Goal: Feedback & Contribution: Contribute content

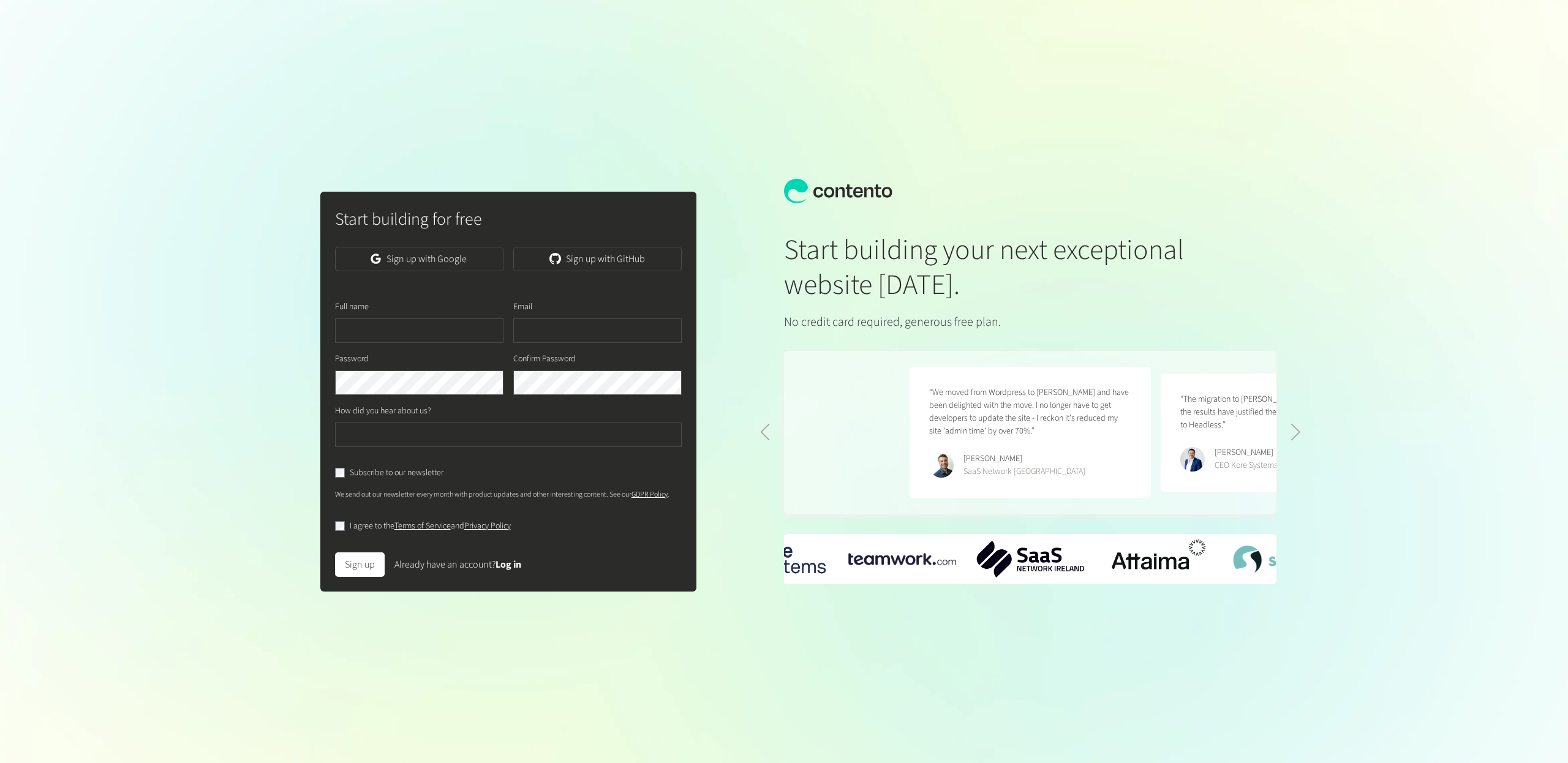
scroll to position [0, 502]
click at [475, 259] on link "Sign up with Google" at bounding box center [419, 259] width 169 height 25
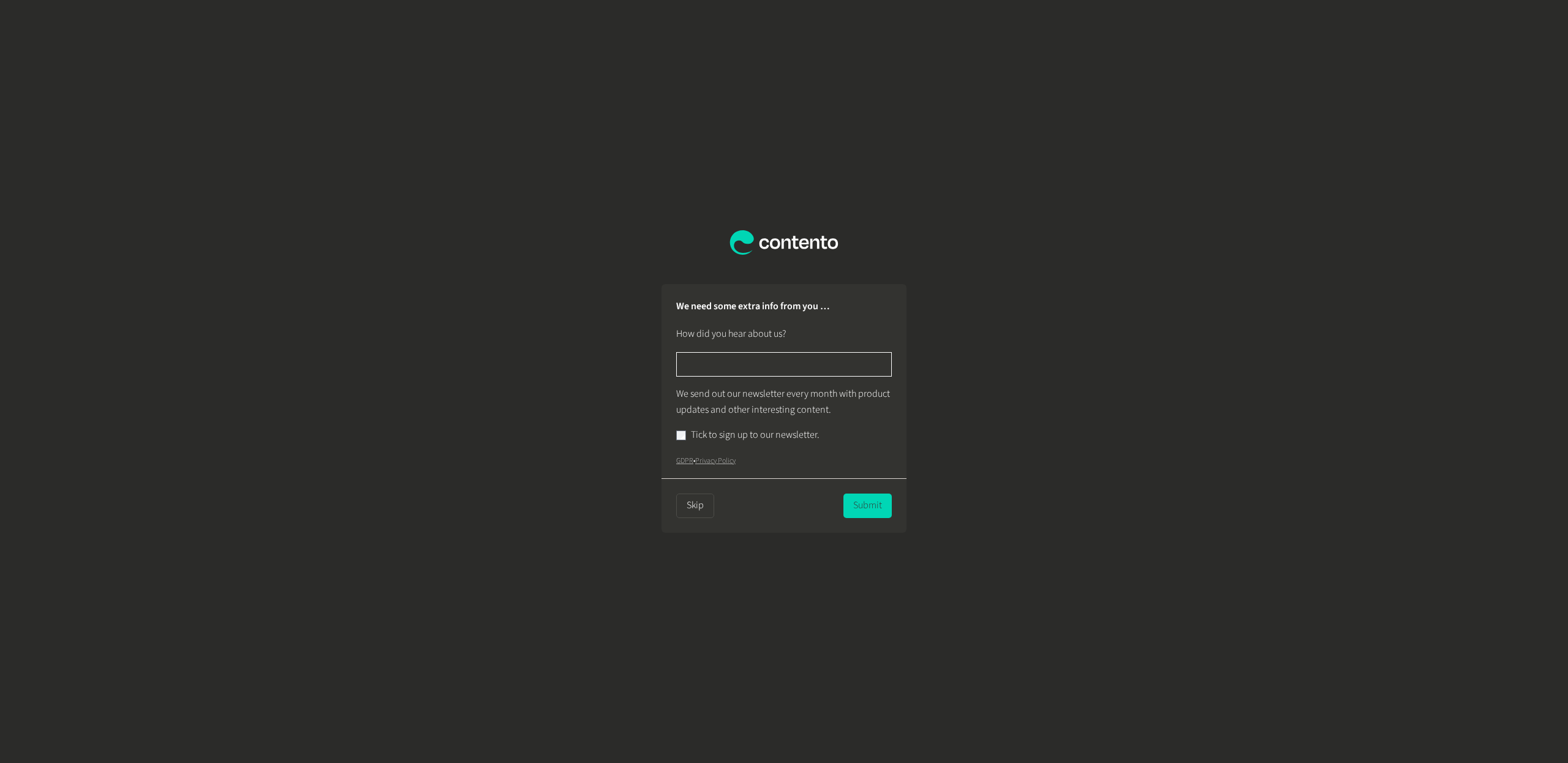
click at [762, 358] on input "text" at bounding box center [784, 364] width 216 height 25
click at [740, 365] on input "text" at bounding box center [784, 364] width 216 height 25
type input "******"
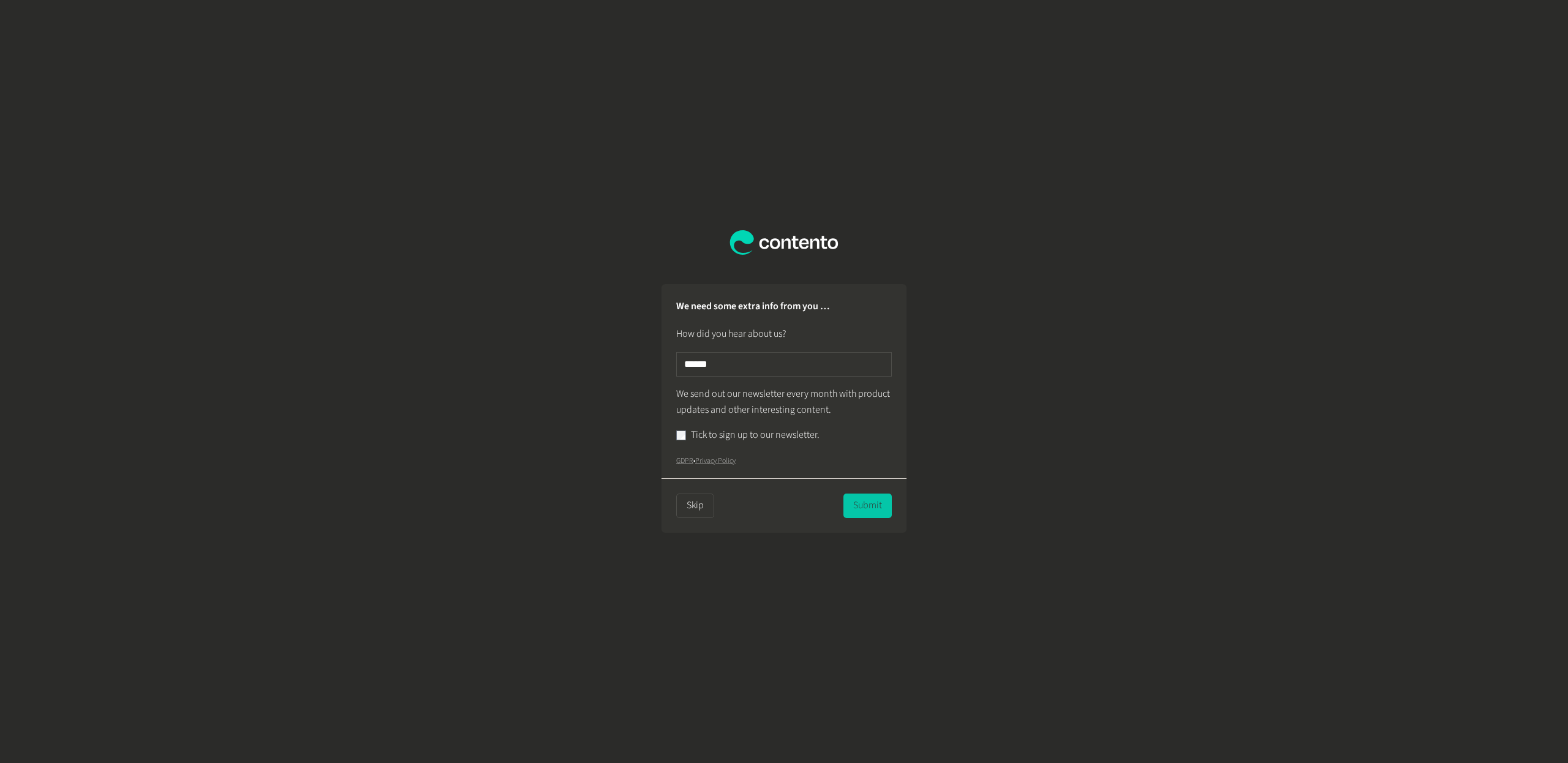
click at [869, 509] on button "Submit" at bounding box center [867, 506] width 48 height 25
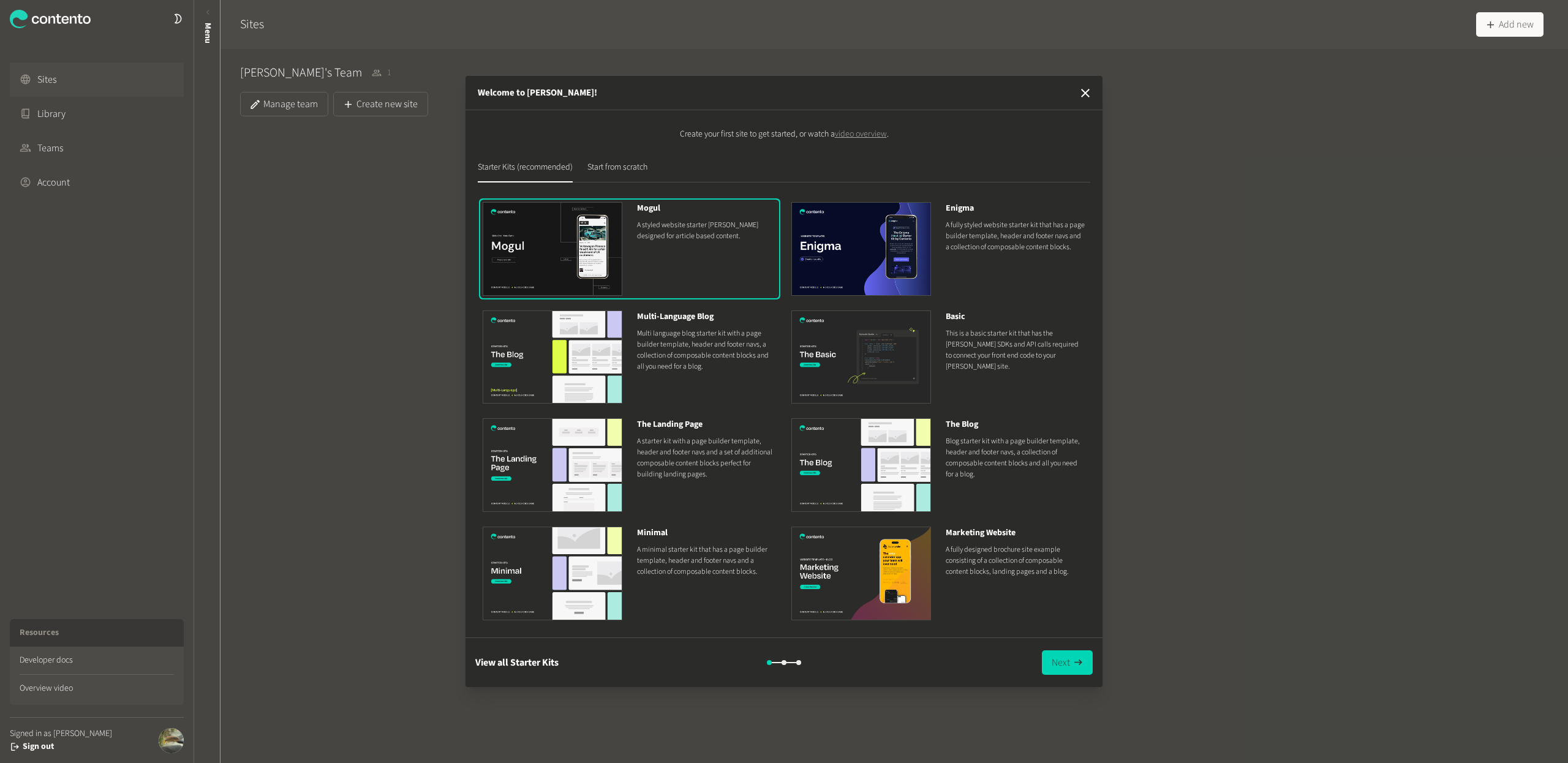
click at [855, 436] on img at bounding box center [861, 464] width 140 height 93
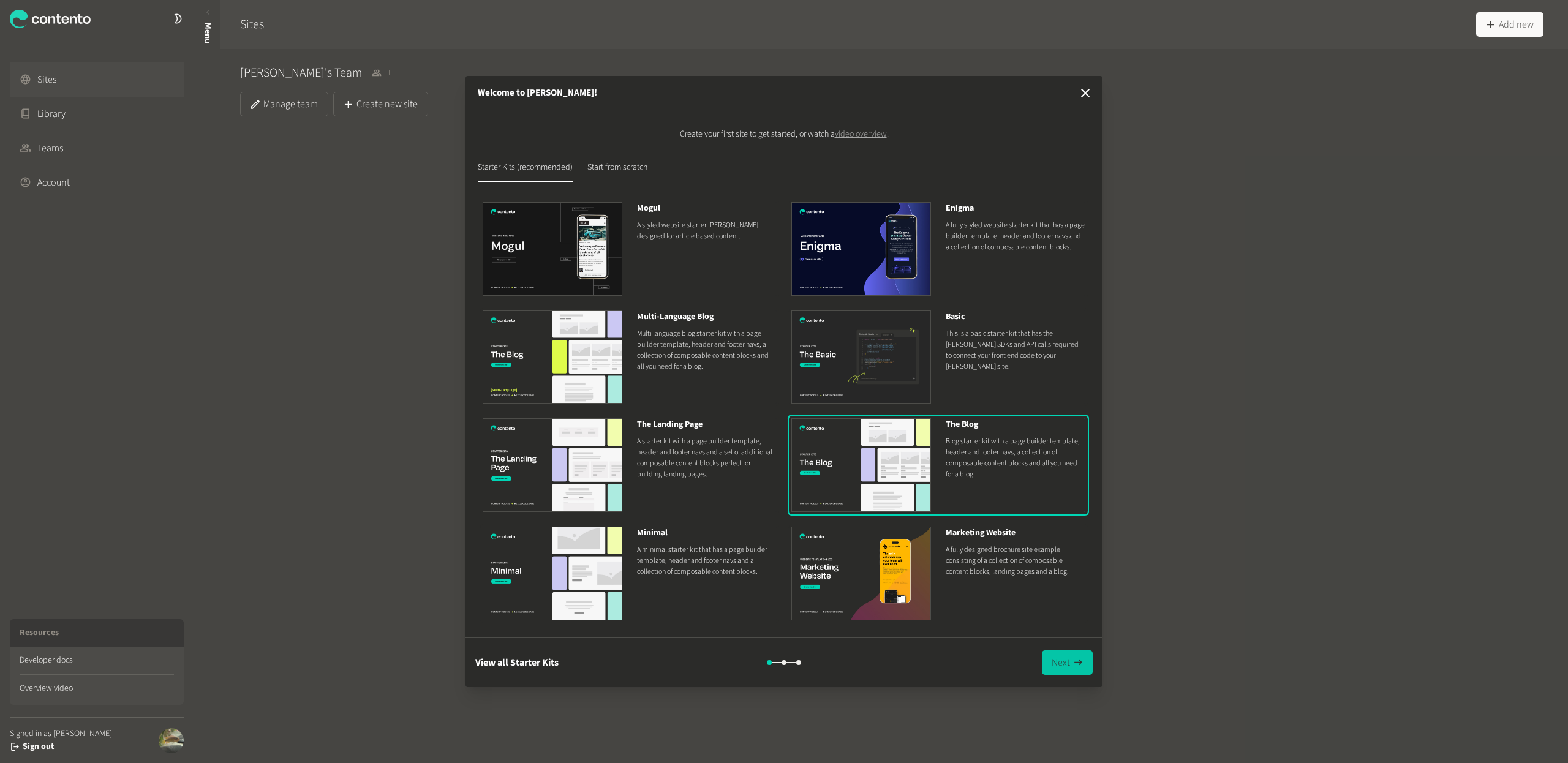
click at [1061, 661] on button "Next" at bounding box center [1067, 663] width 51 height 25
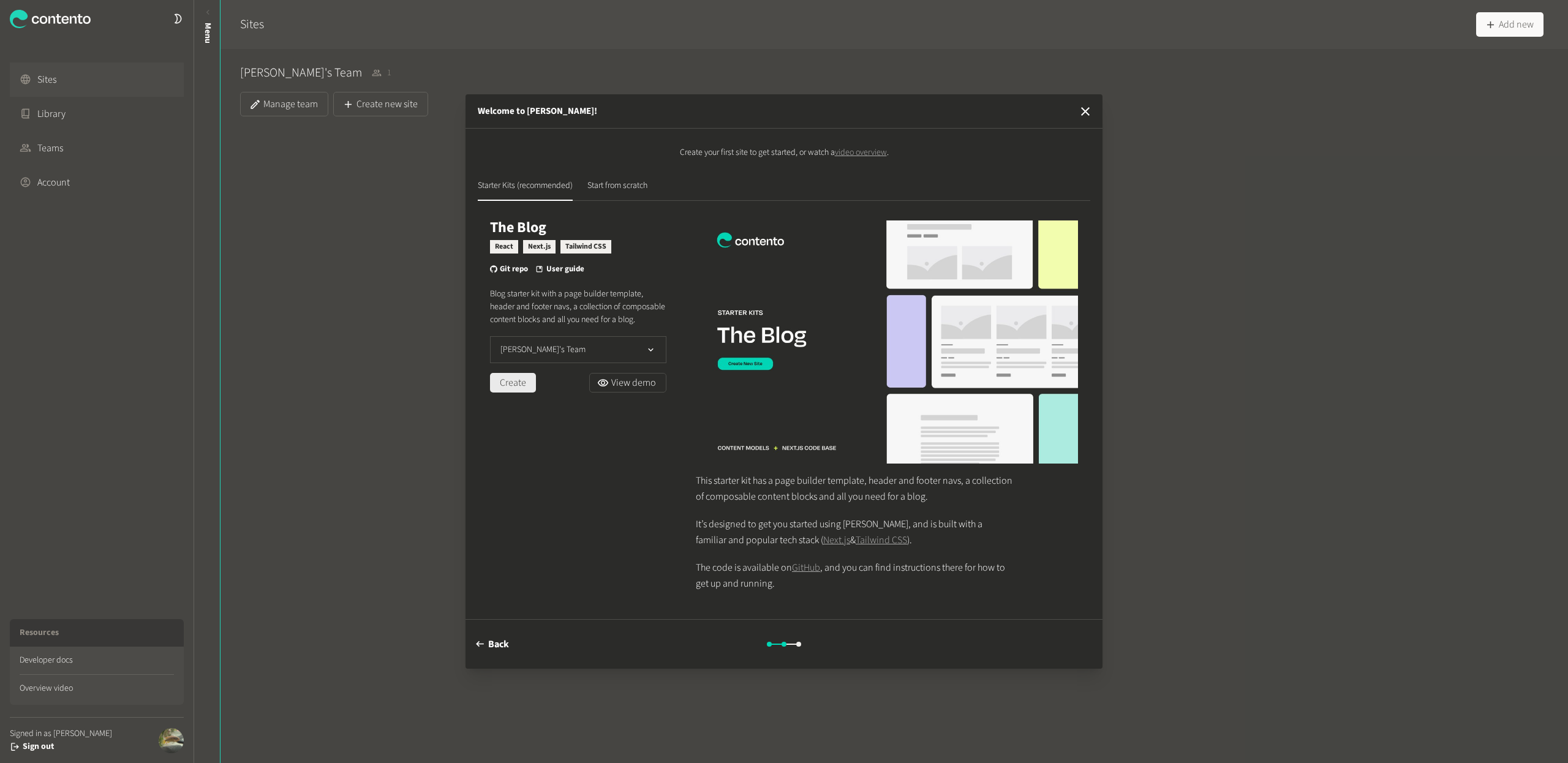
click at [524, 392] on button "Create" at bounding box center [512, 382] width 46 height 20
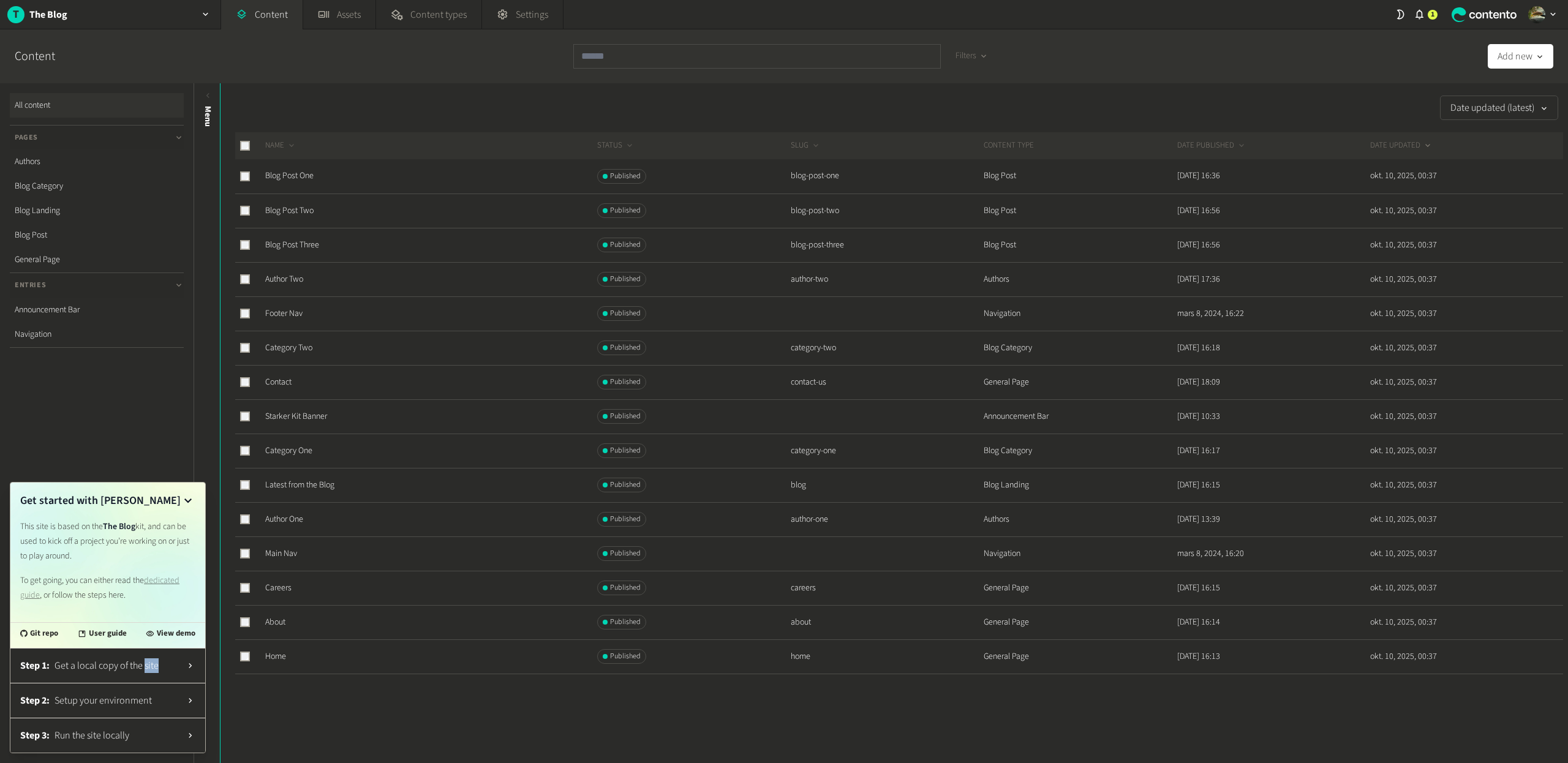
click at [134, 664] on span "Get a local copy of the site" at bounding box center [118, 666] width 126 height 15
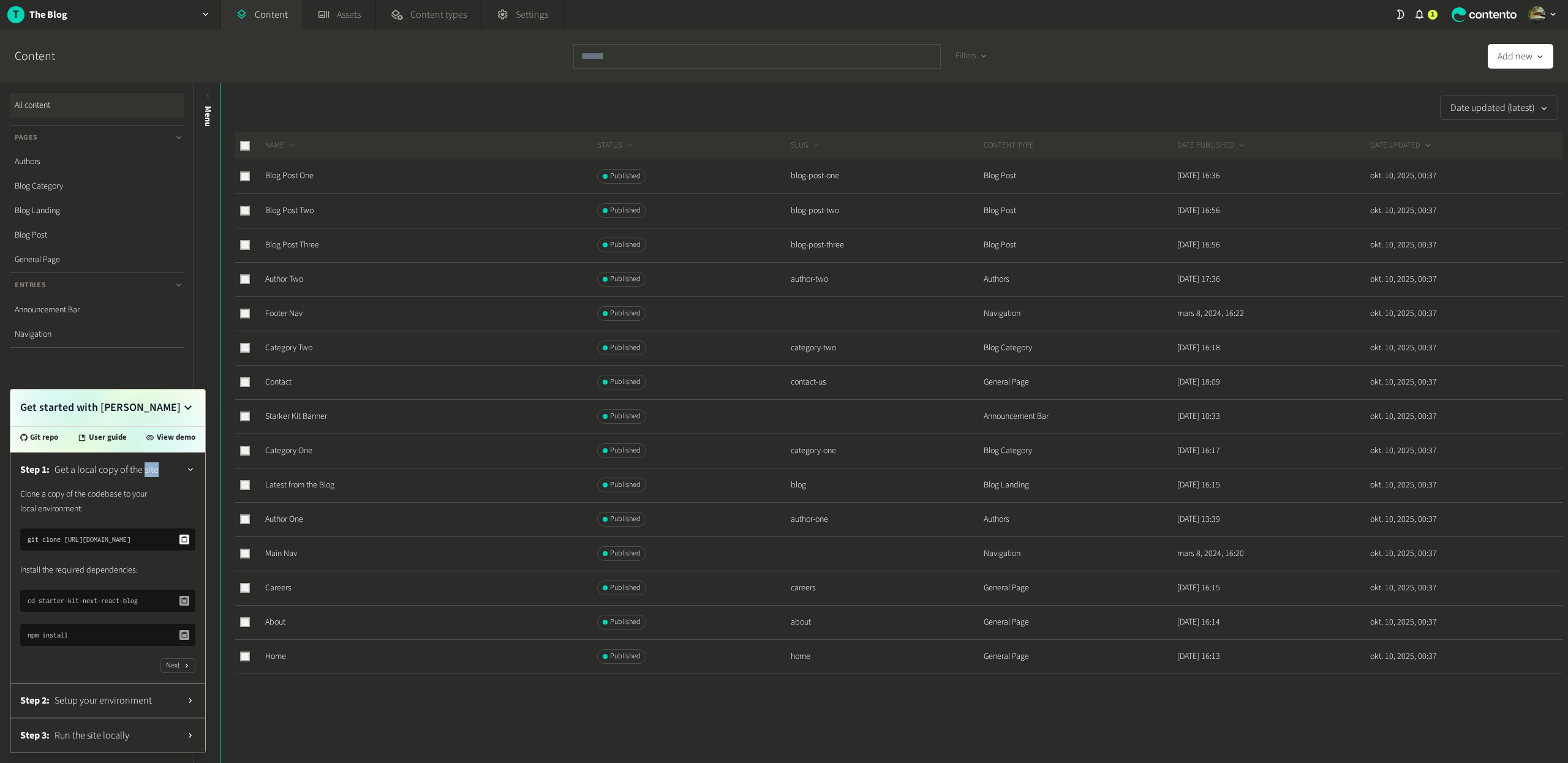
click at [186, 537] on icon at bounding box center [185, 539] width 6 height 6
click at [184, 601] on icon at bounding box center [185, 601] width 8 height 8
click at [178, 668] on button "Next" at bounding box center [177, 666] width 35 height 15
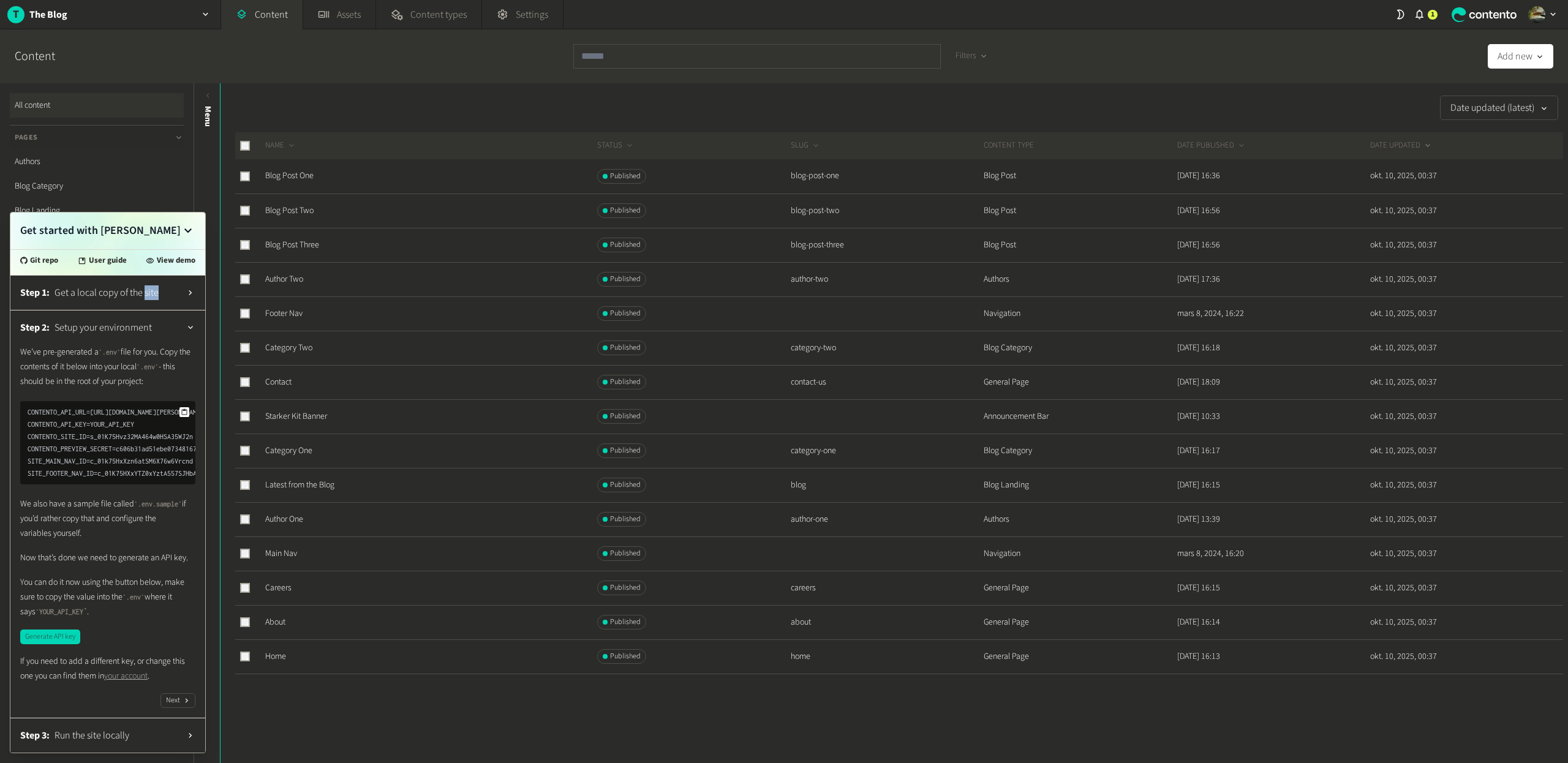
click at [186, 408] on icon at bounding box center [185, 412] width 8 height 8
click at [175, 701] on button "Next" at bounding box center [177, 701] width 35 height 15
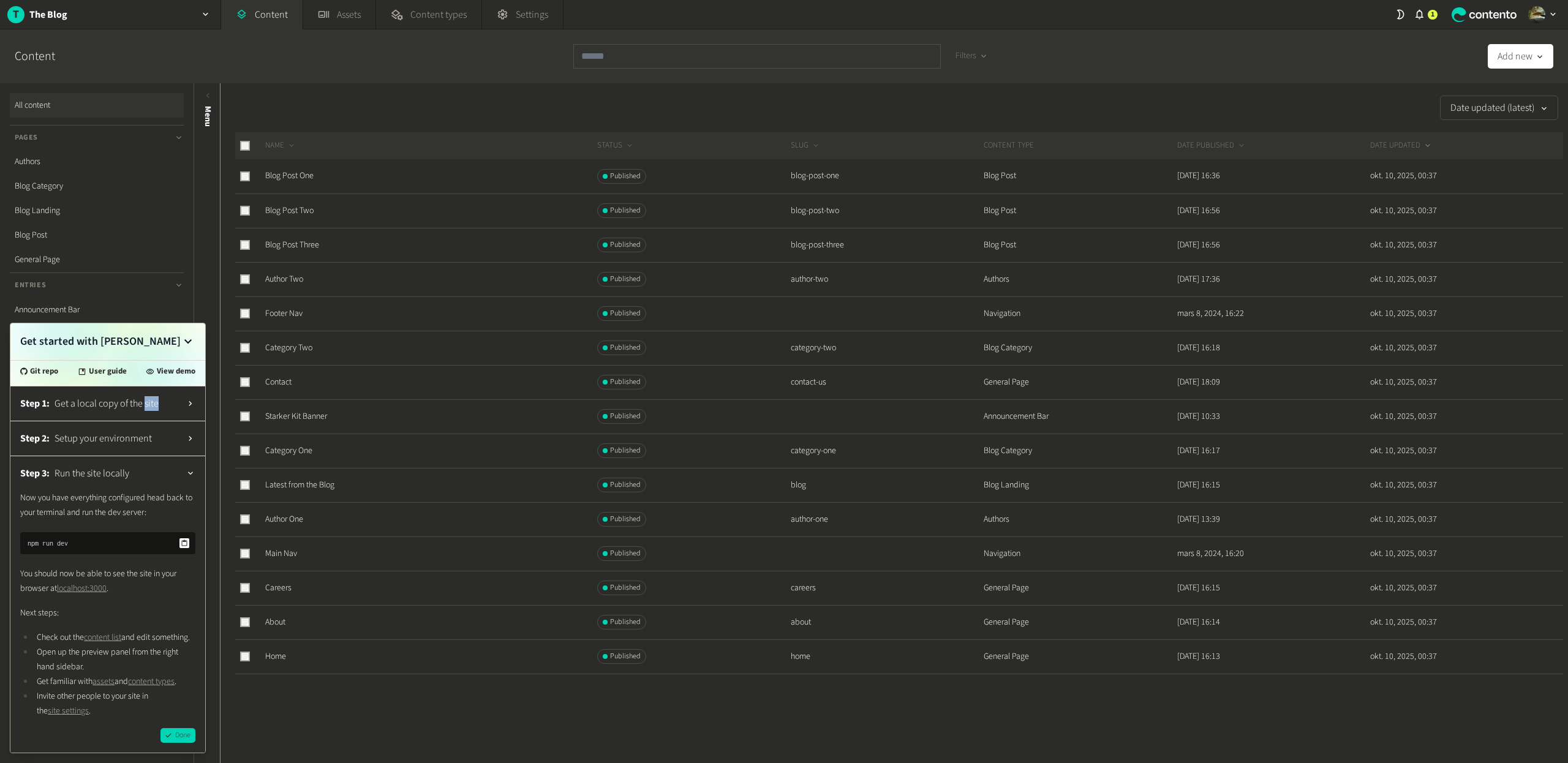
click at [184, 539] on button at bounding box center [184, 543] width 9 height 9
click at [129, 431] on span "Setup your environment" at bounding box center [118, 439] width 126 height 15
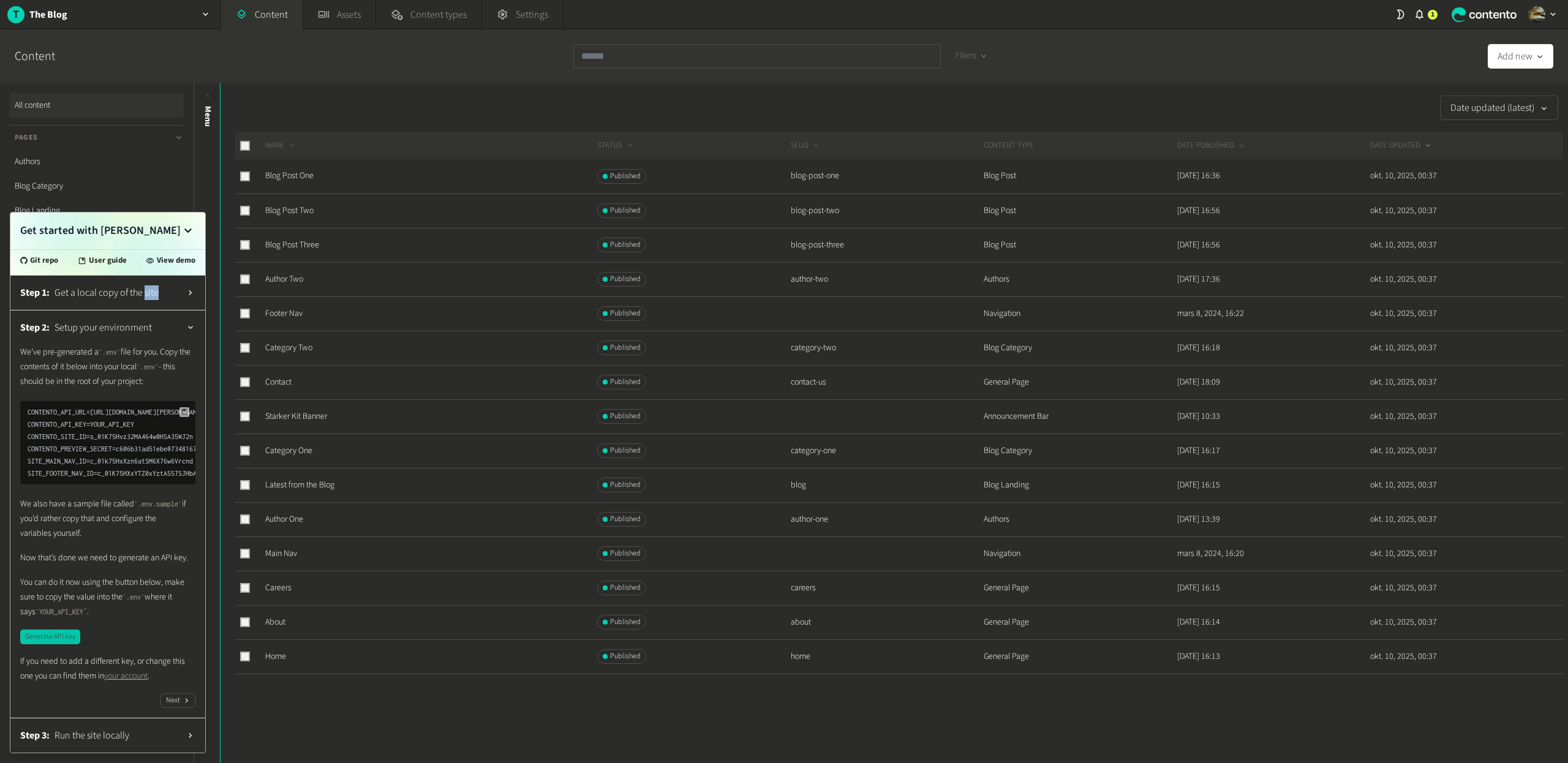
click at [52, 638] on button "Generate API key" at bounding box center [50, 637] width 60 height 15
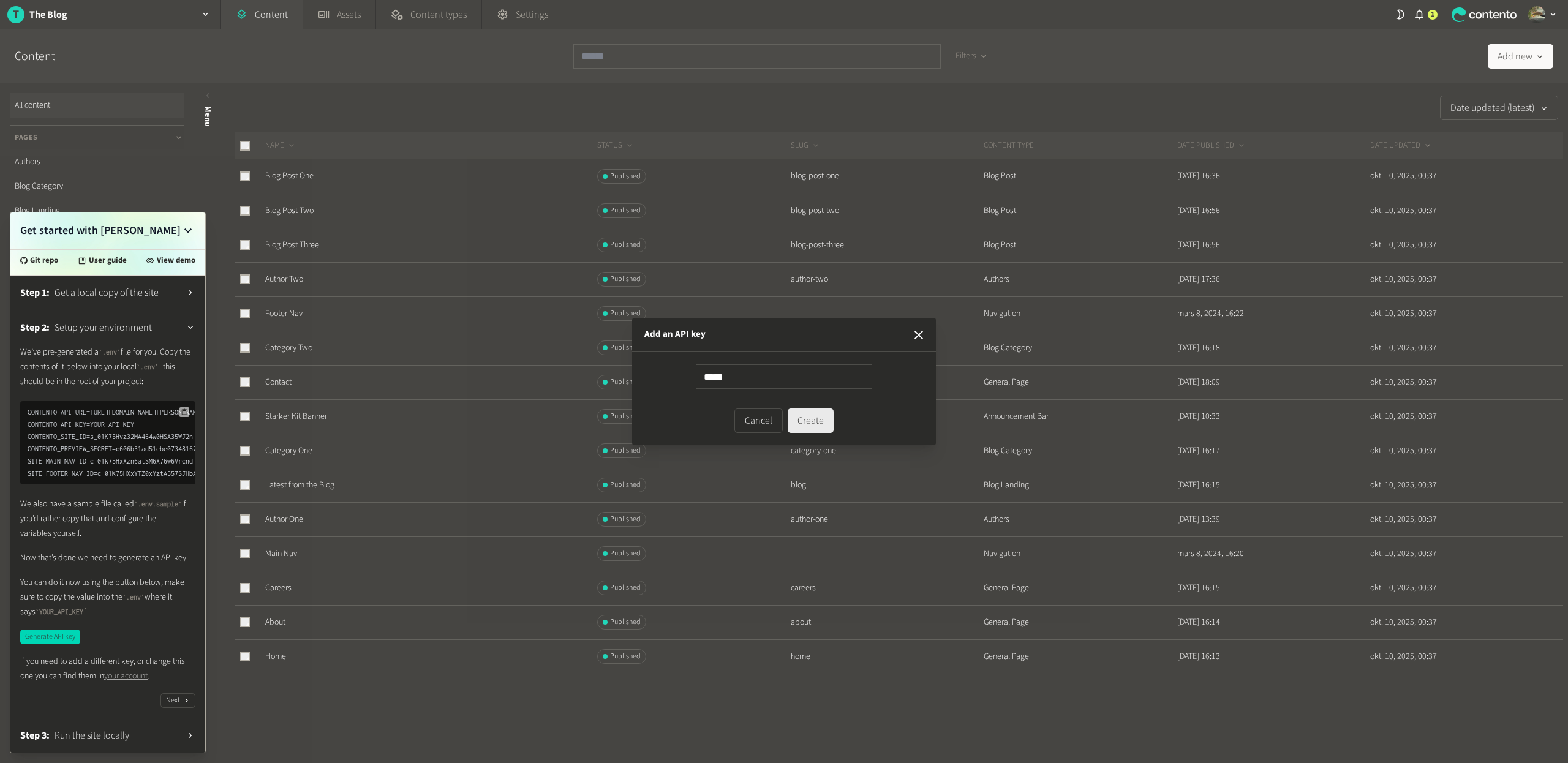
type input "*****"
click at [817, 423] on button "Create" at bounding box center [810, 421] width 46 height 25
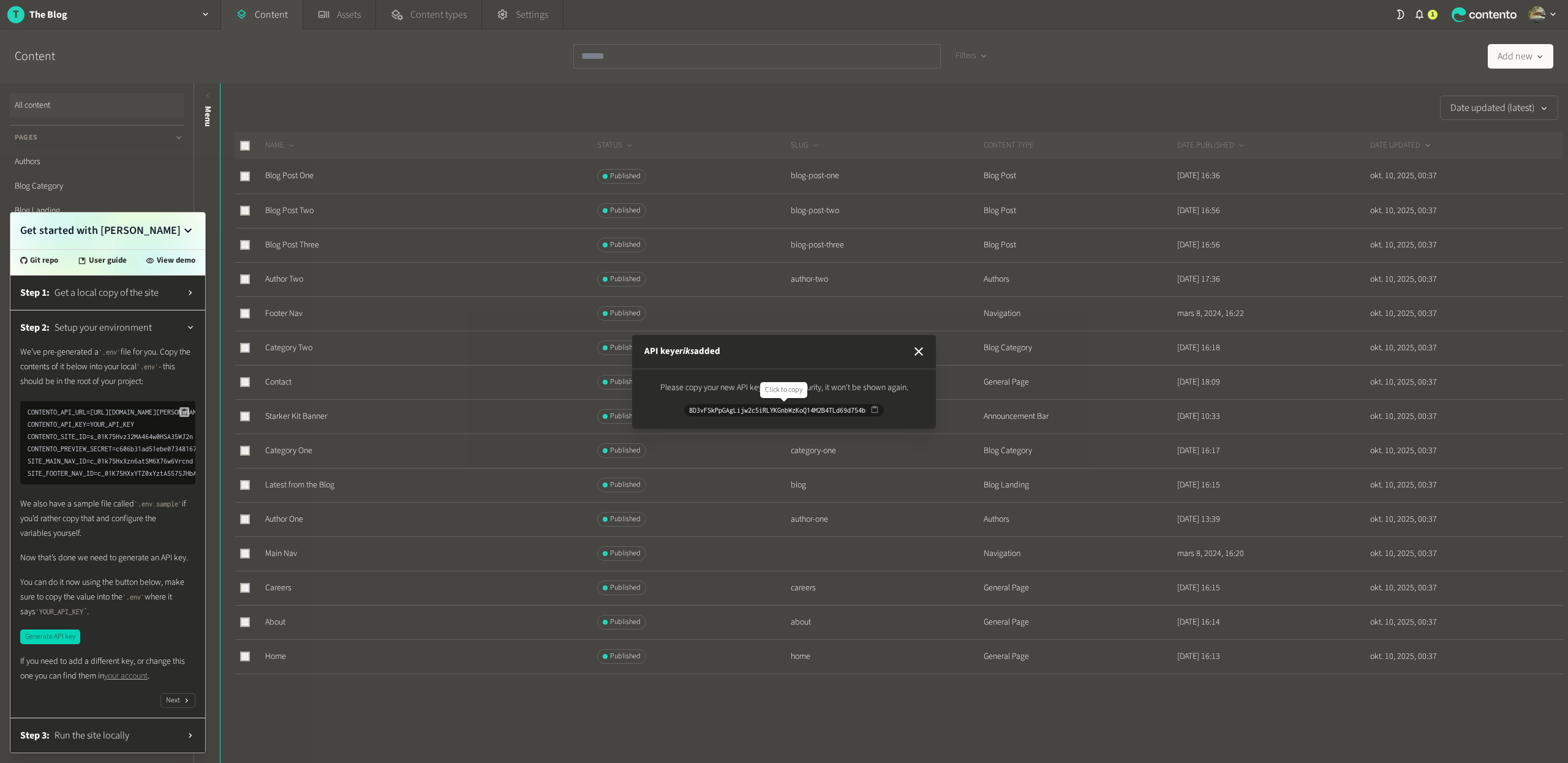
click at [876, 411] on icon "button" at bounding box center [875, 409] width 8 height 8
click at [920, 353] on icon "button" at bounding box center [918, 351] width 8 height 8
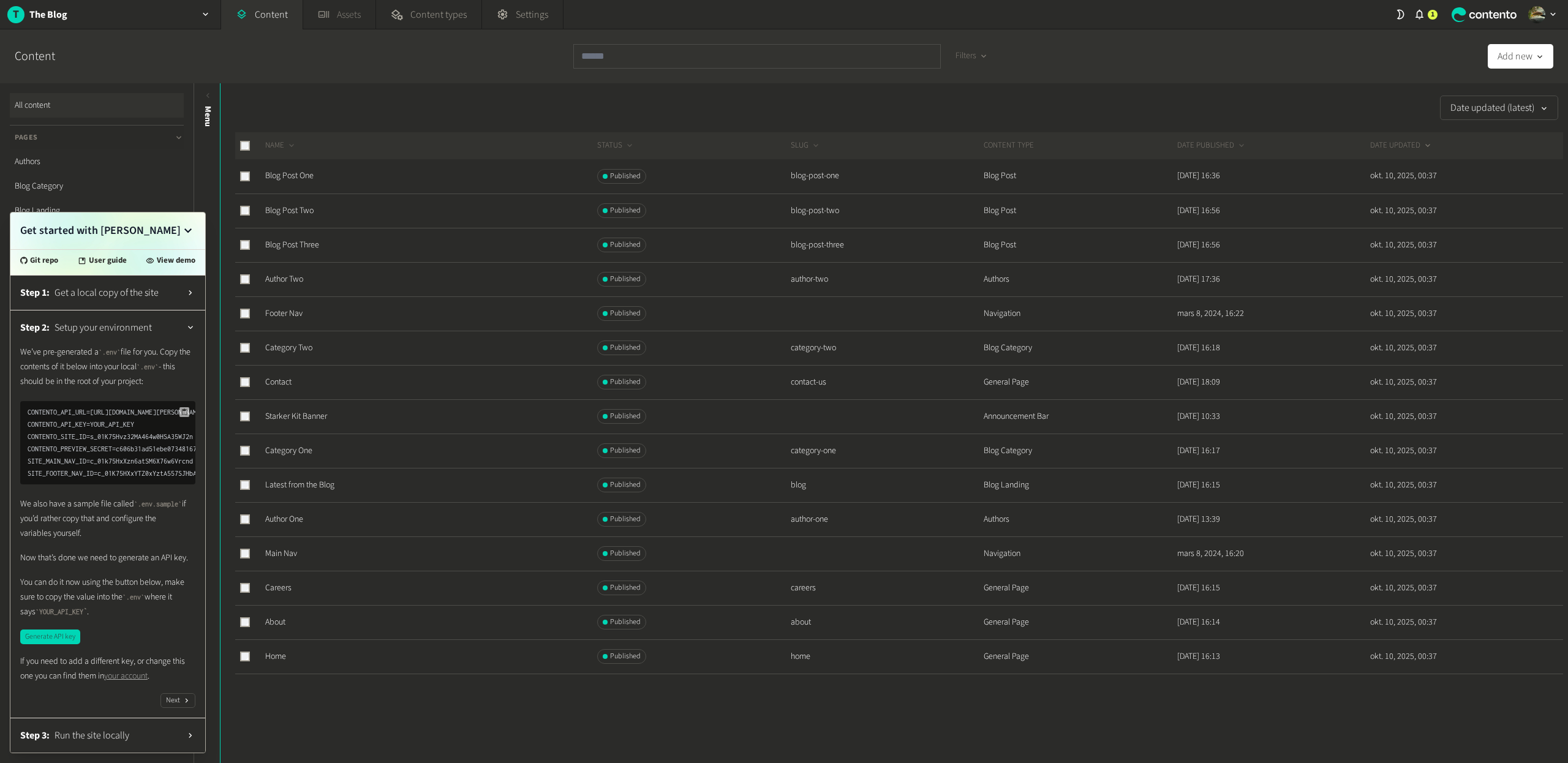
click at [366, 11] on link "Assets" at bounding box center [339, 14] width 73 height 29
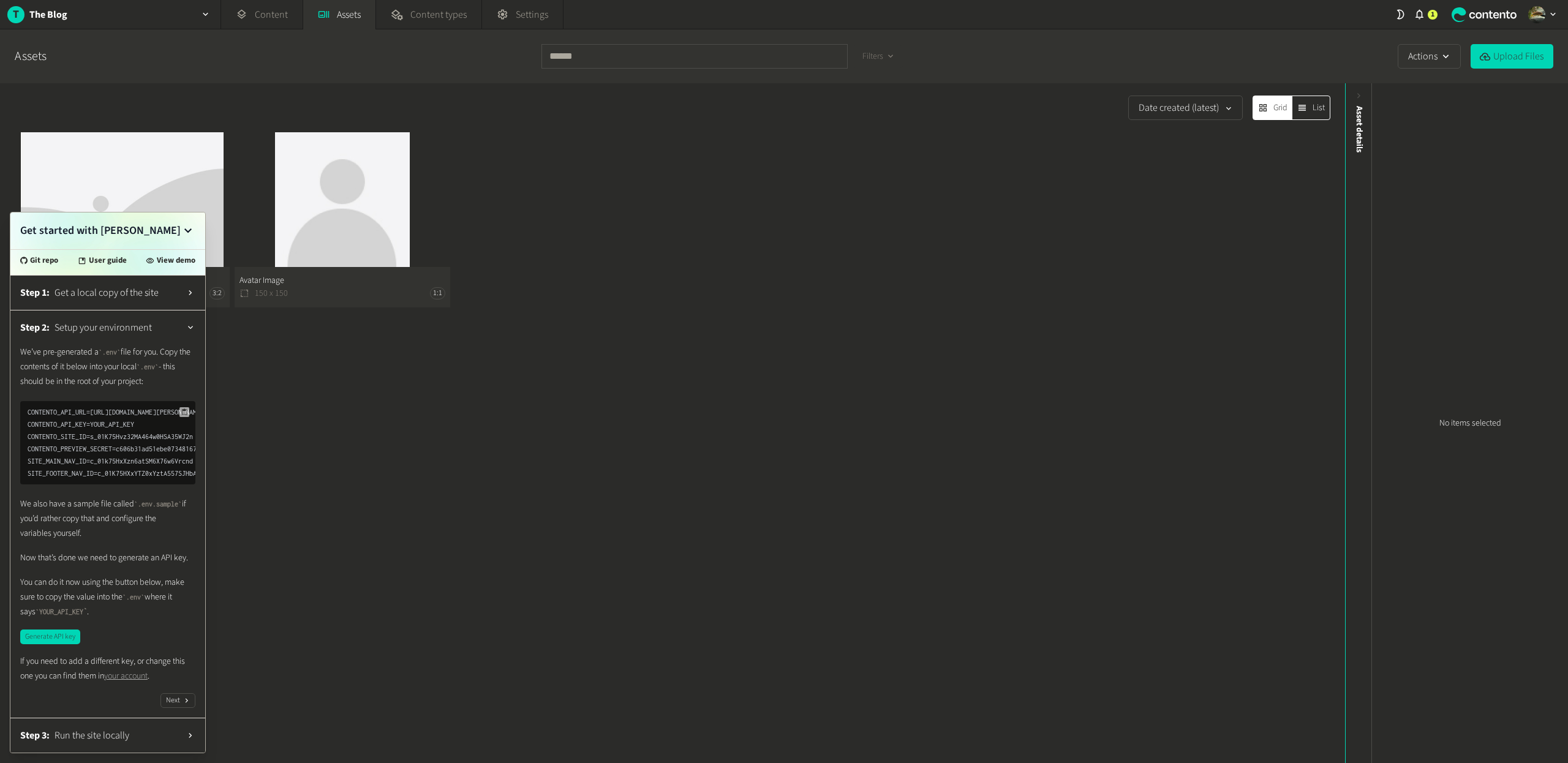
click at [159, 738] on span "Run the site locally" at bounding box center [118, 736] width 126 height 15
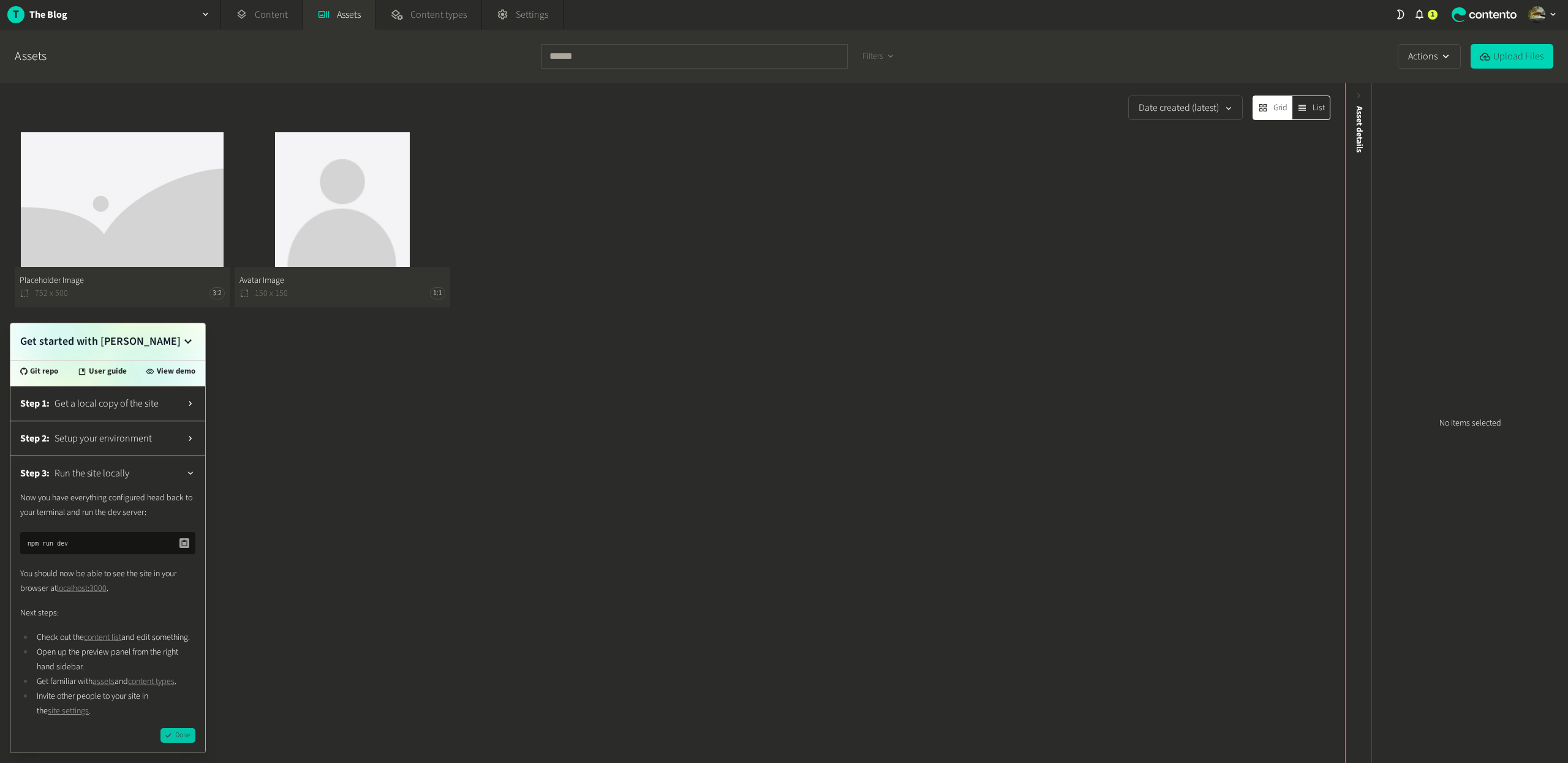
click at [172, 735] on div "button" at bounding box center [168, 735] width 13 height 8
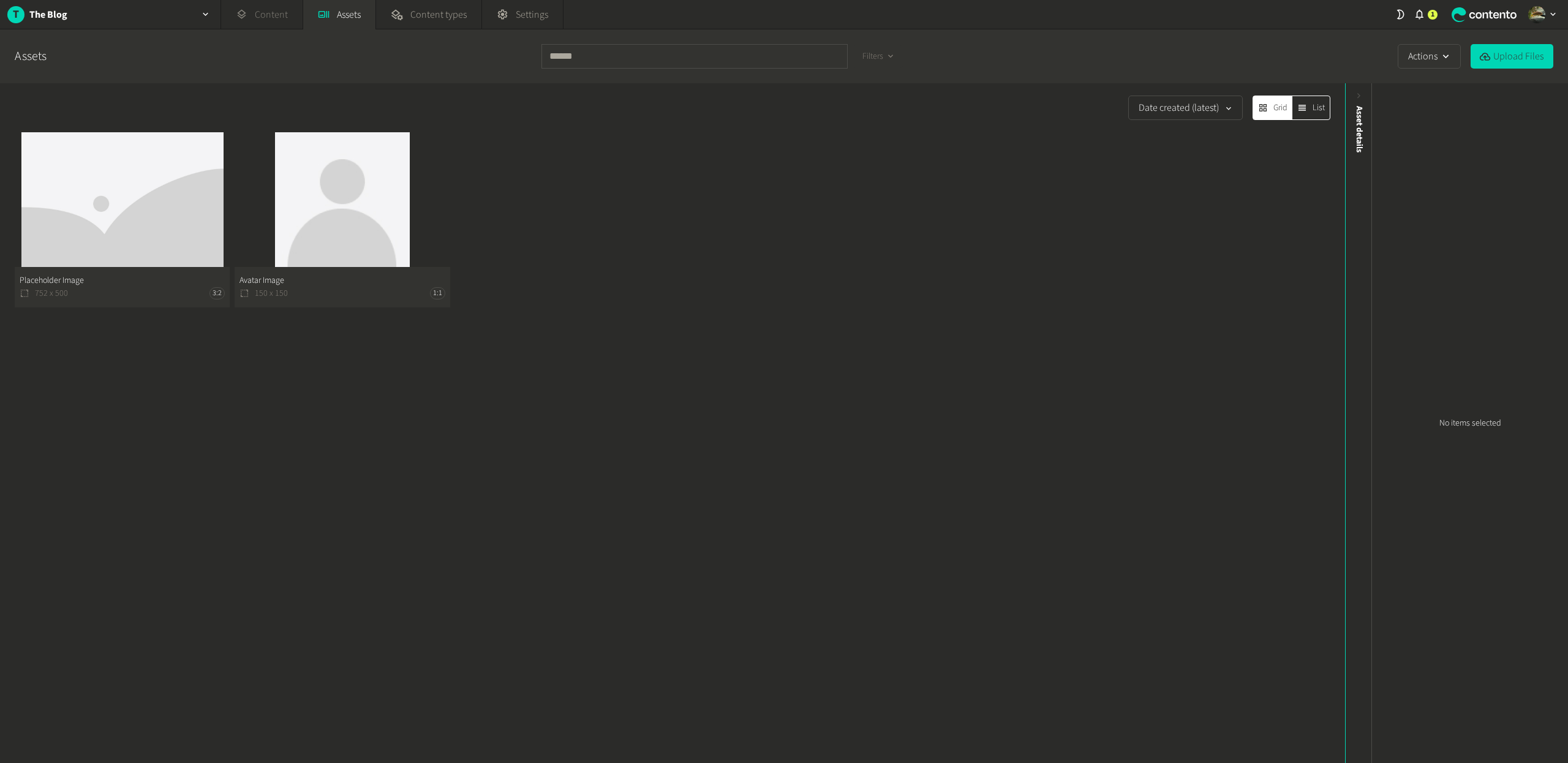
click at [261, 9] on link "Content" at bounding box center [261, 14] width 81 height 29
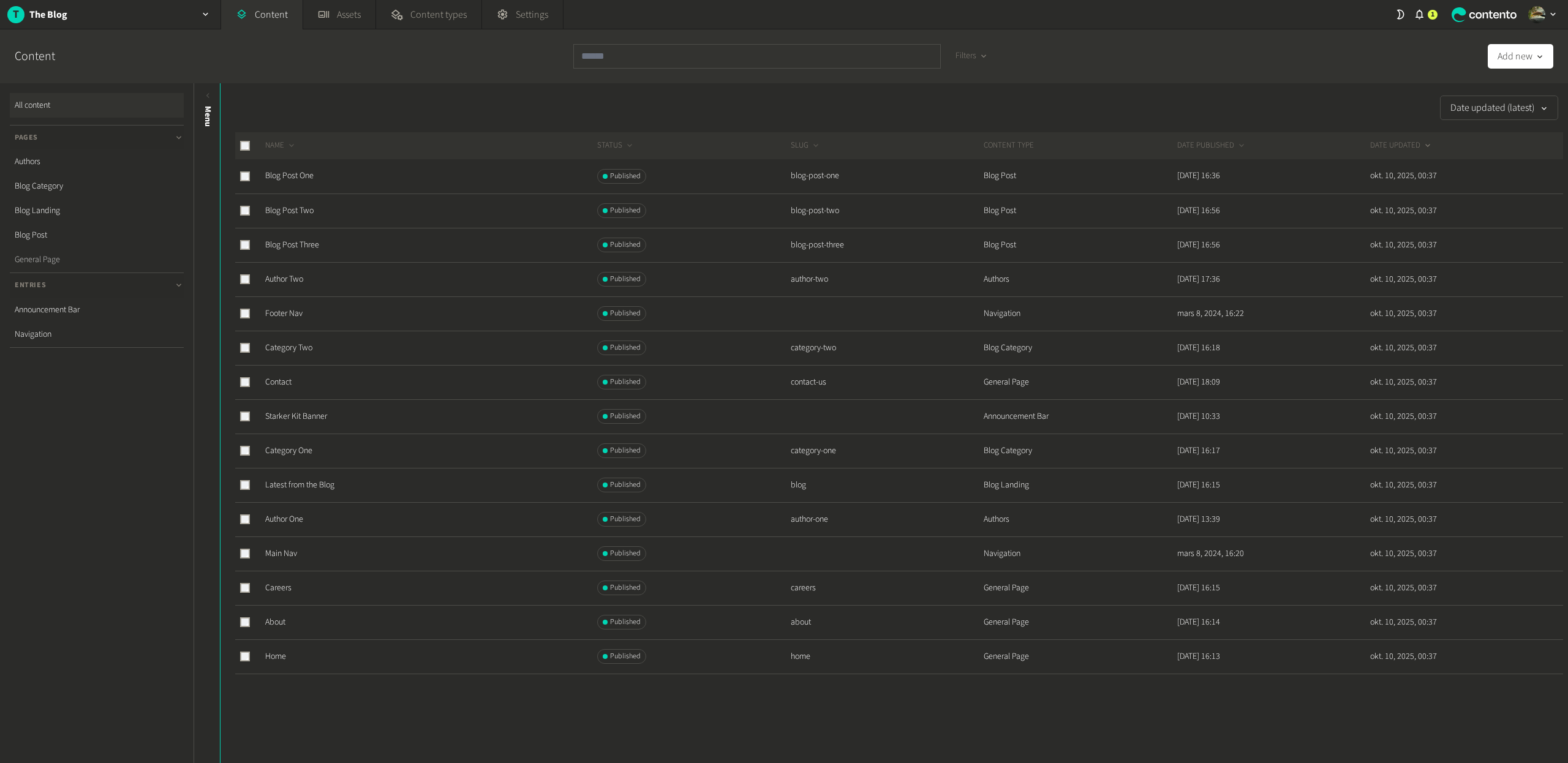
click at [55, 254] on link "General Page" at bounding box center [96, 259] width 174 height 25
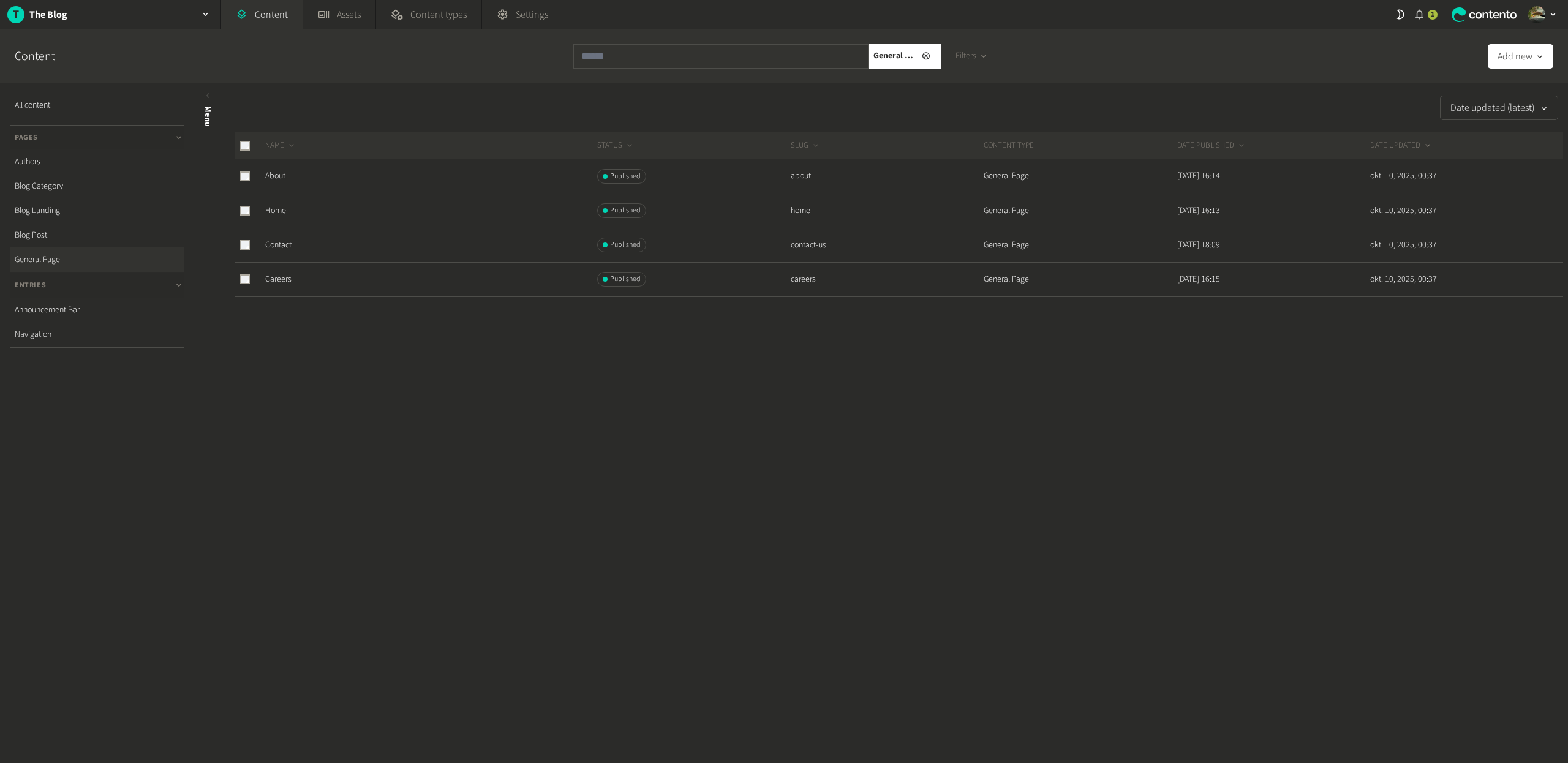
click at [1429, 15] on div "1" at bounding box center [1433, 14] width 9 height 9
click at [1428, 15] on div "1" at bounding box center [1433, 14] width 9 height 9
click at [535, 13] on span "Settings" at bounding box center [532, 15] width 32 height 15
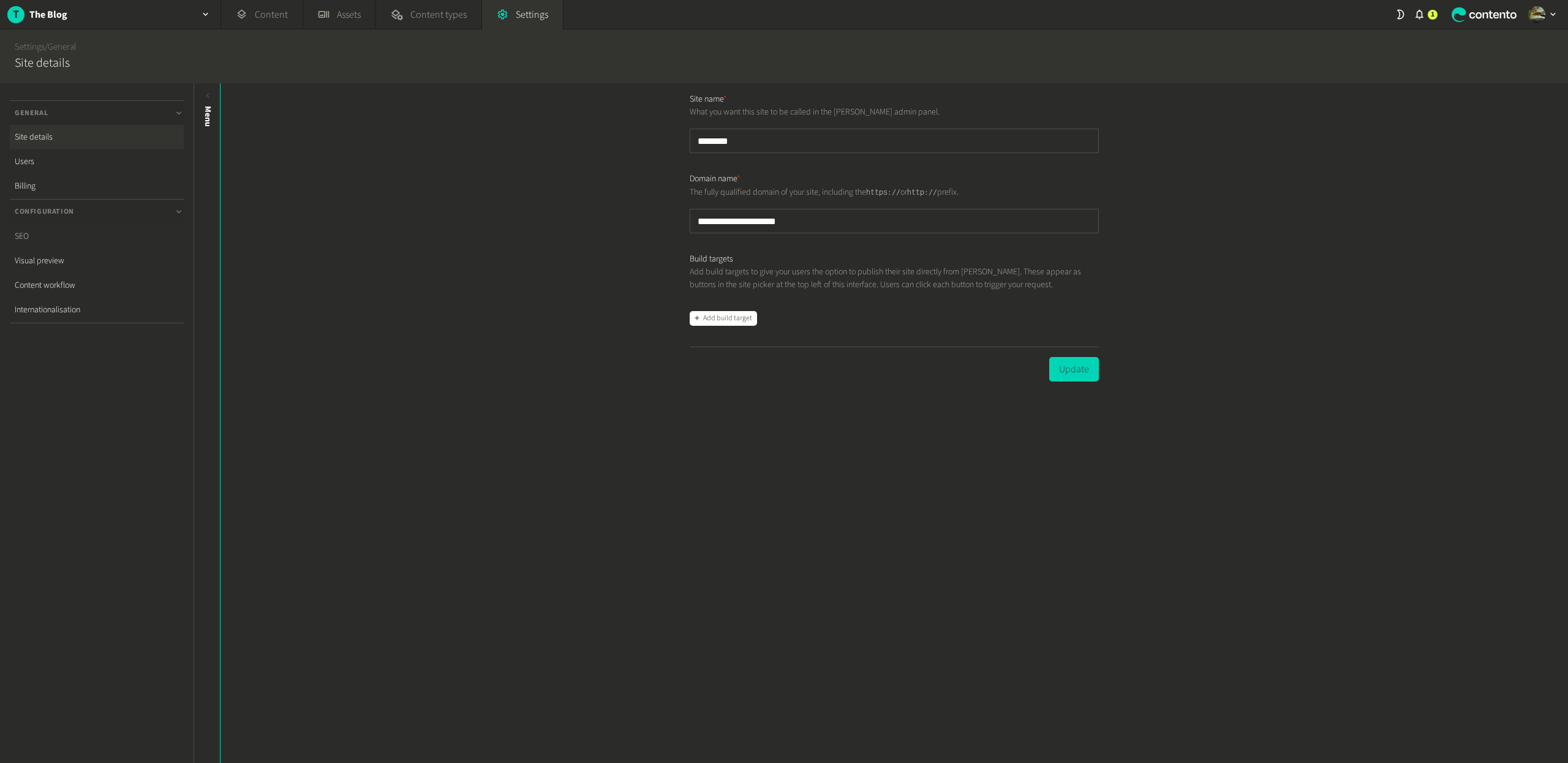
click at [112, 230] on link "SEO" at bounding box center [96, 237] width 174 height 25
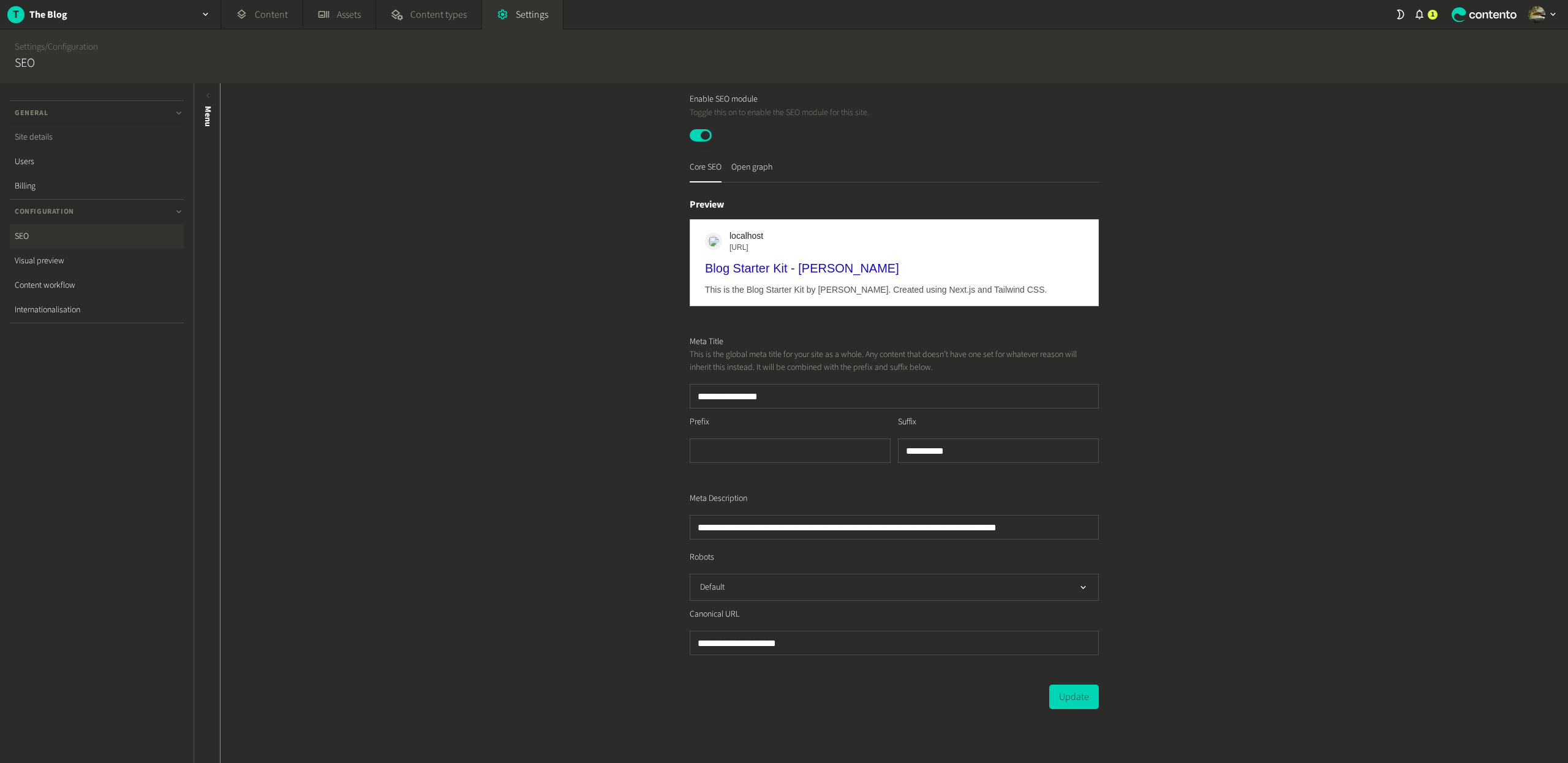
click at [75, 139] on link "Site details" at bounding box center [96, 137] width 174 height 25
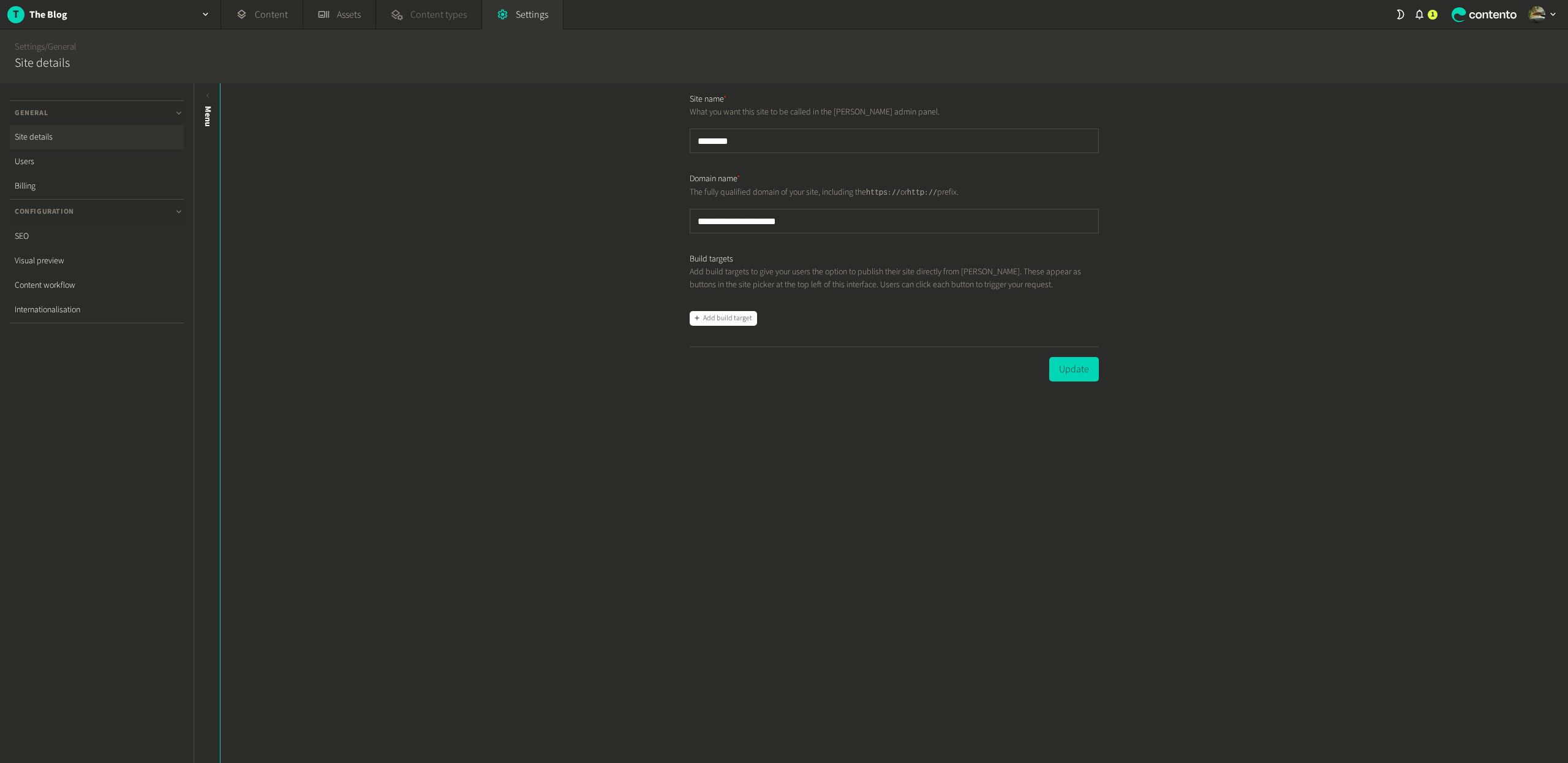
click at [415, 17] on span "Content types" at bounding box center [439, 15] width 57 height 15
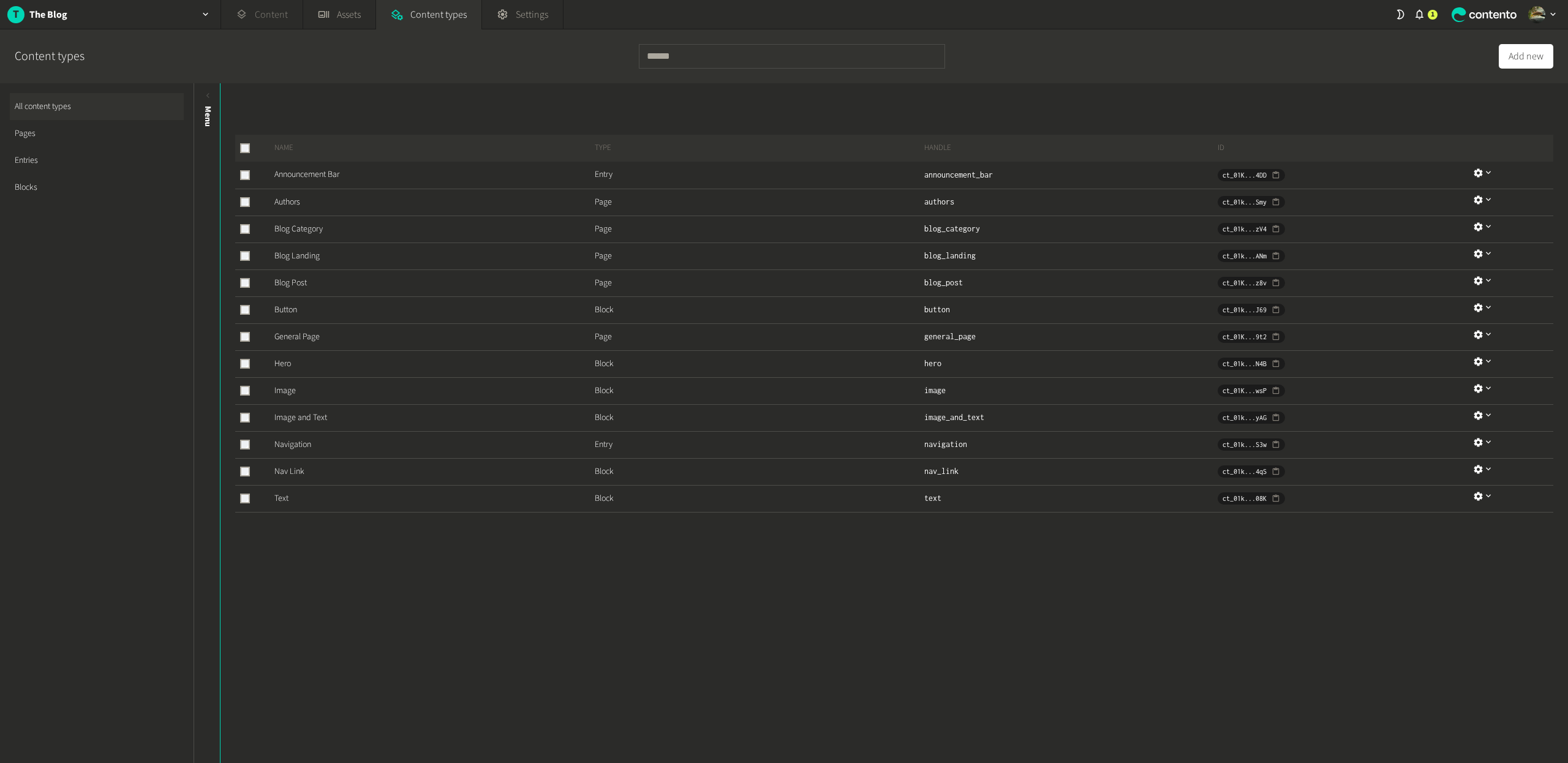
click at [270, 20] on link "Content" at bounding box center [261, 14] width 81 height 29
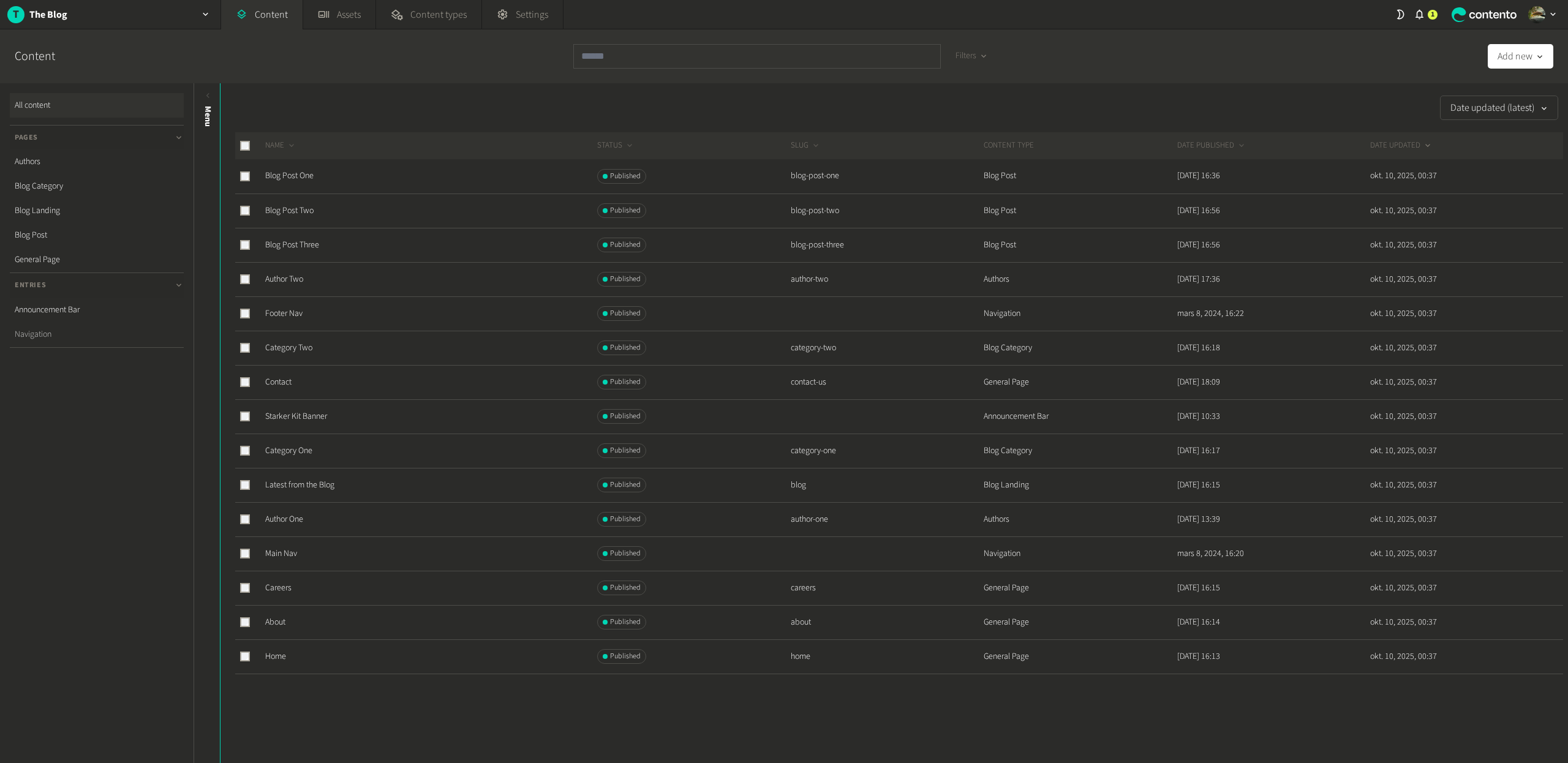
click at [66, 340] on link "Navigation" at bounding box center [96, 335] width 174 height 25
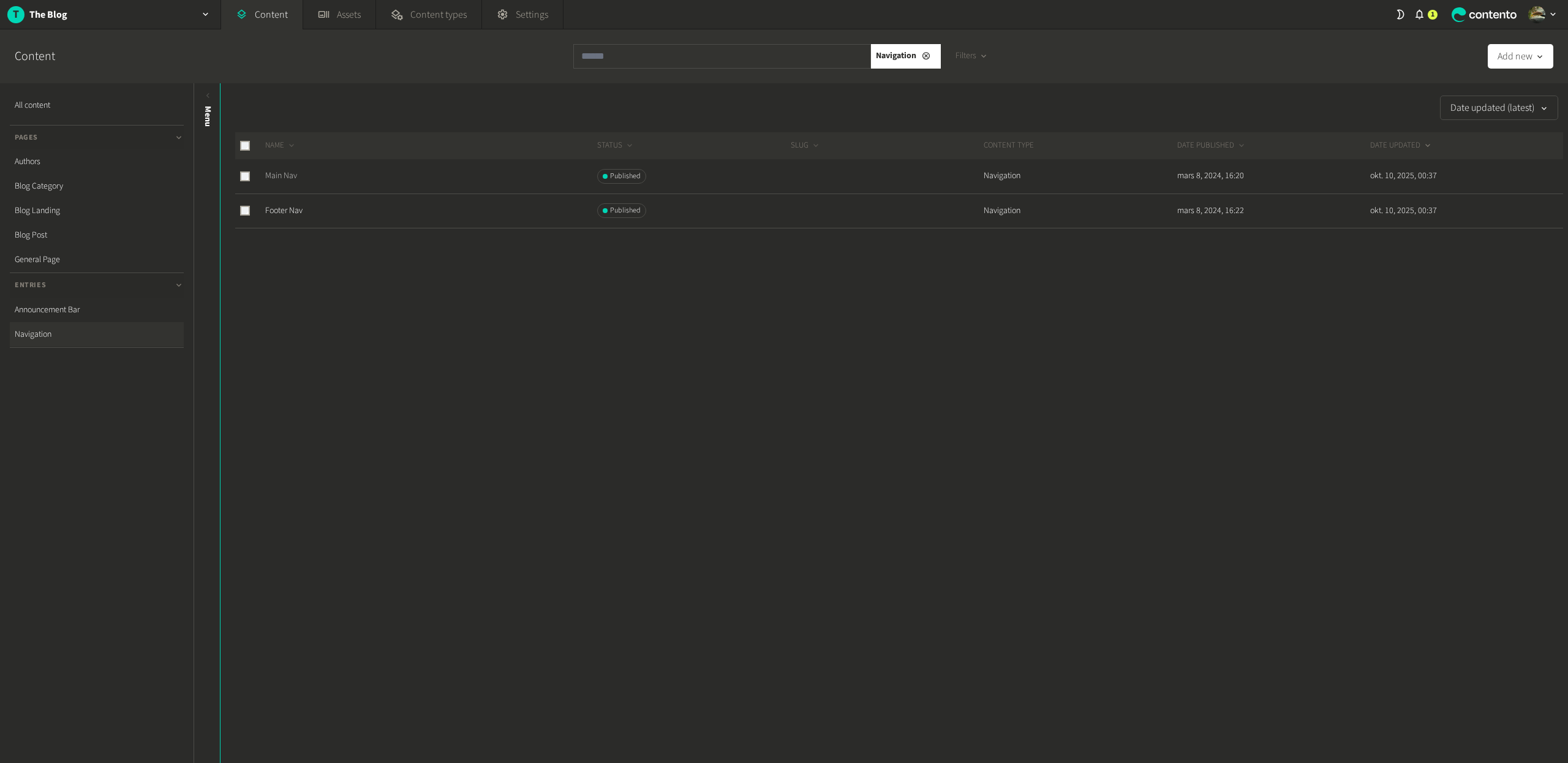
click at [281, 174] on link "Main Nav" at bounding box center [281, 175] width 32 height 12
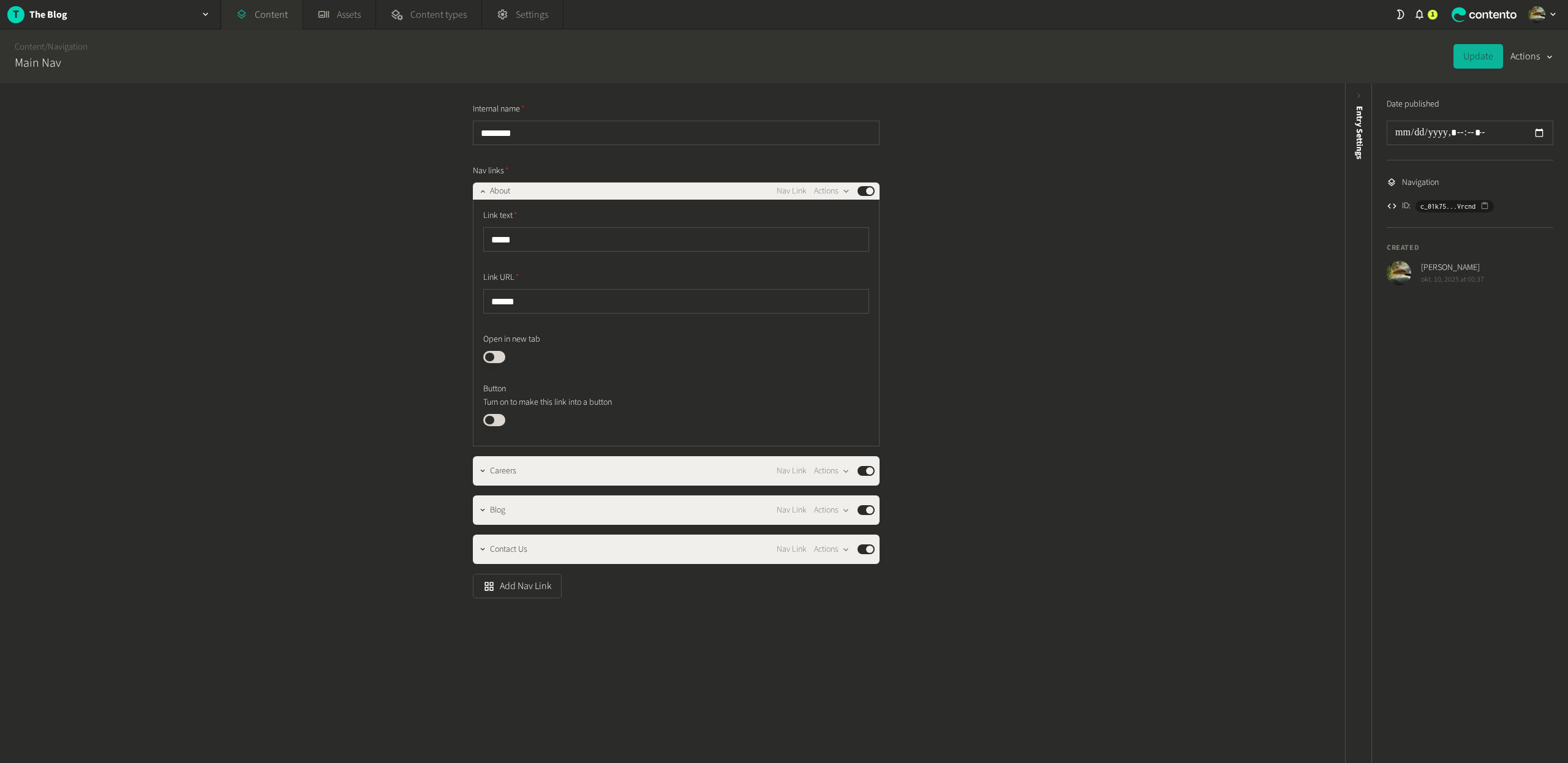
click at [259, 19] on link "Content" at bounding box center [261, 14] width 81 height 29
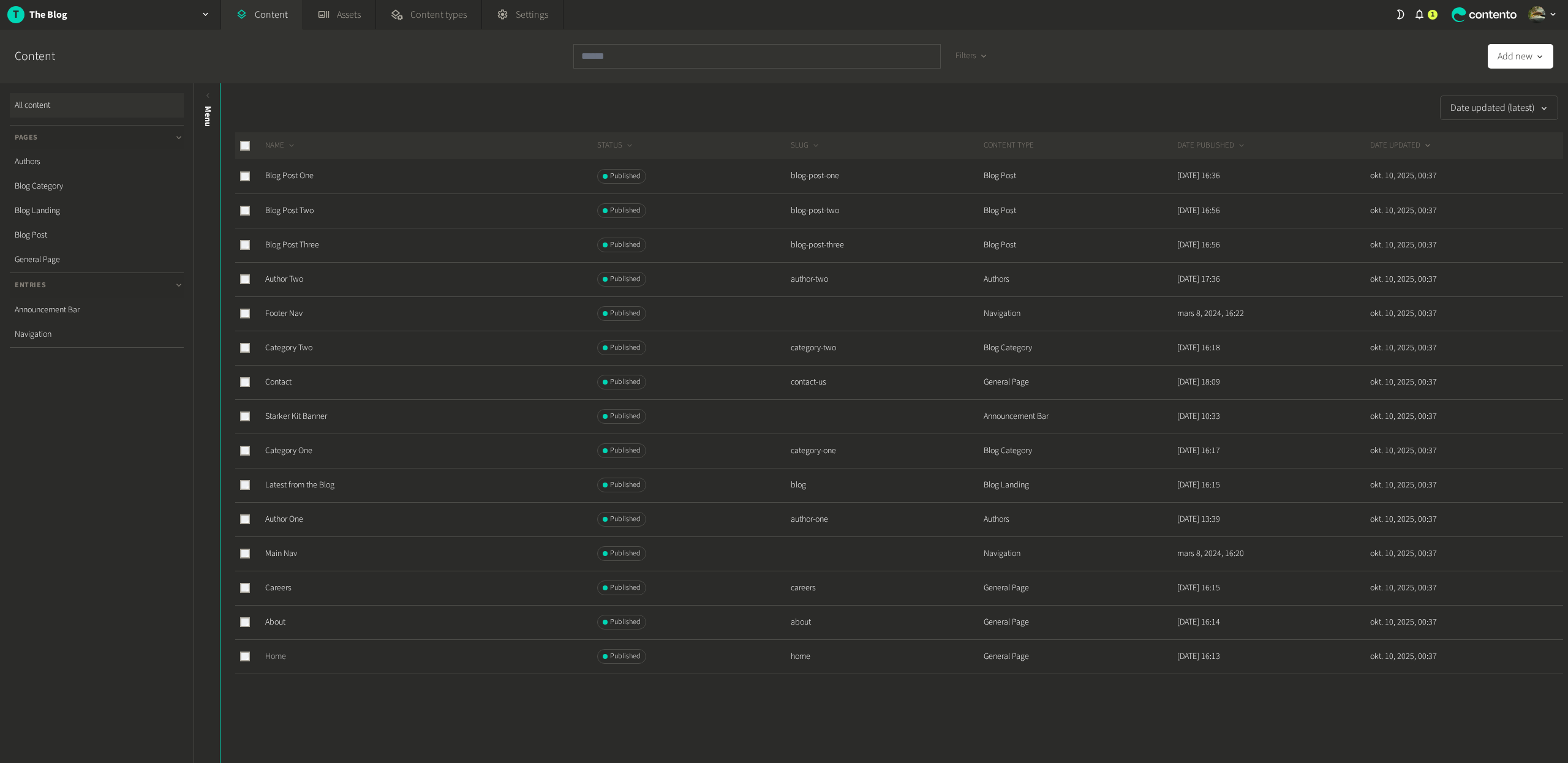
click at [272, 658] on link "Home" at bounding box center [275, 656] width 21 height 12
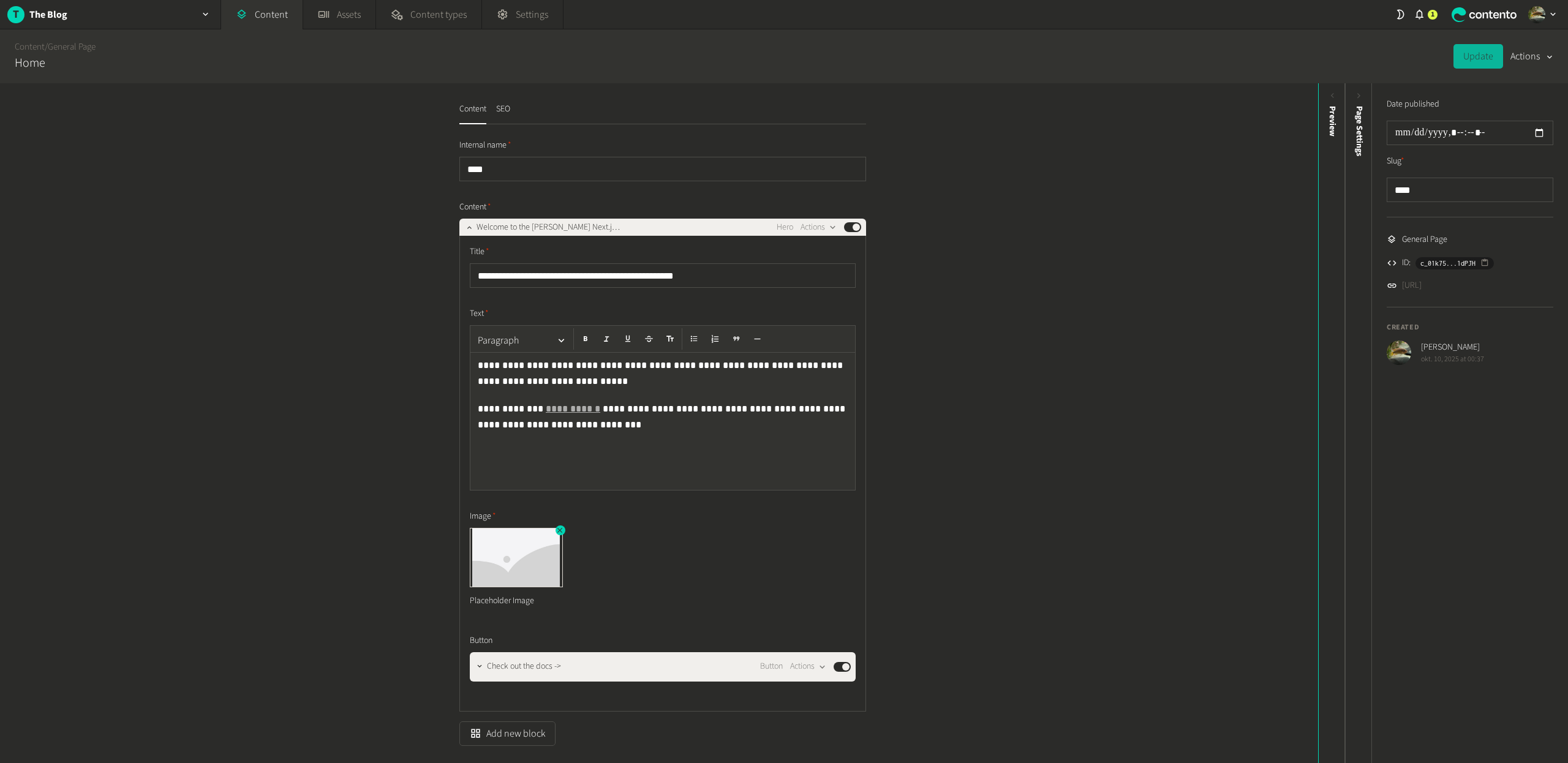
click at [516, 568] on img at bounding box center [516, 557] width 92 height 58
click at [491, 559] on img at bounding box center [516, 557] width 92 height 58
click at [492, 559] on img at bounding box center [516, 557] width 92 height 58
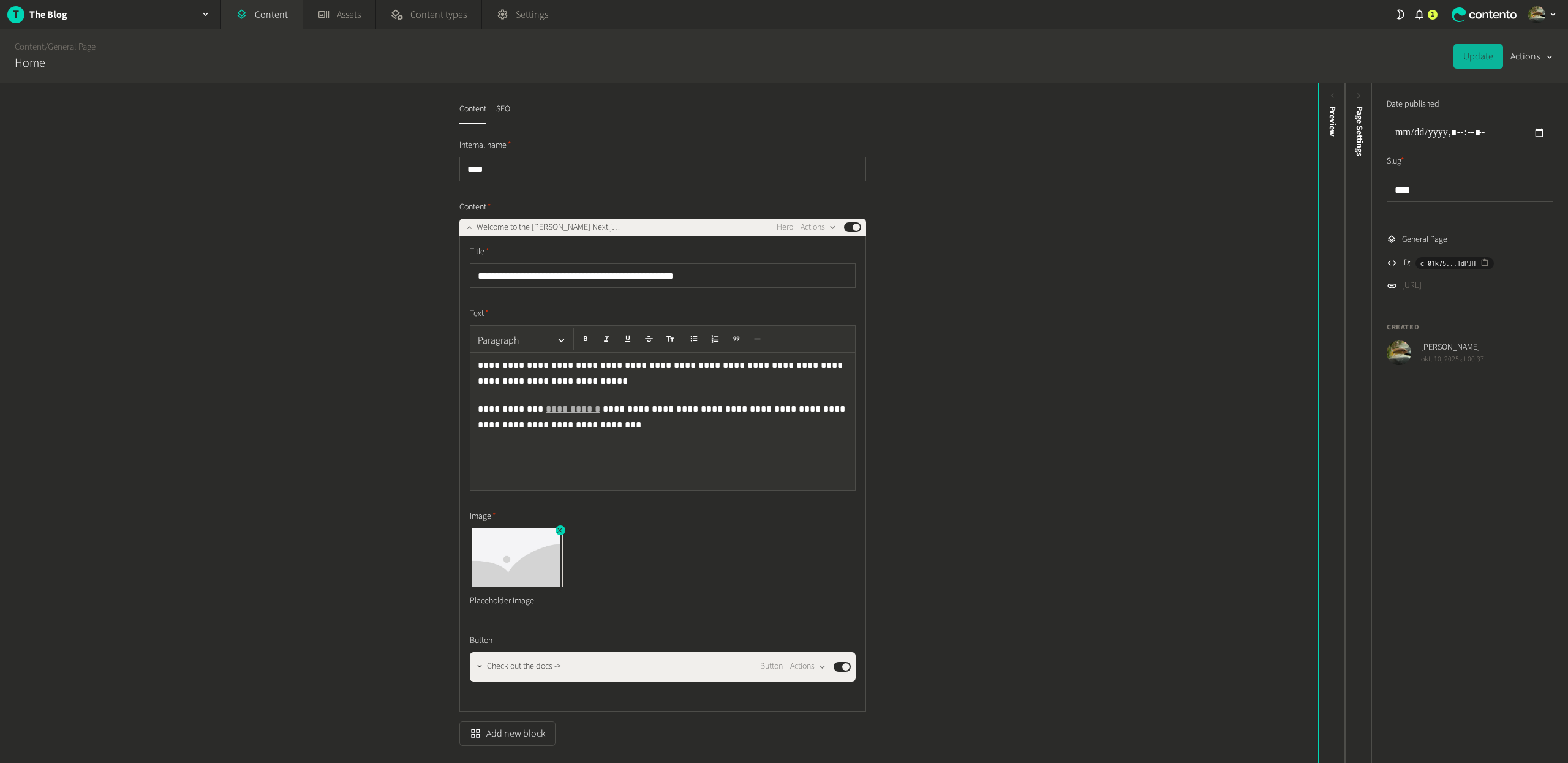
click at [492, 559] on img at bounding box center [516, 557] width 92 height 58
click at [492, 558] on img at bounding box center [516, 557] width 92 height 58
click at [494, 556] on img at bounding box center [516, 557] width 92 height 58
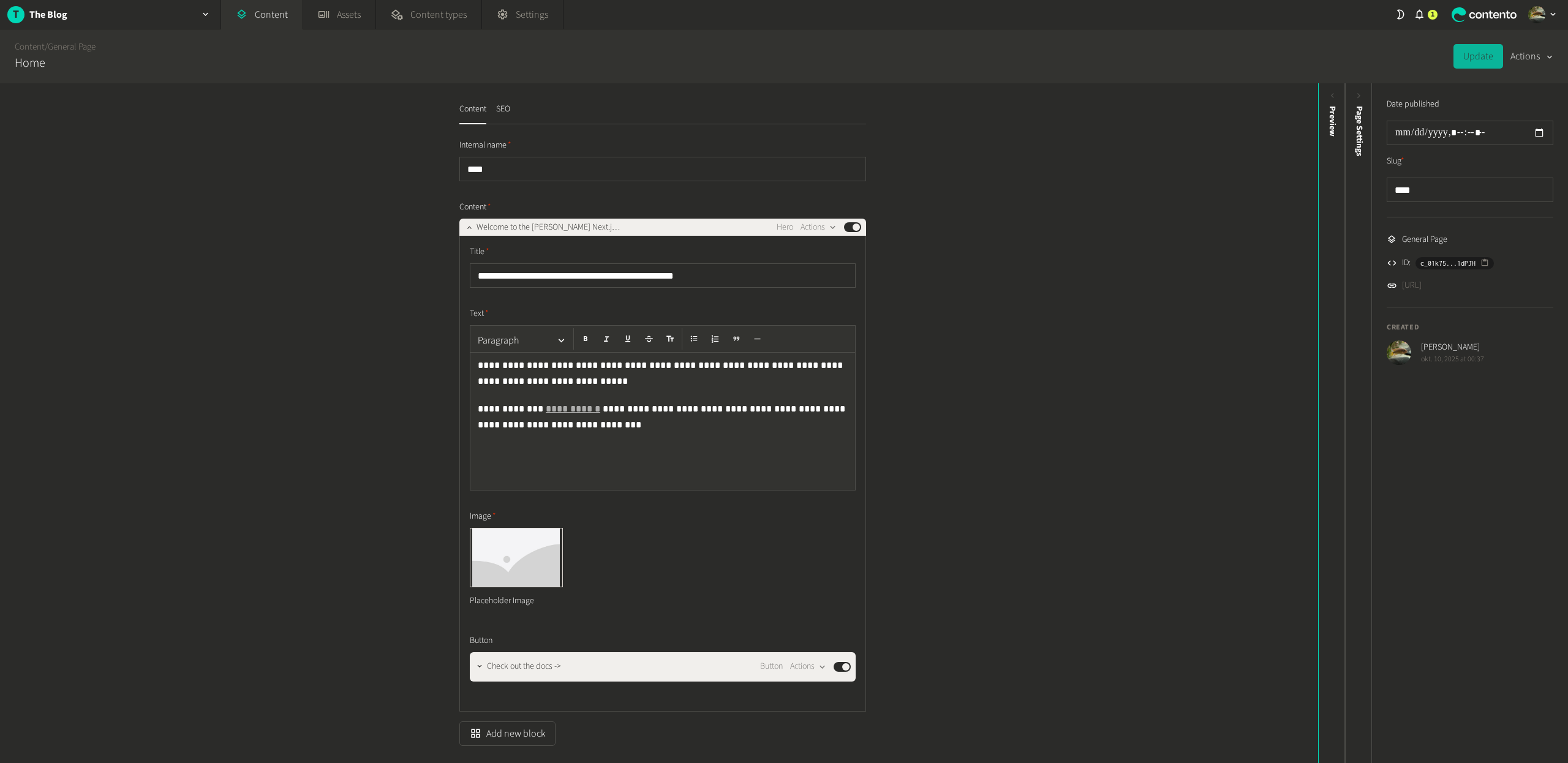
click at [1543, 57] on div "button" at bounding box center [1548, 58] width 12 height 11
click at [507, 112] on button "SEO" at bounding box center [503, 113] width 14 height 22
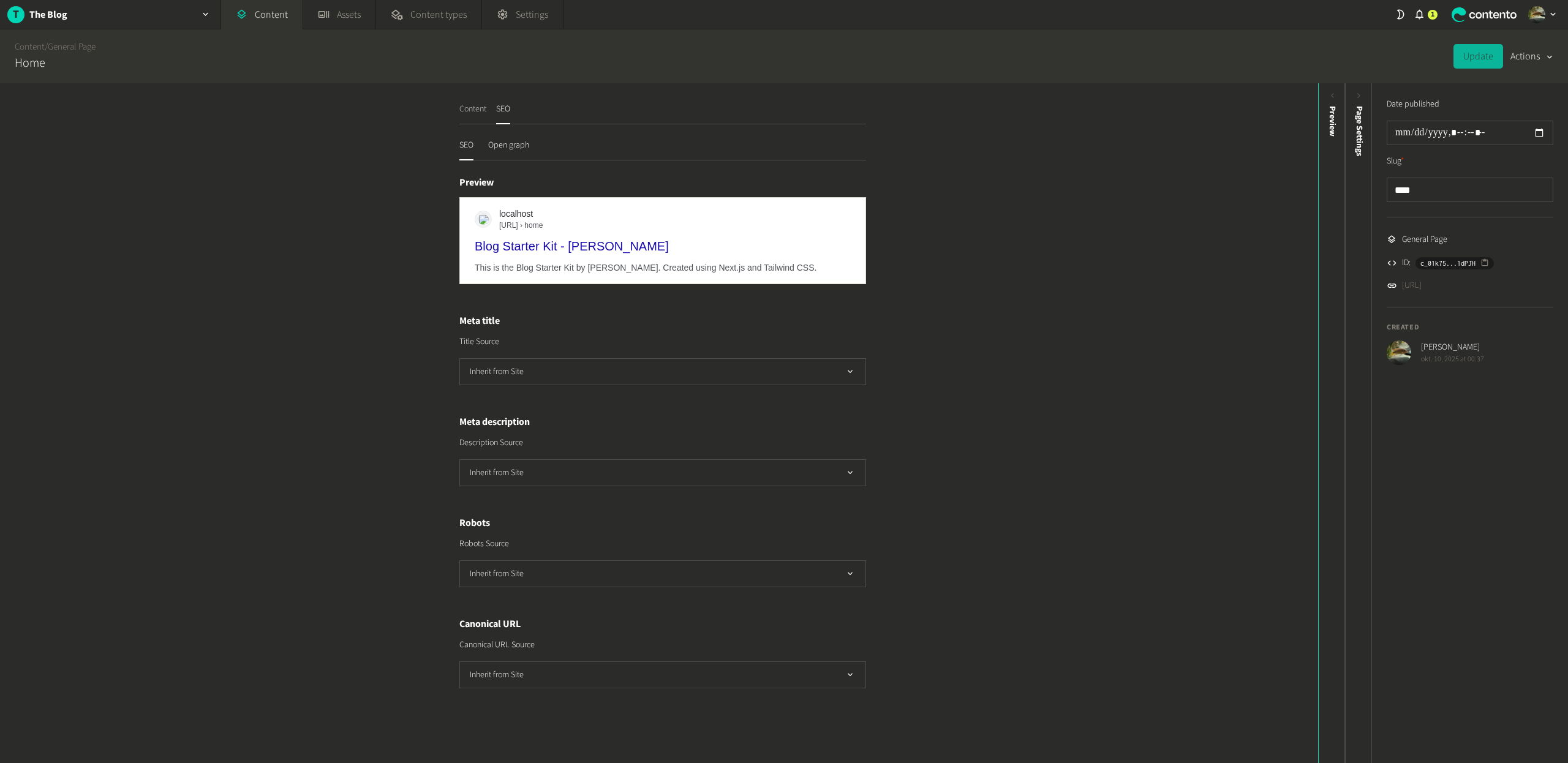
click at [470, 112] on button "Content" at bounding box center [473, 113] width 27 height 22
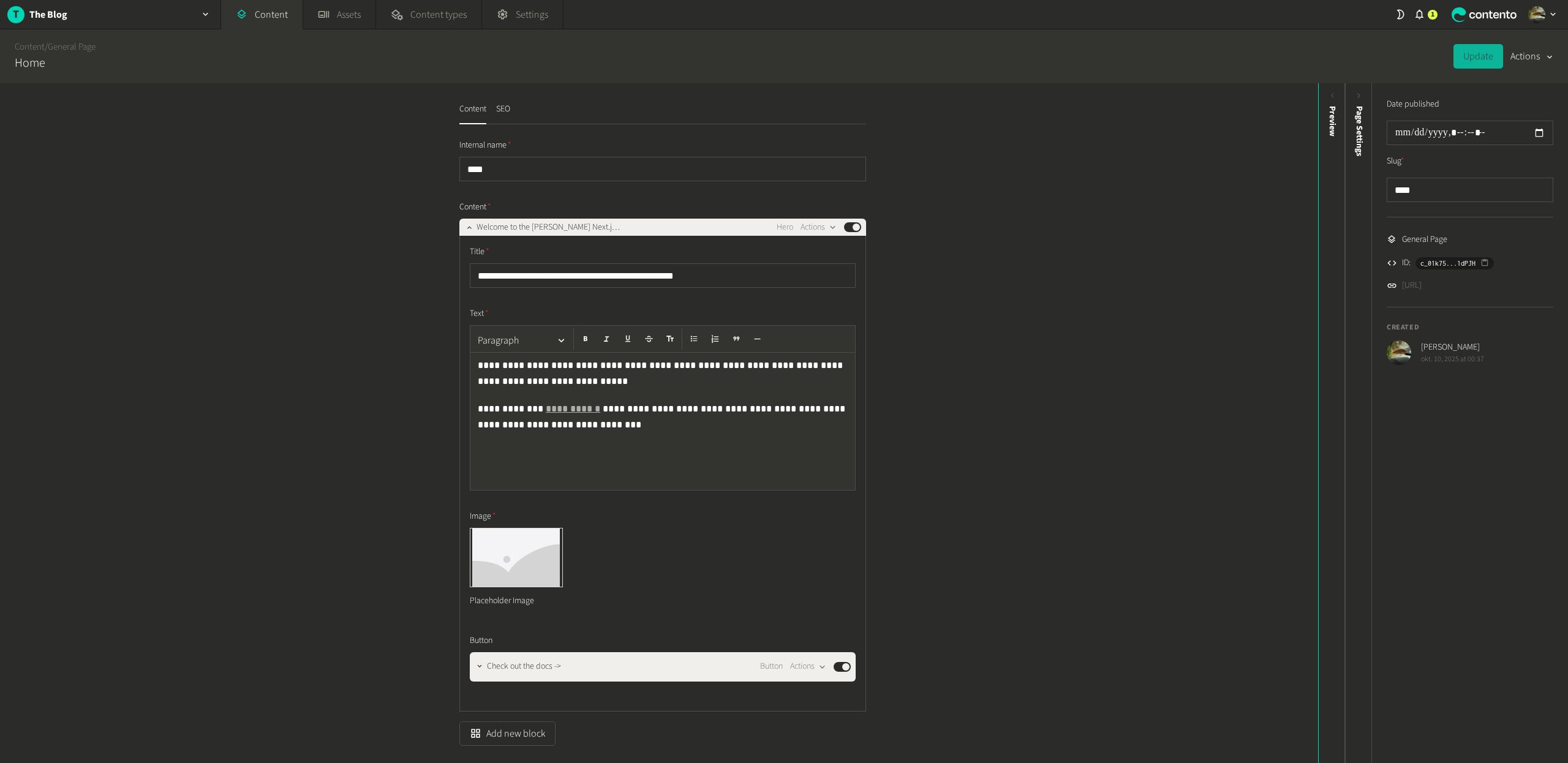
click at [578, 435] on div "**********" at bounding box center [663, 421] width 385 height 137
click at [578, 445] on div "**********" at bounding box center [663, 421] width 385 height 137
click at [1463, 57] on button "Update" at bounding box center [1478, 57] width 50 height 25
click at [1524, 54] on button "Actions" at bounding box center [1531, 57] width 42 height 25
click at [1399, 49] on div "Content / General Page Home Update Actions" at bounding box center [784, 56] width 1568 height 54
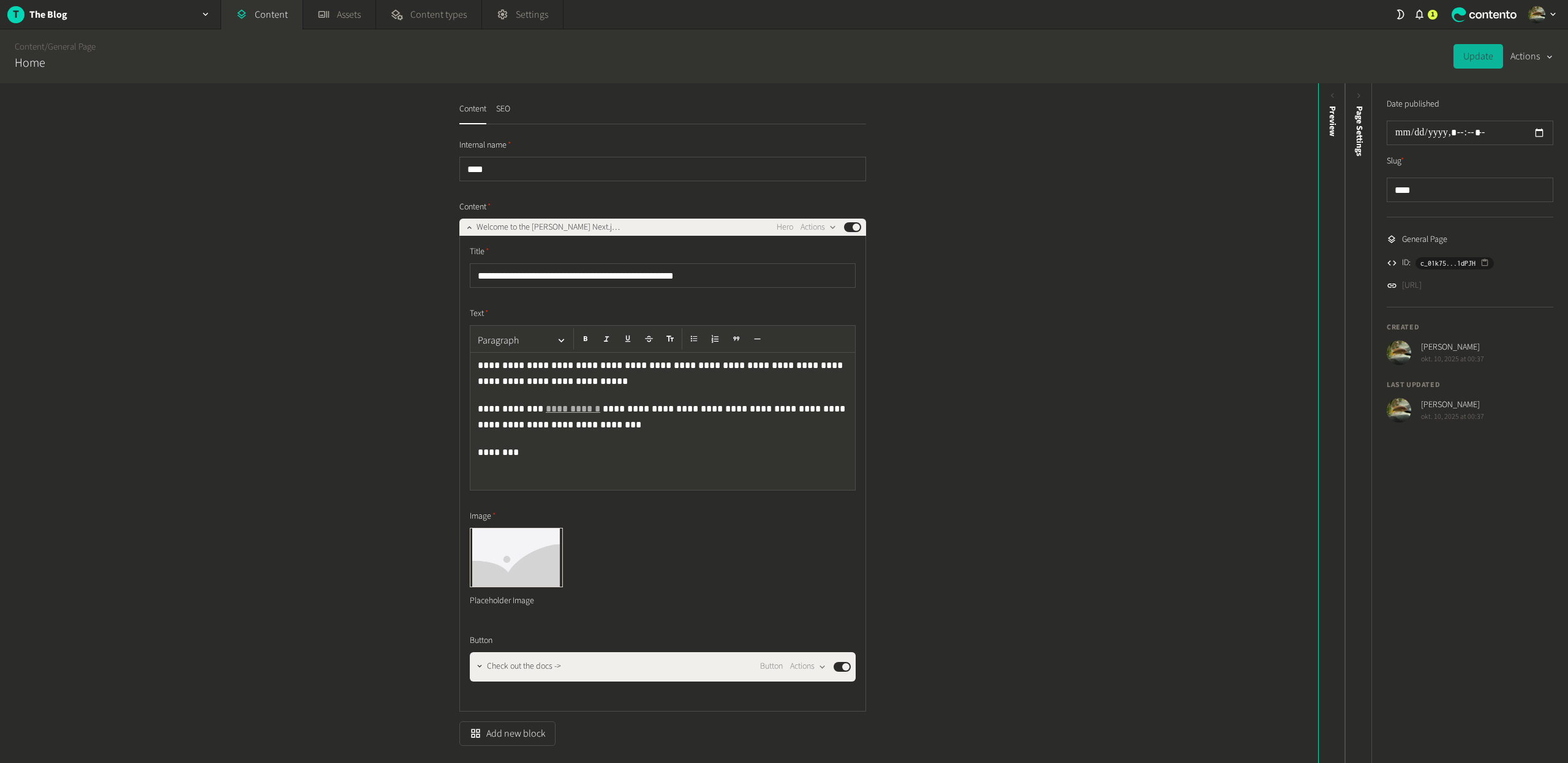
click at [1531, 58] on button "Actions" at bounding box center [1531, 57] width 42 height 25
click at [1372, 61] on div "Content / General Page Home Update Actions" at bounding box center [784, 56] width 1568 height 54
click at [1355, 114] on span "Page Settings" at bounding box center [1359, 130] width 13 height 50
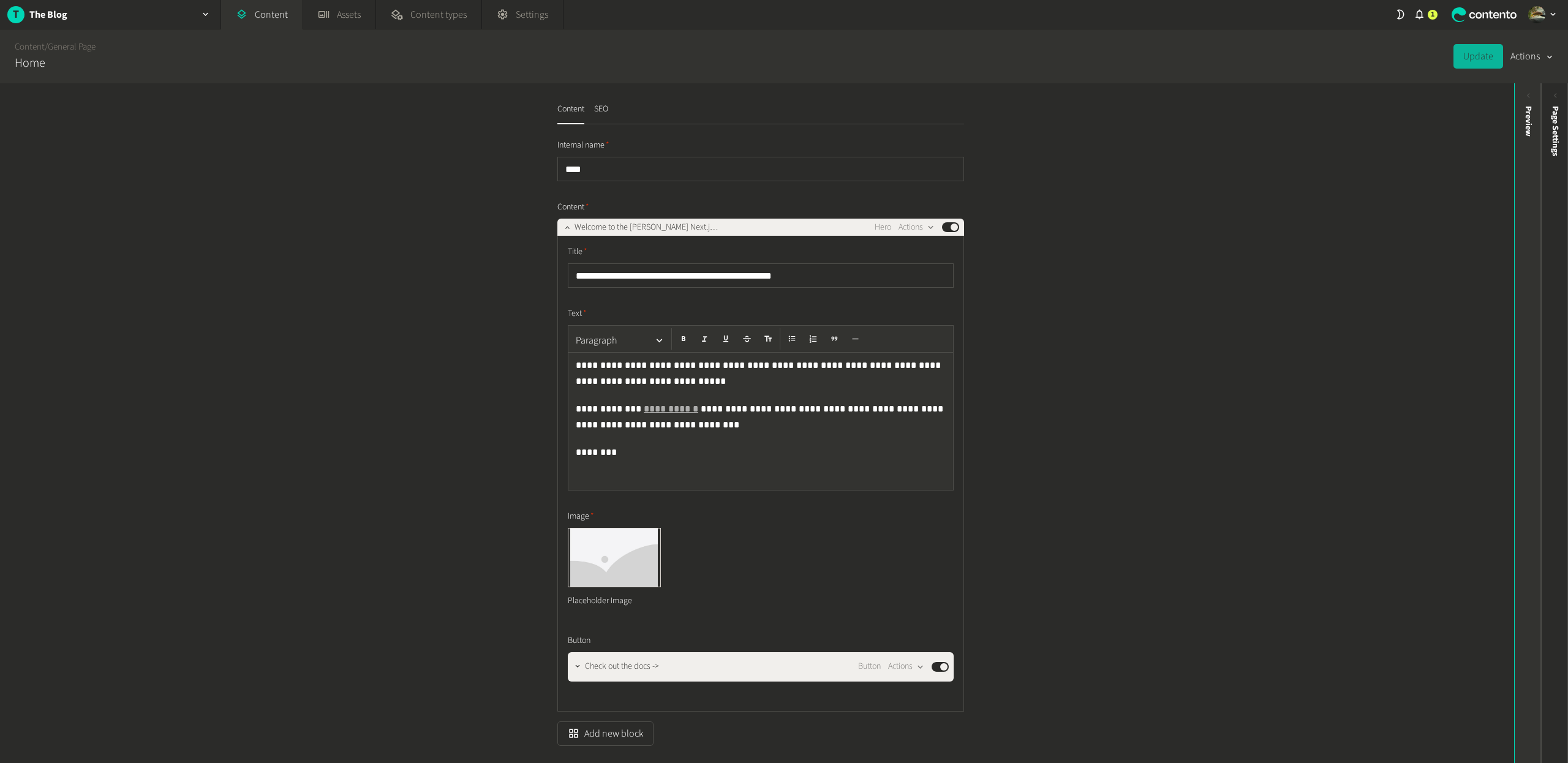
click at [1526, 114] on div "Preview" at bounding box center [1529, 121] width 13 height 30
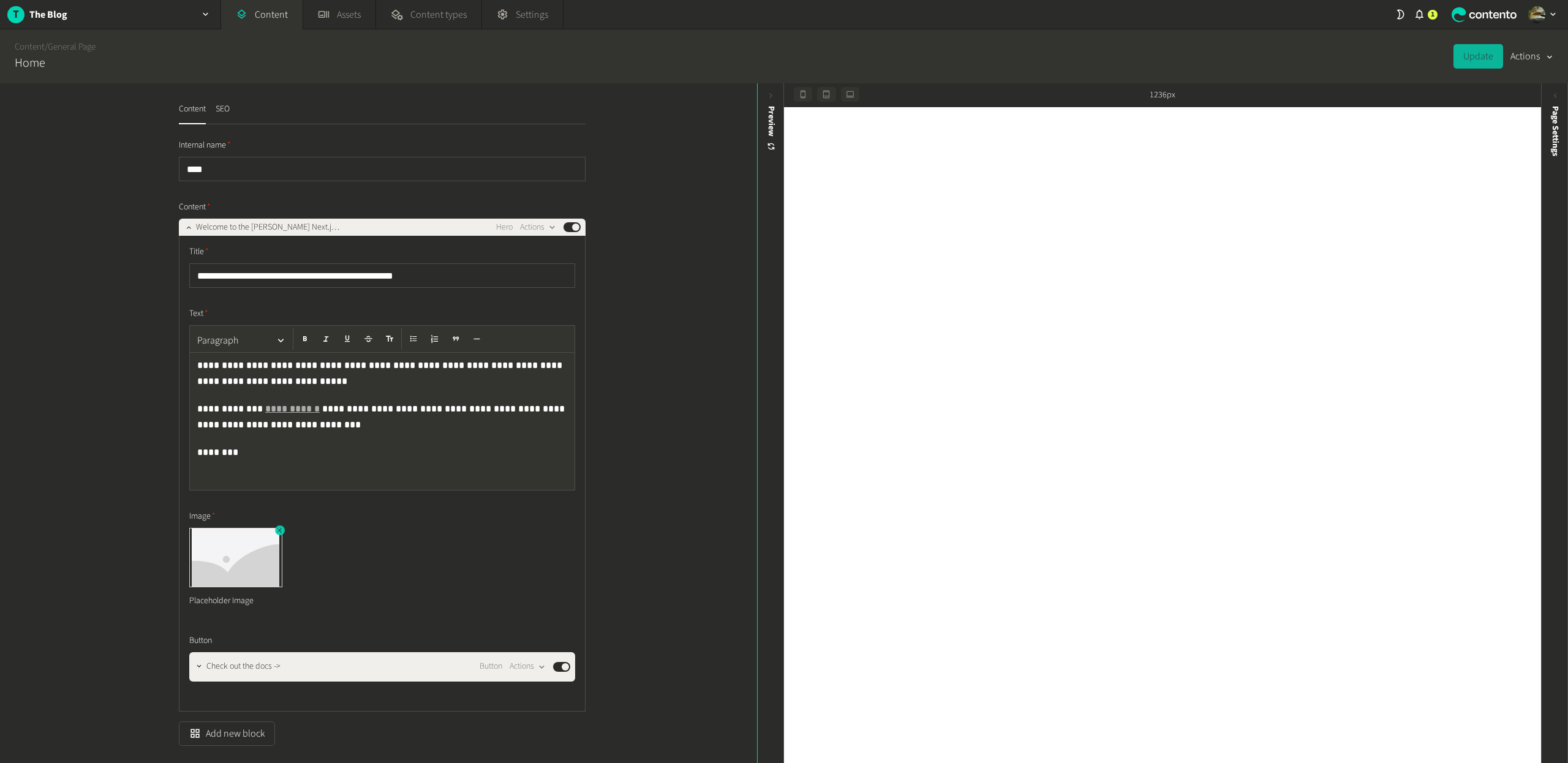
click at [279, 530] on icon "button" at bounding box center [279, 530] width 8 height 8
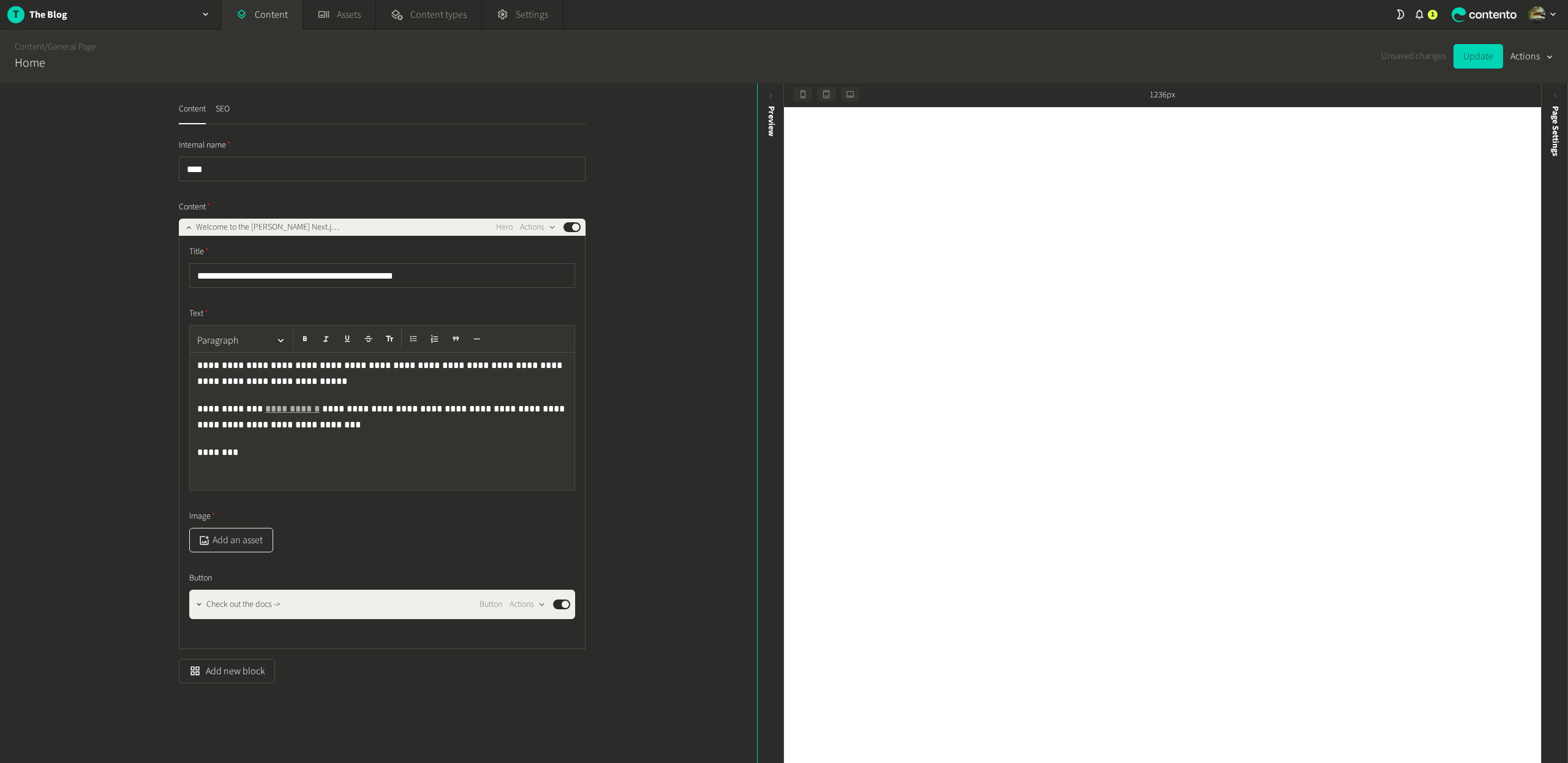
click at [231, 539] on button "Add an asset" at bounding box center [231, 540] width 84 height 25
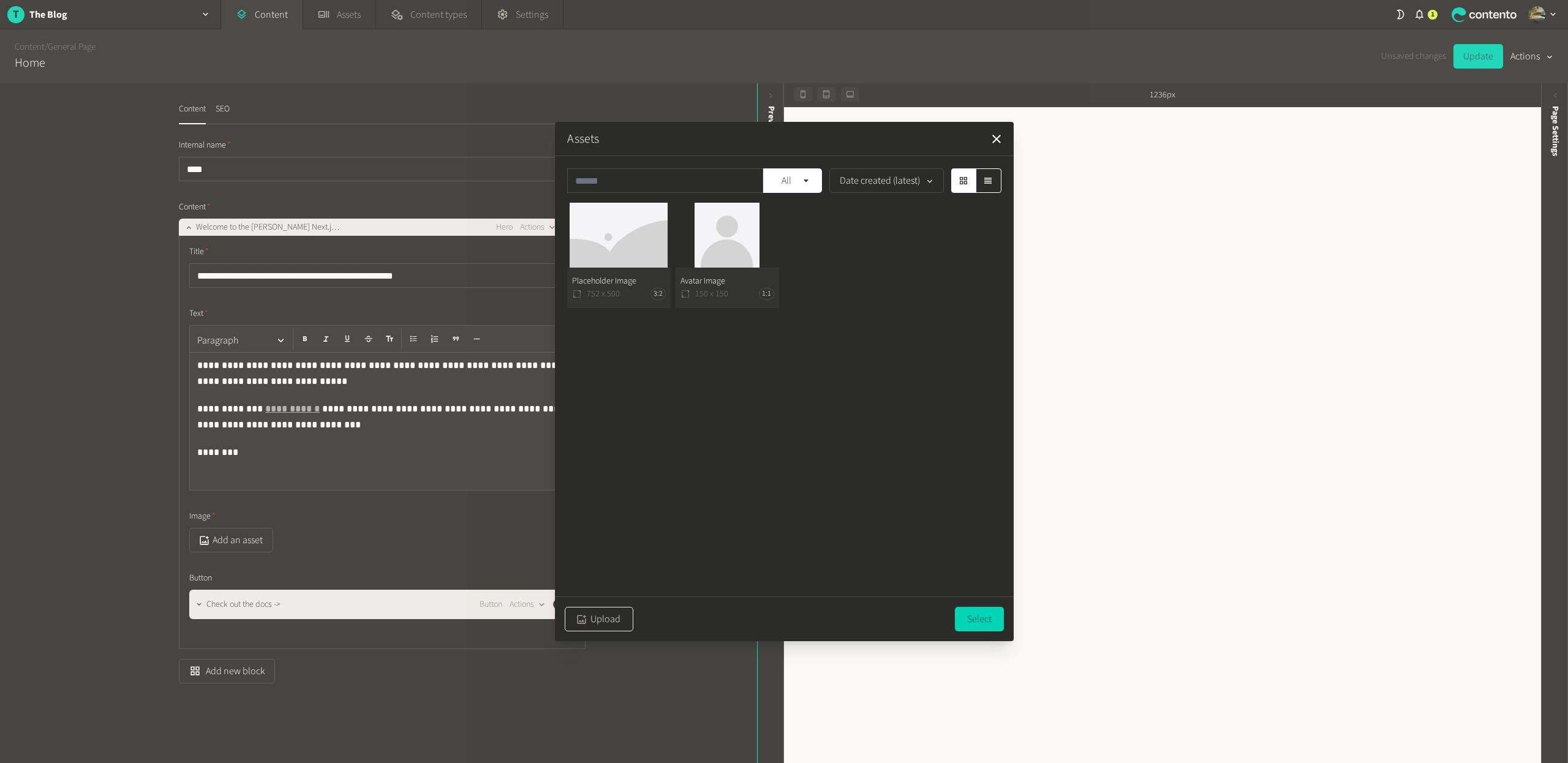
click at [600, 620] on button "Upload" at bounding box center [599, 619] width 69 height 25
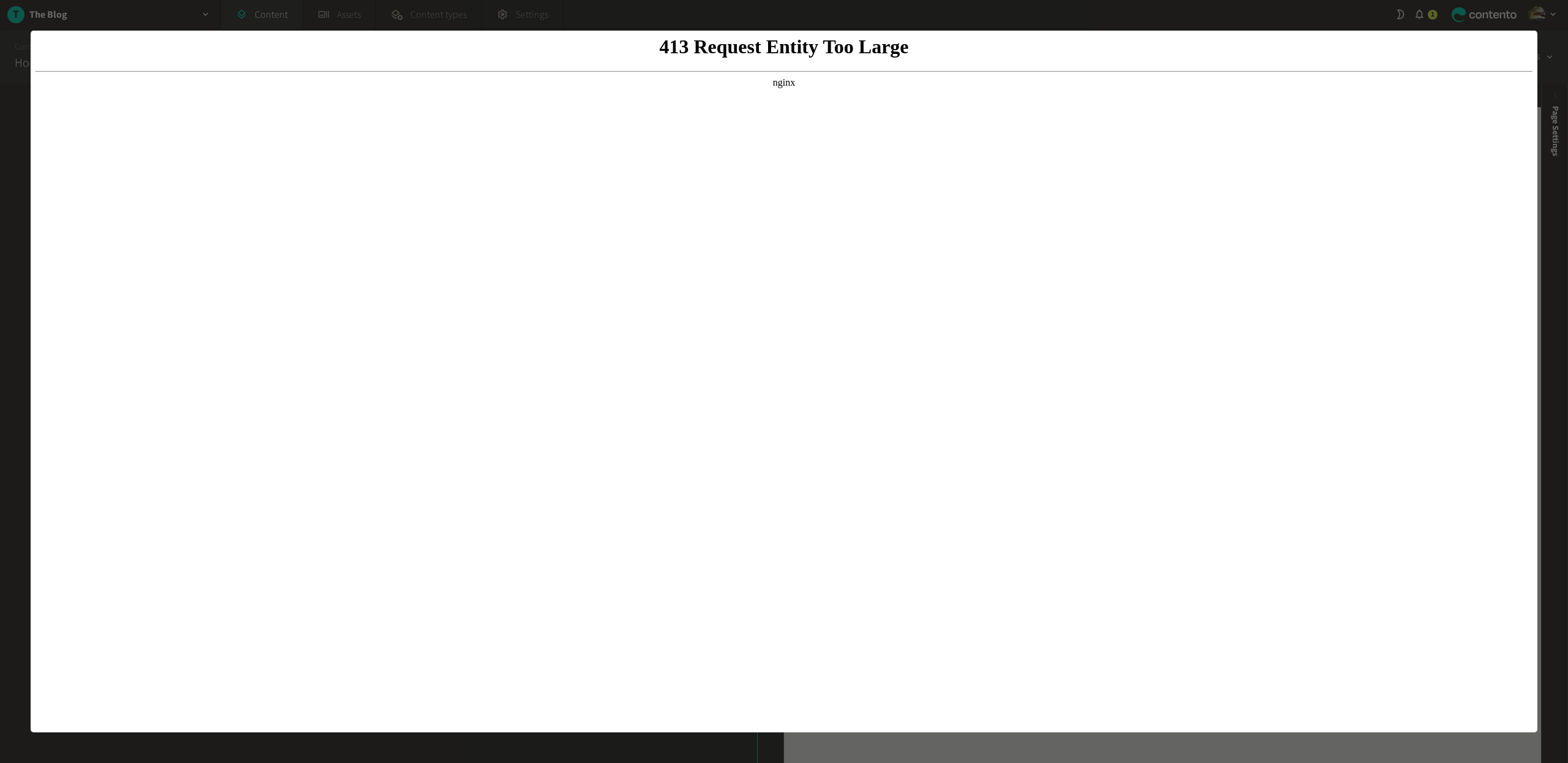
click at [1066, 12] on div at bounding box center [784, 381] width 1568 height 763
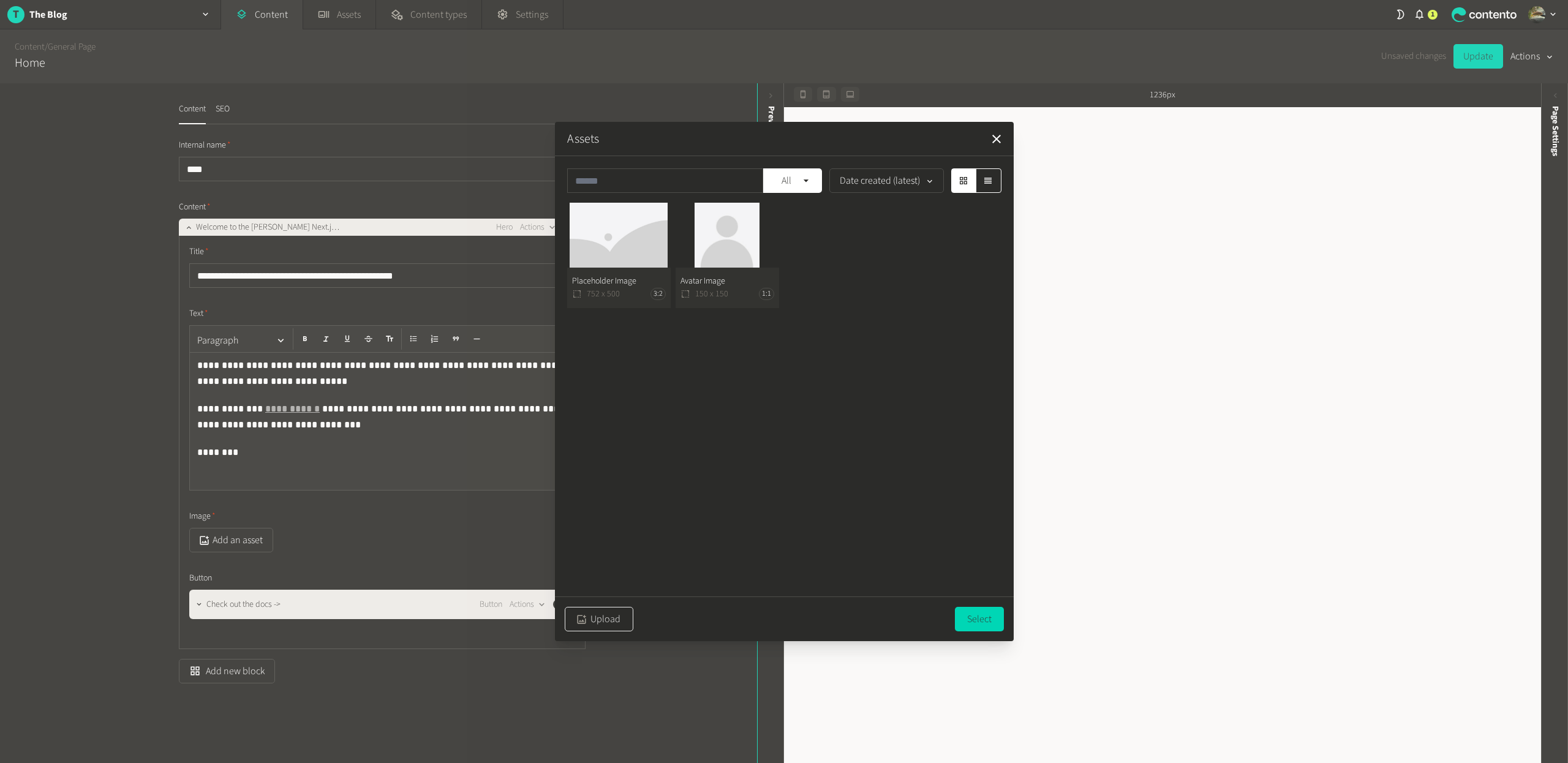
click at [593, 624] on button "Upload" at bounding box center [599, 619] width 69 height 25
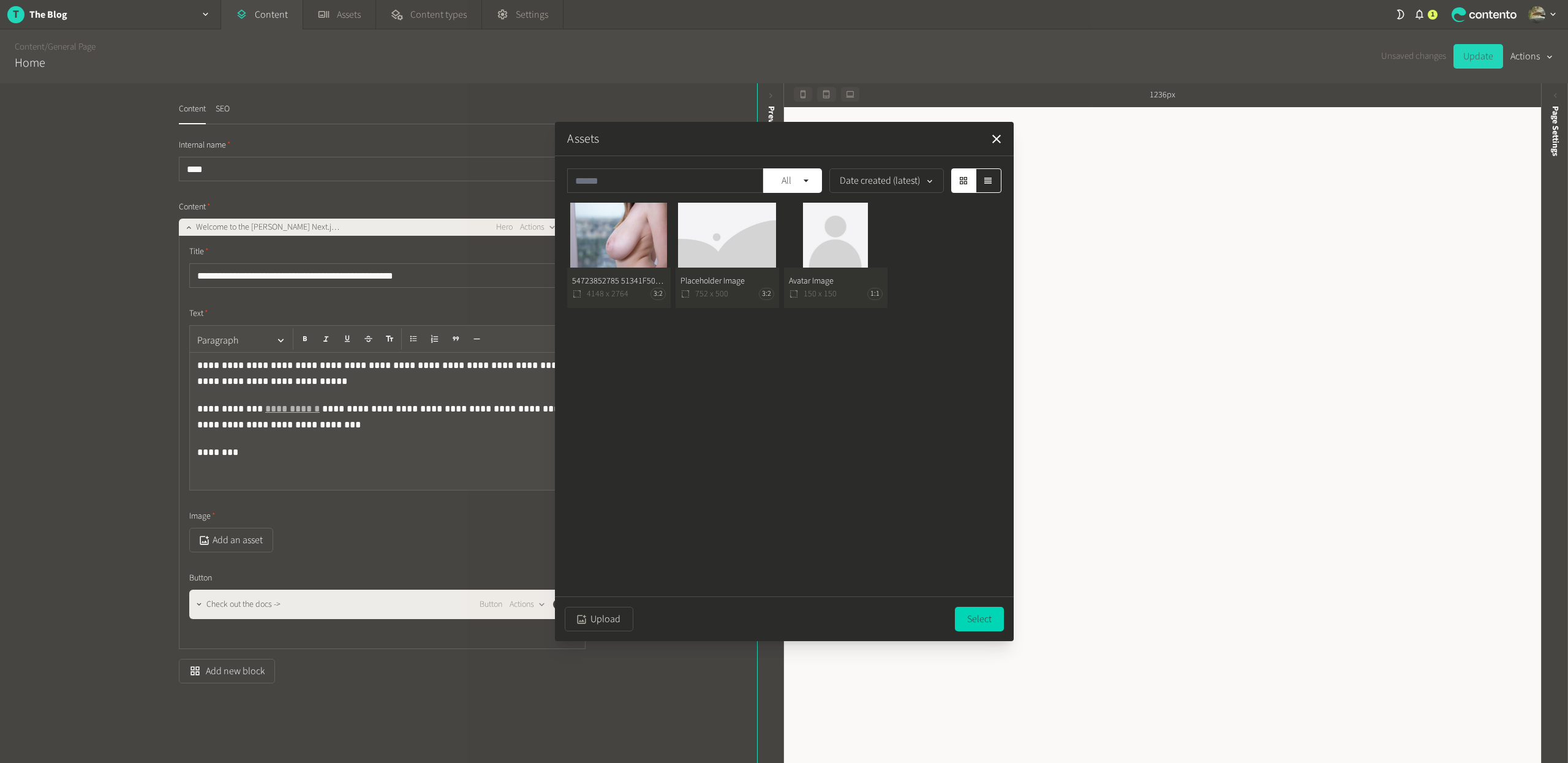
click at [607, 249] on button "54723852785 51341F5010 O 4148 x 2764 3:2" at bounding box center [619, 256] width 104 height 106
click at [990, 619] on button "Select" at bounding box center [979, 619] width 49 height 25
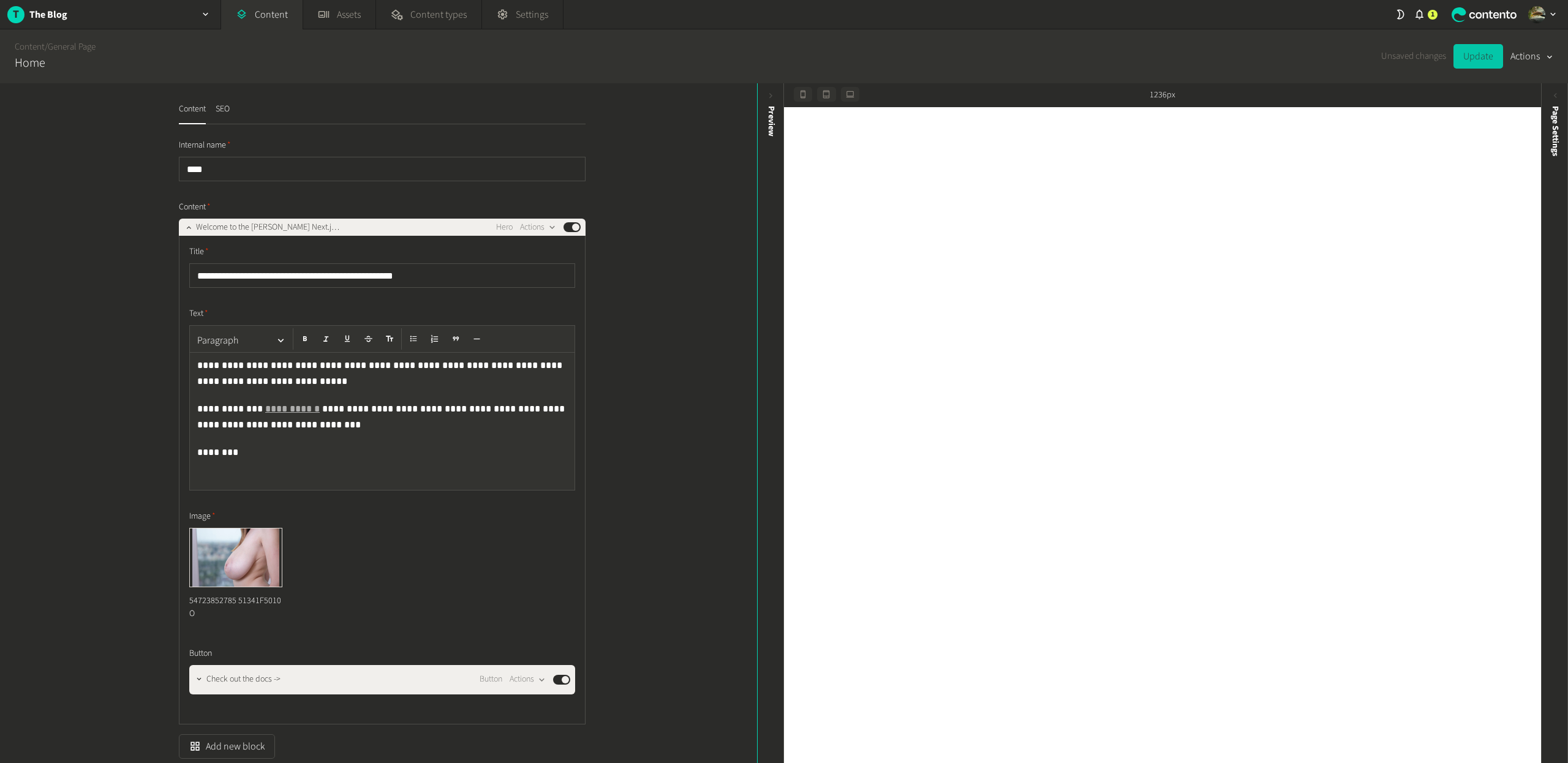
click at [1470, 58] on button "Update" at bounding box center [1478, 57] width 50 height 25
click at [1532, 62] on button "Actions" at bounding box center [1531, 57] width 42 height 25
click at [1526, 108] on button "Set to draft" at bounding box center [1523, 110] width 58 height 23
click at [1416, 61] on button "Save" at bounding box center [1427, 57] width 39 height 25
click at [1476, 54] on button "Publish" at bounding box center [1478, 57] width 49 height 25
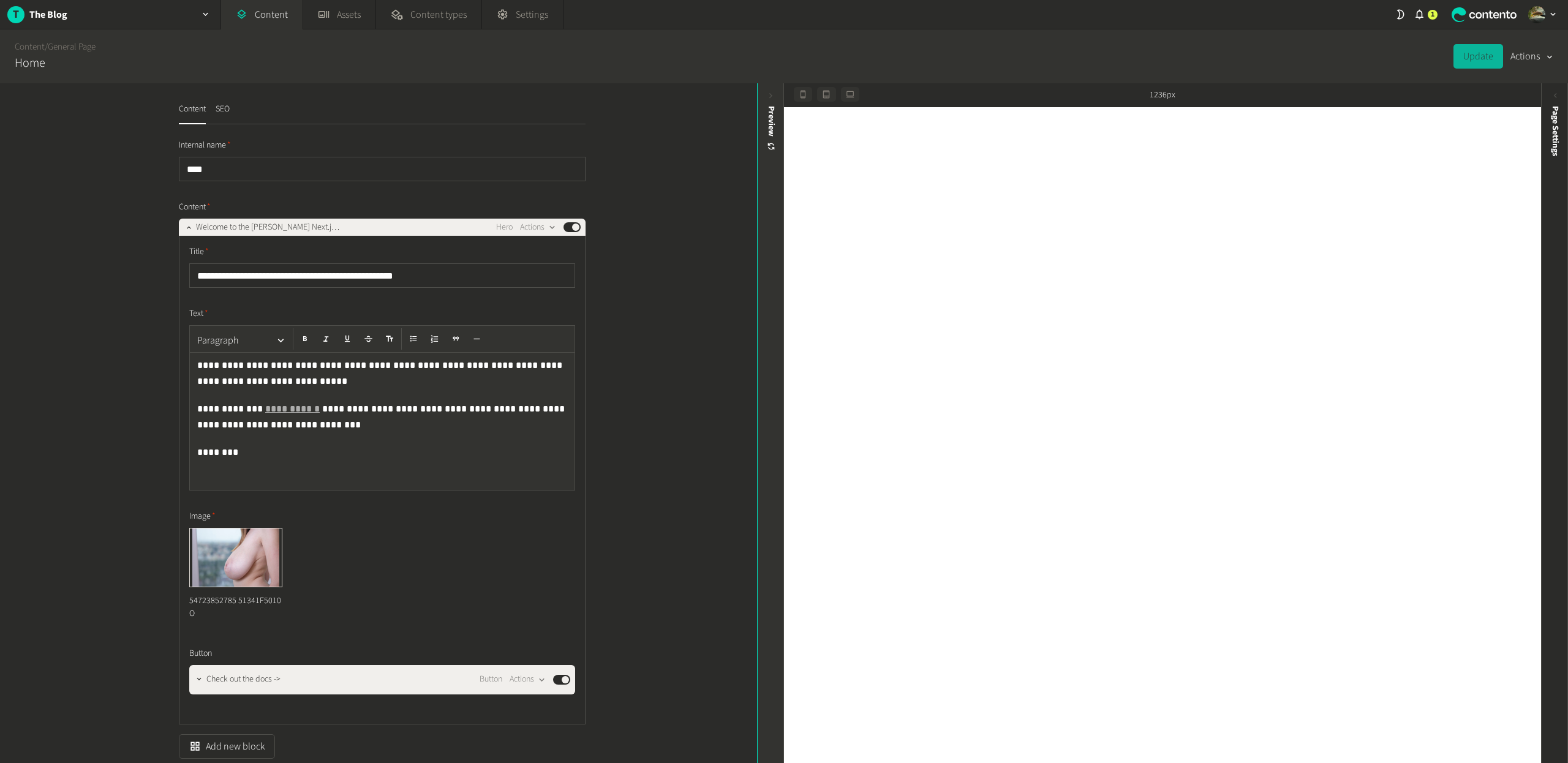
click at [771, 131] on div "Preview" at bounding box center [772, 128] width 13 height 46
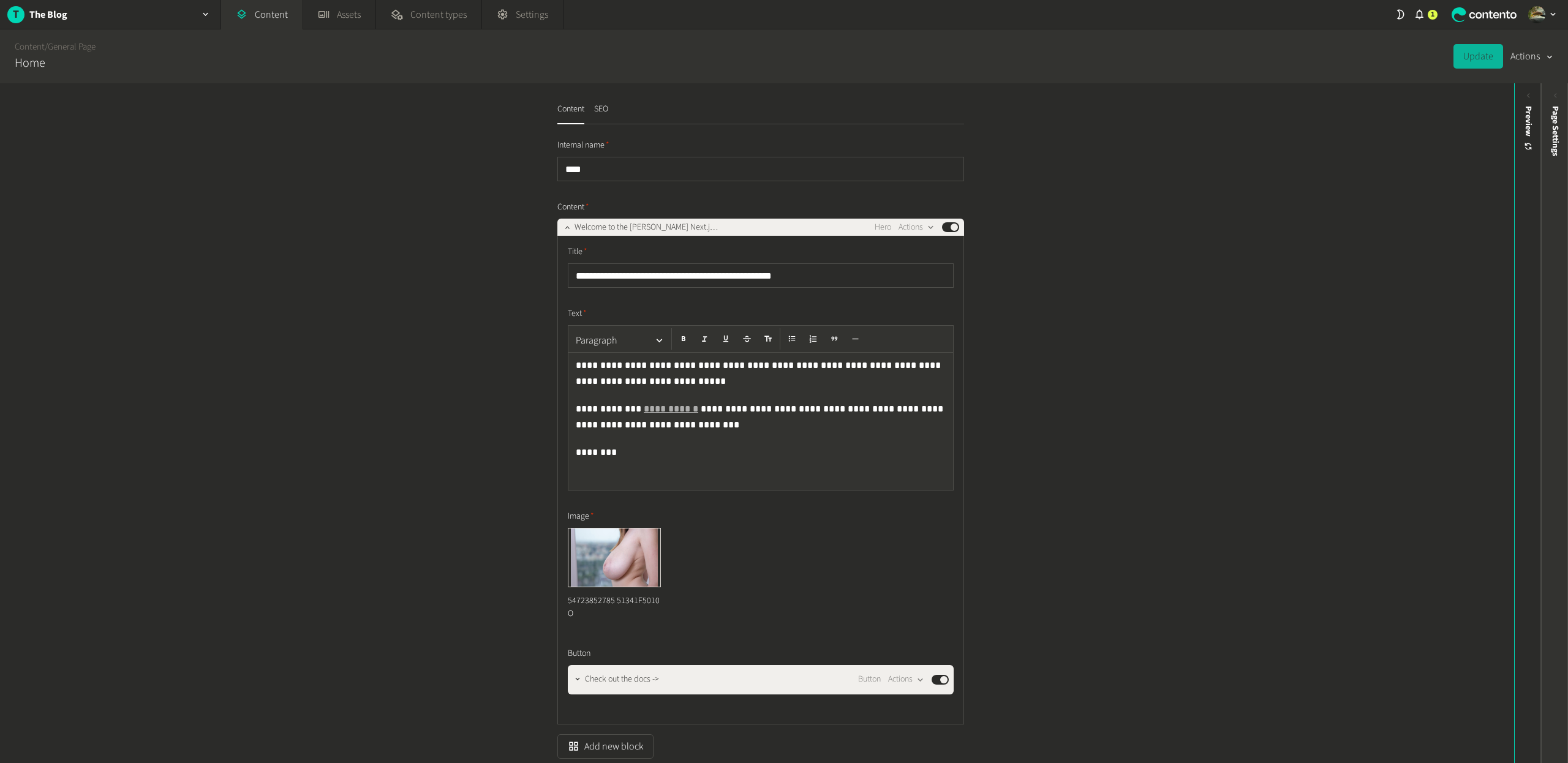
click at [1559, 149] on span "Page Settings" at bounding box center [1556, 130] width 13 height 50
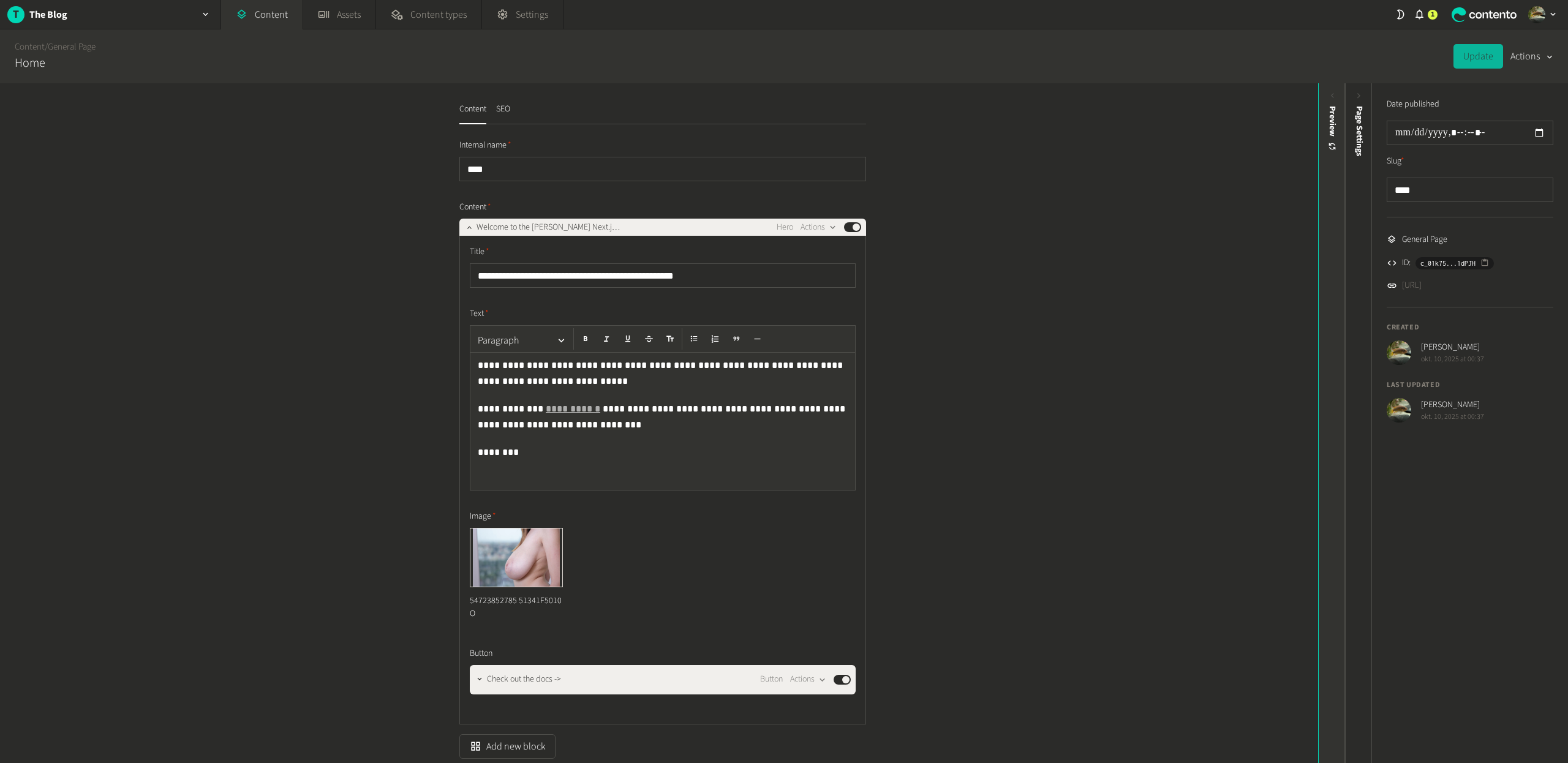
click at [1335, 118] on div "Preview" at bounding box center [1333, 128] width 13 height 46
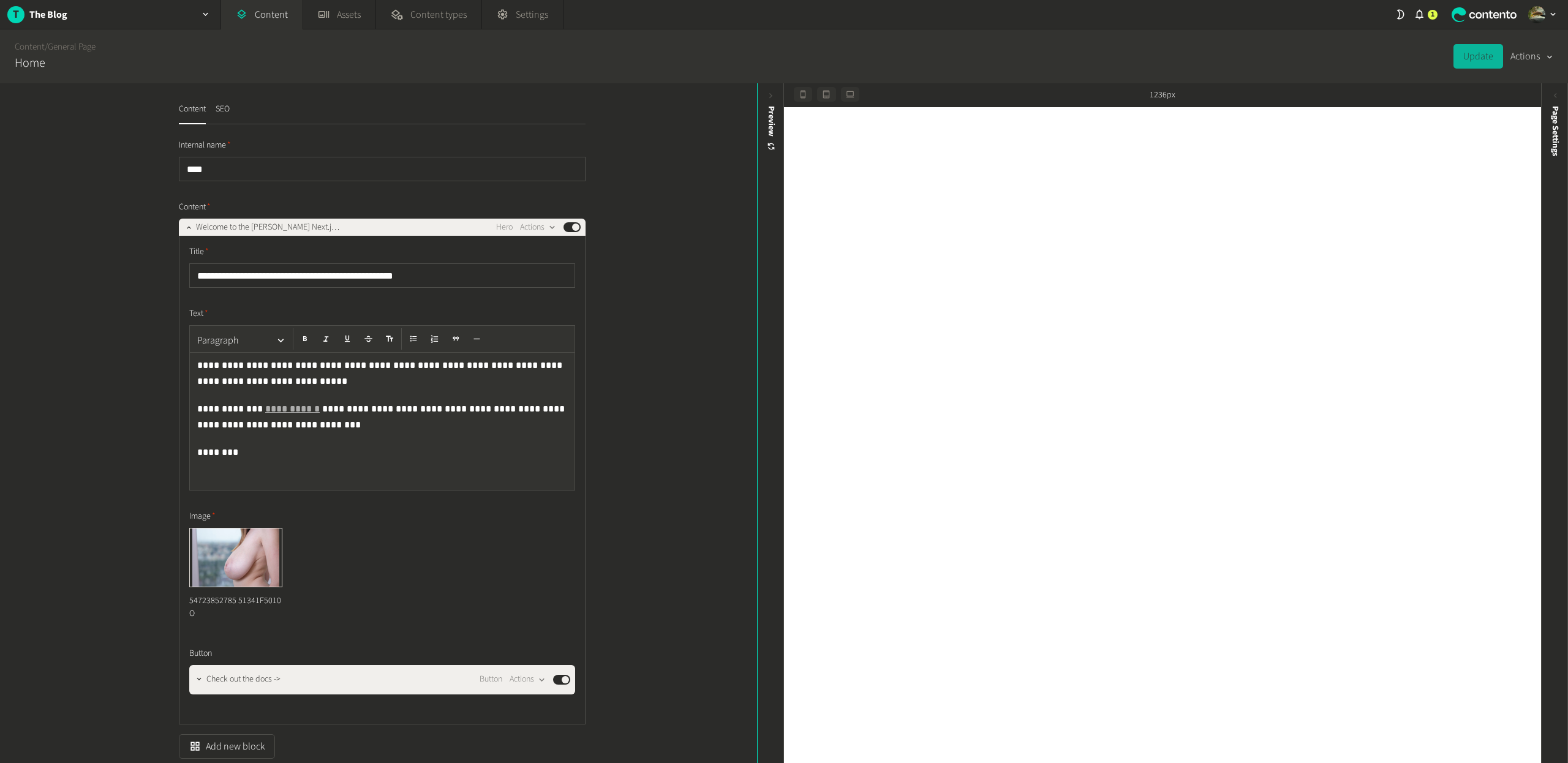
click at [1528, 57] on button "Actions" at bounding box center [1531, 57] width 42 height 25
click at [1525, 103] on button "Set to draft" at bounding box center [1523, 110] width 58 height 23
click at [1428, 53] on button "Save" at bounding box center [1427, 57] width 39 height 25
click at [1491, 60] on button "Publish" at bounding box center [1478, 57] width 49 height 25
type input "**********"
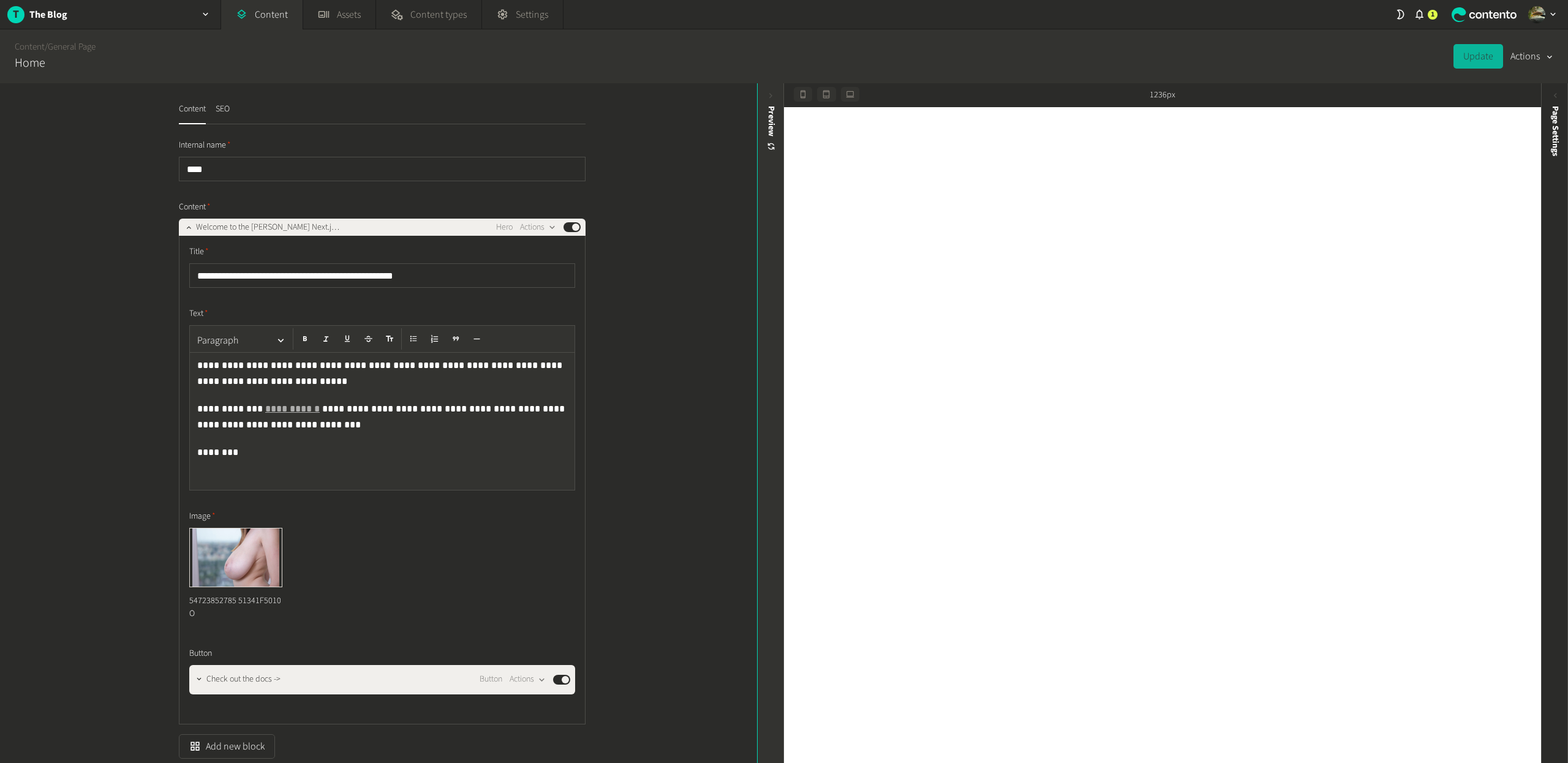
click at [769, 119] on div "Preview" at bounding box center [772, 128] width 13 height 46
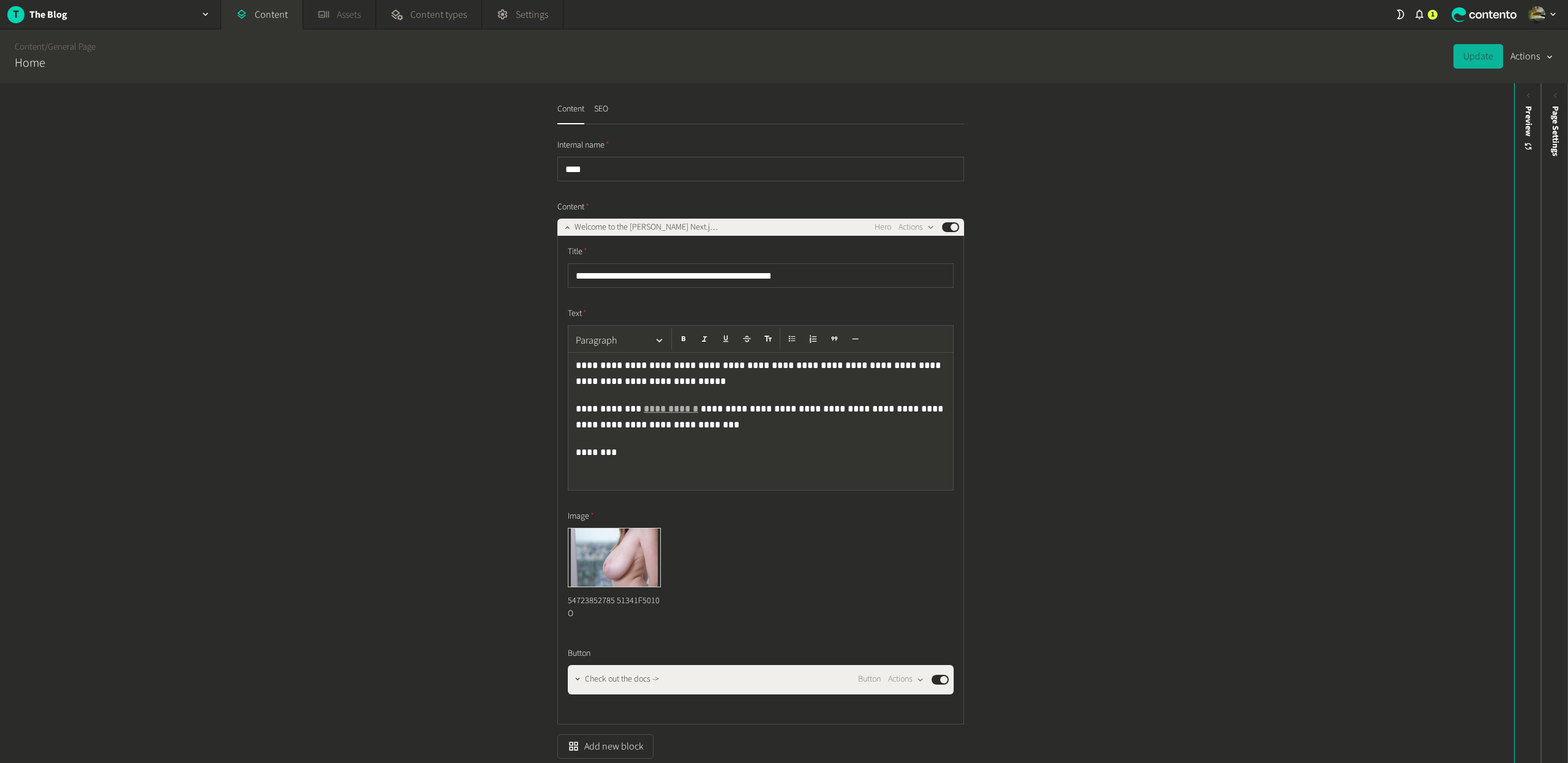
click at [329, 15] on link "Assets" at bounding box center [339, 14] width 73 height 29
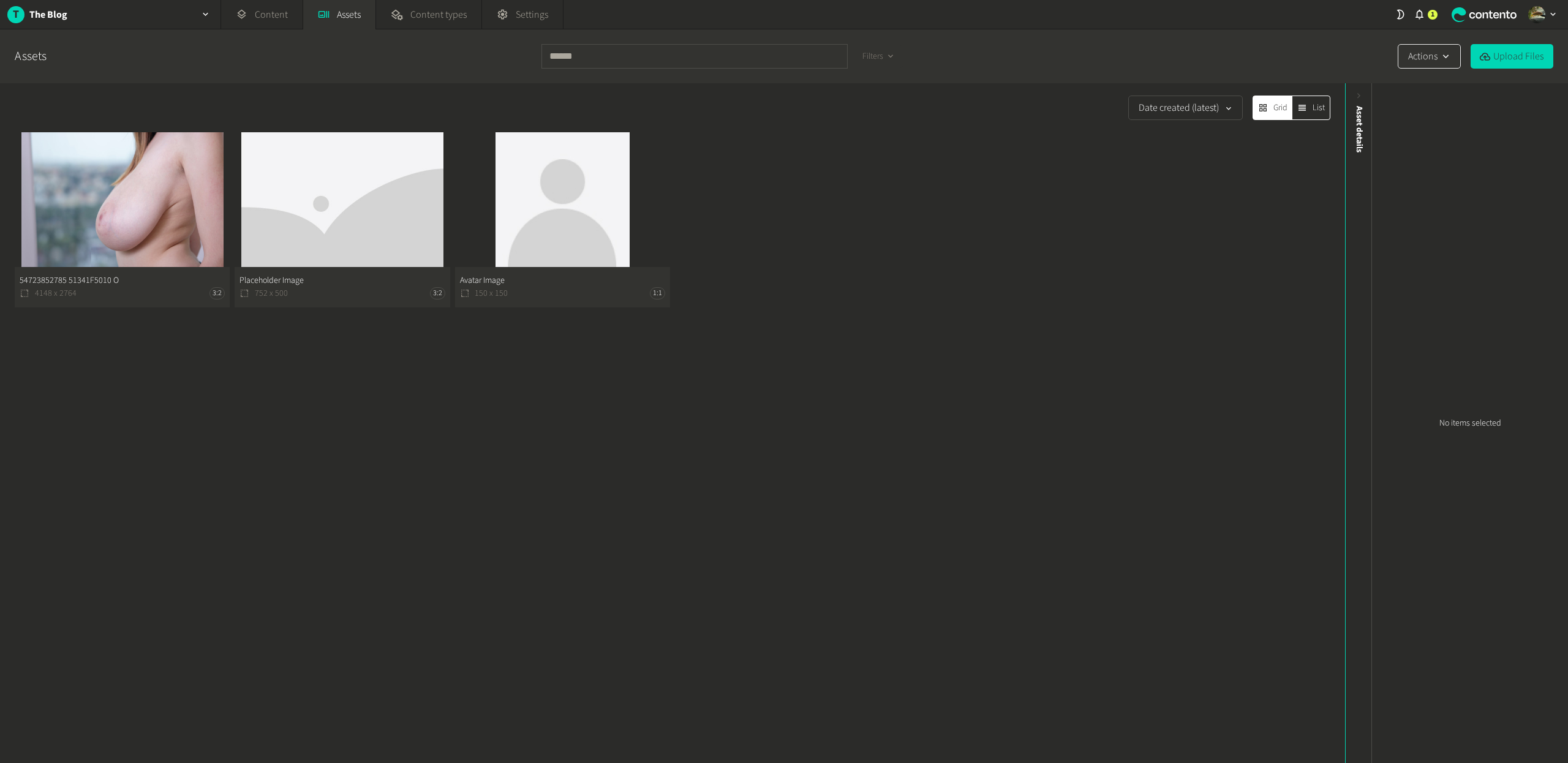
click at [1428, 53] on button "Actions" at bounding box center [1429, 57] width 63 height 25
click at [1421, 22] on div "1" at bounding box center [1426, 14] width 24 height 29
click at [511, 11] on link "Settings" at bounding box center [523, 14] width 81 height 29
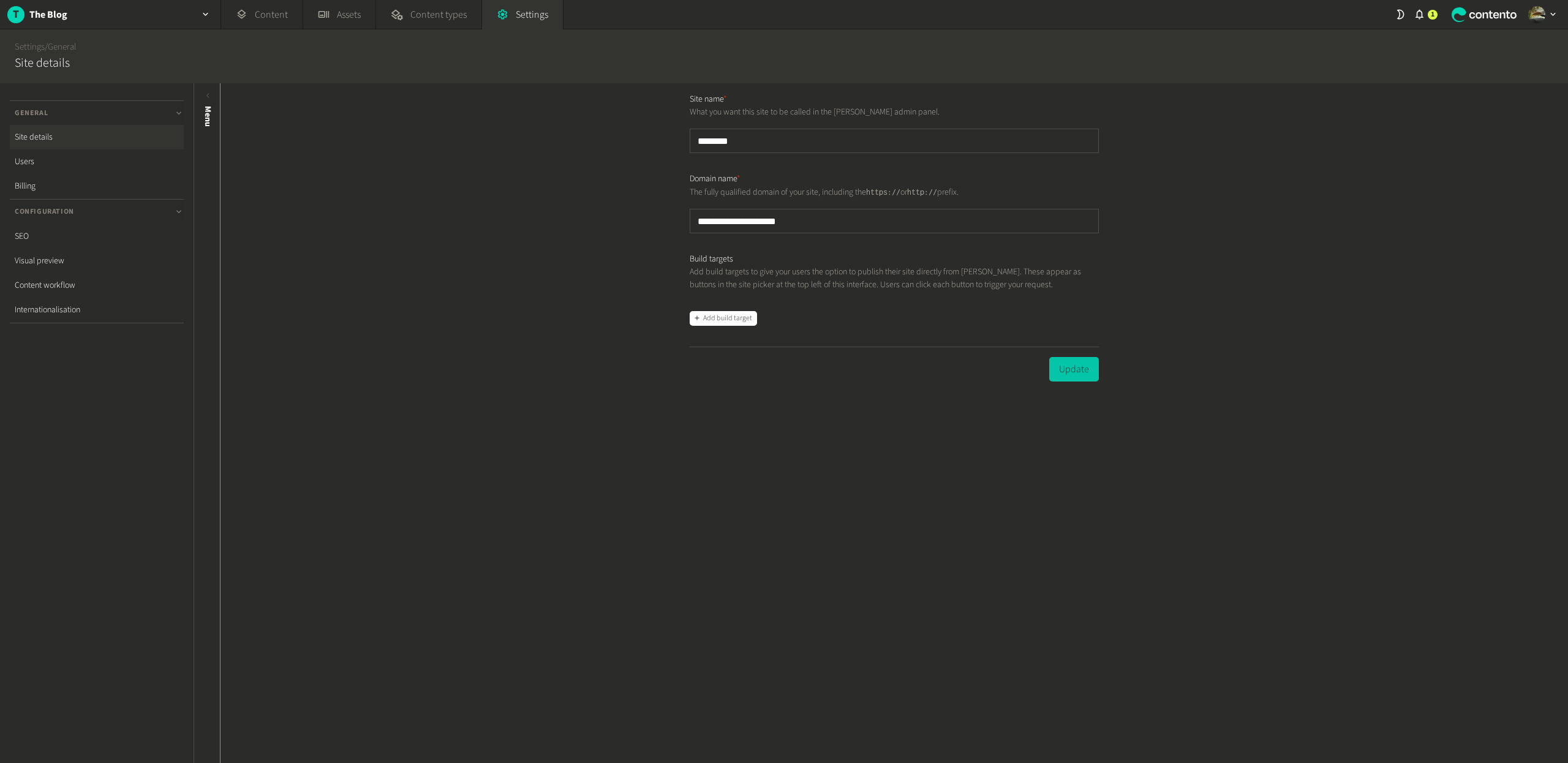
click at [1088, 378] on button "Update" at bounding box center [1074, 370] width 50 height 25
click at [76, 259] on link "Visual preview" at bounding box center [96, 261] width 174 height 25
click at [75, 280] on link "Content workflow" at bounding box center [96, 286] width 174 height 25
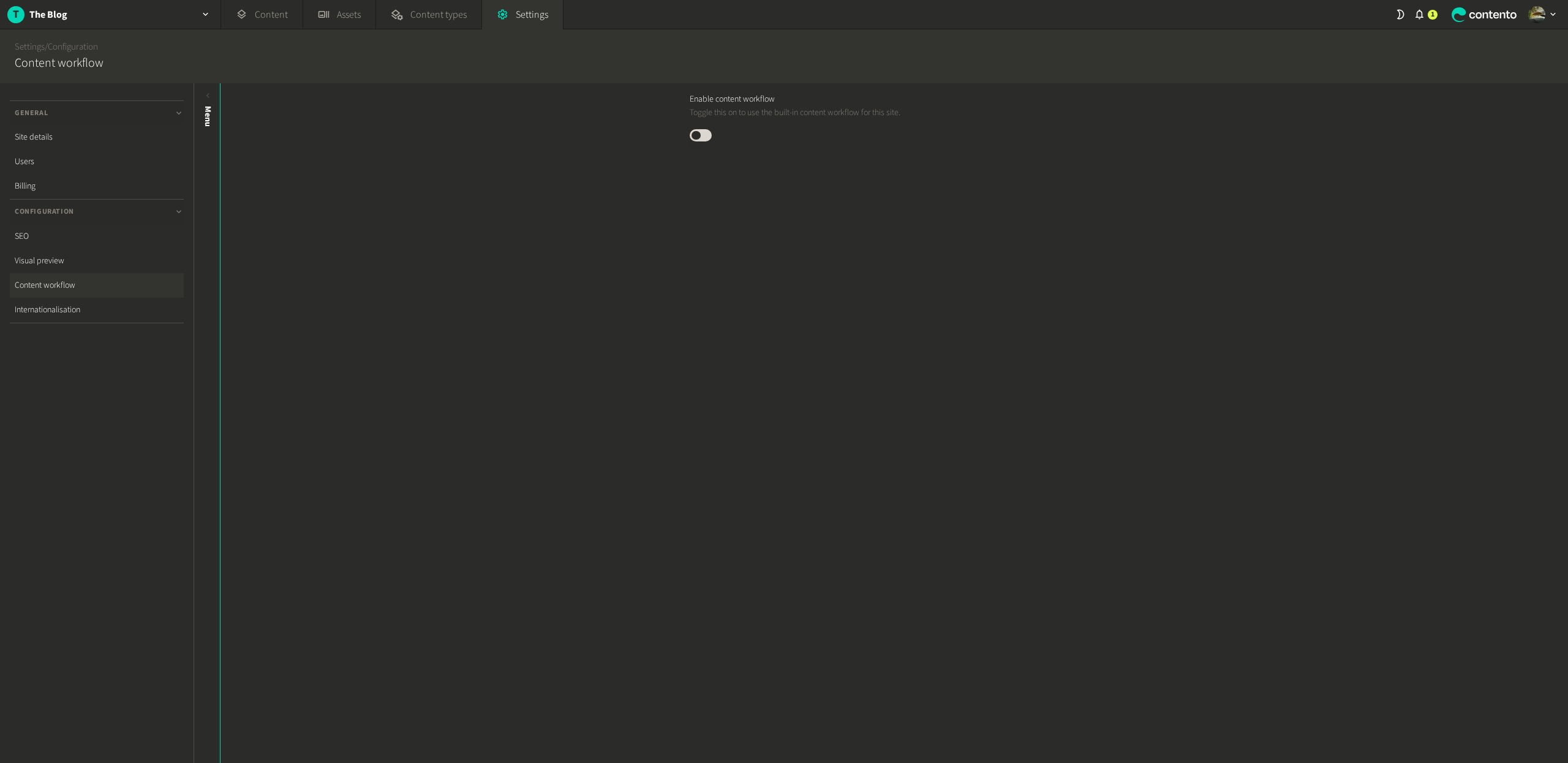
click at [702, 135] on button "Published" at bounding box center [700, 135] width 22 height 12
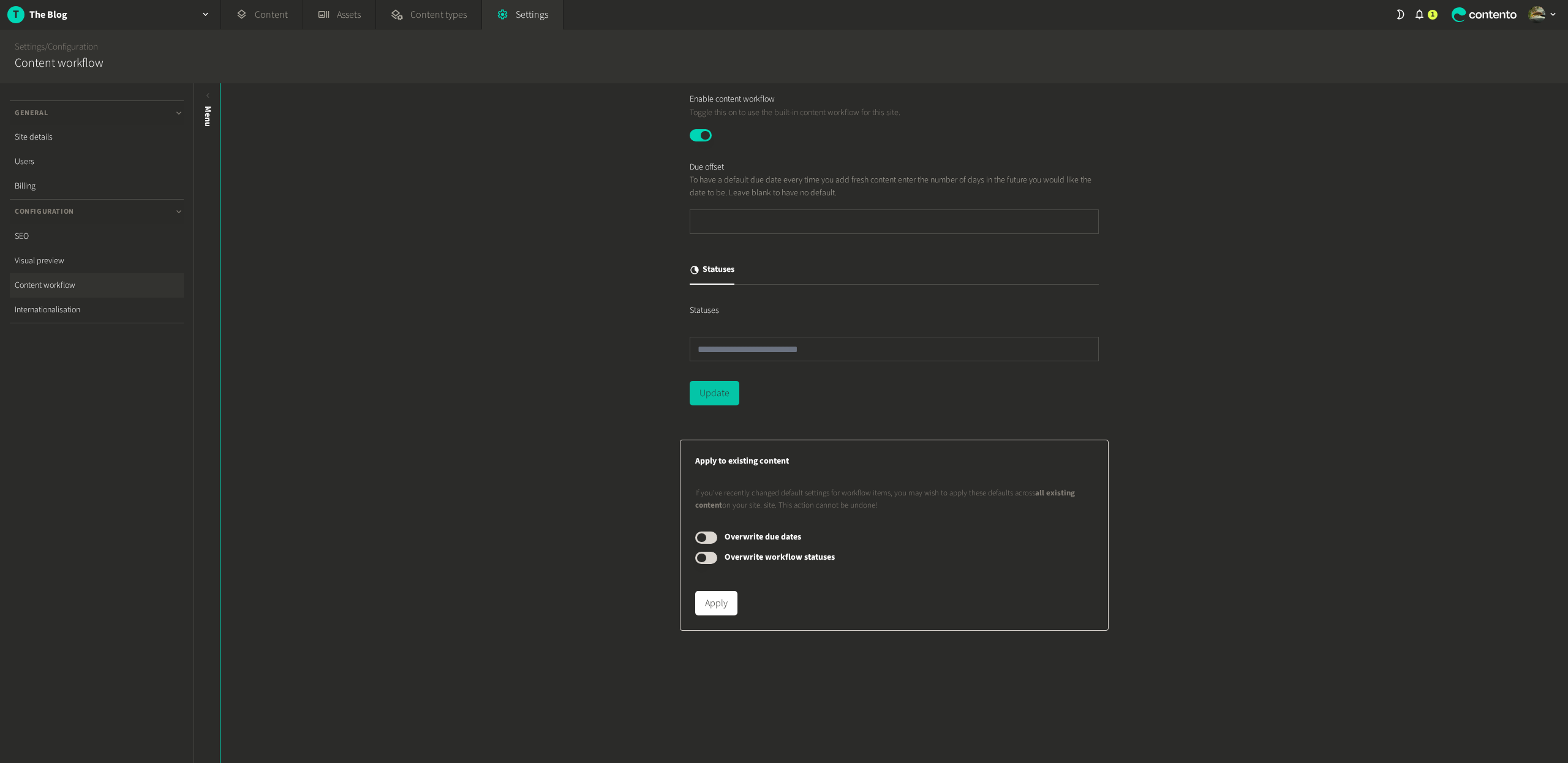
click at [711, 400] on button "Update" at bounding box center [714, 393] width 50 height 25
click at [703, 138] on button "Published" at bounding box center [700, 135] width 22 height 12
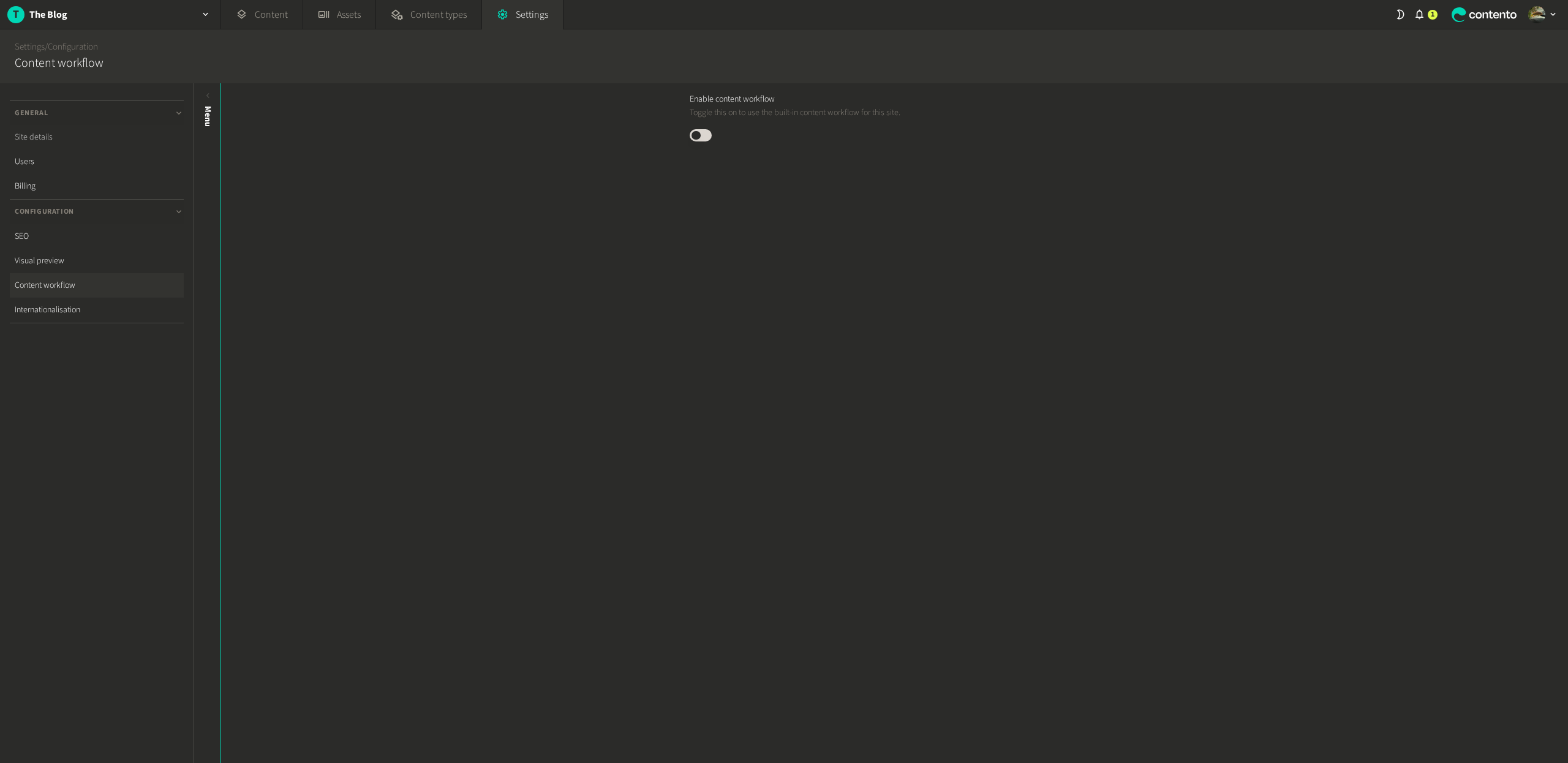
click at [63, 141] on link "Site details" at bounding box center [96, 137] width 174 height 25
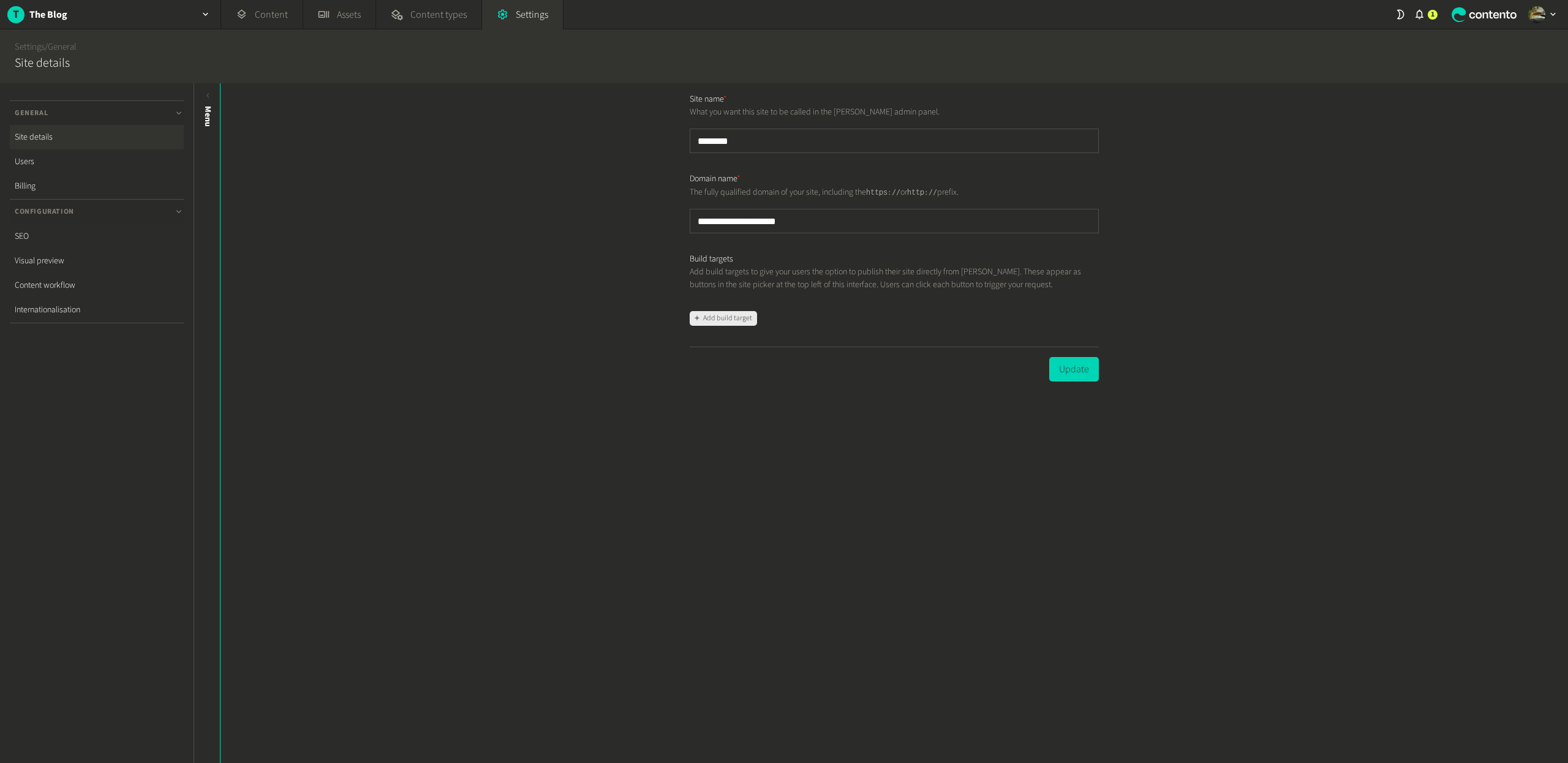
click at [715, 320] on button "Add build target" at bounding box center [723, 319] width 67 height 15
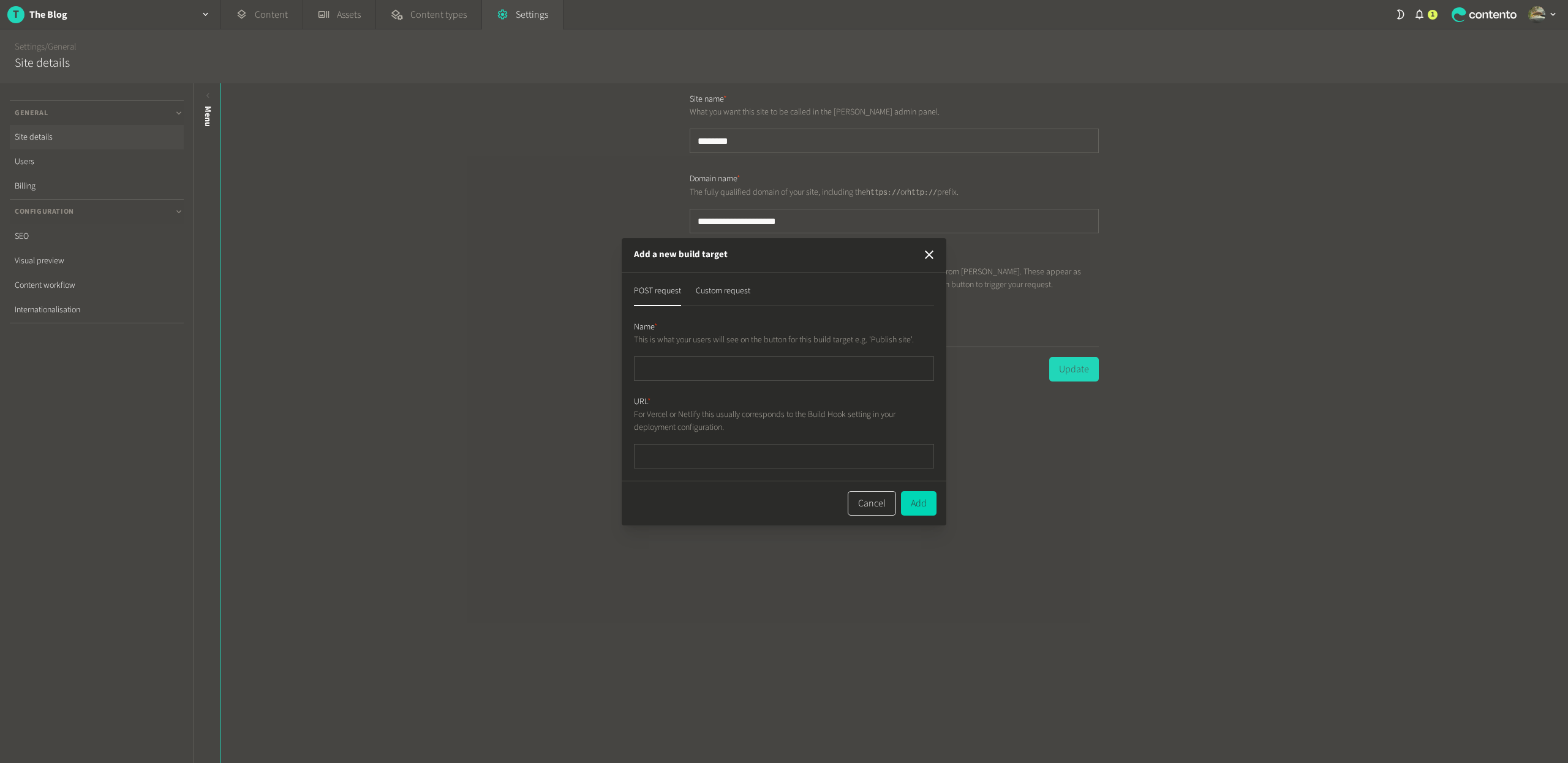
click at [859, 509] on button "Cancel" at bounding box center [872, 504] width 48 height 25
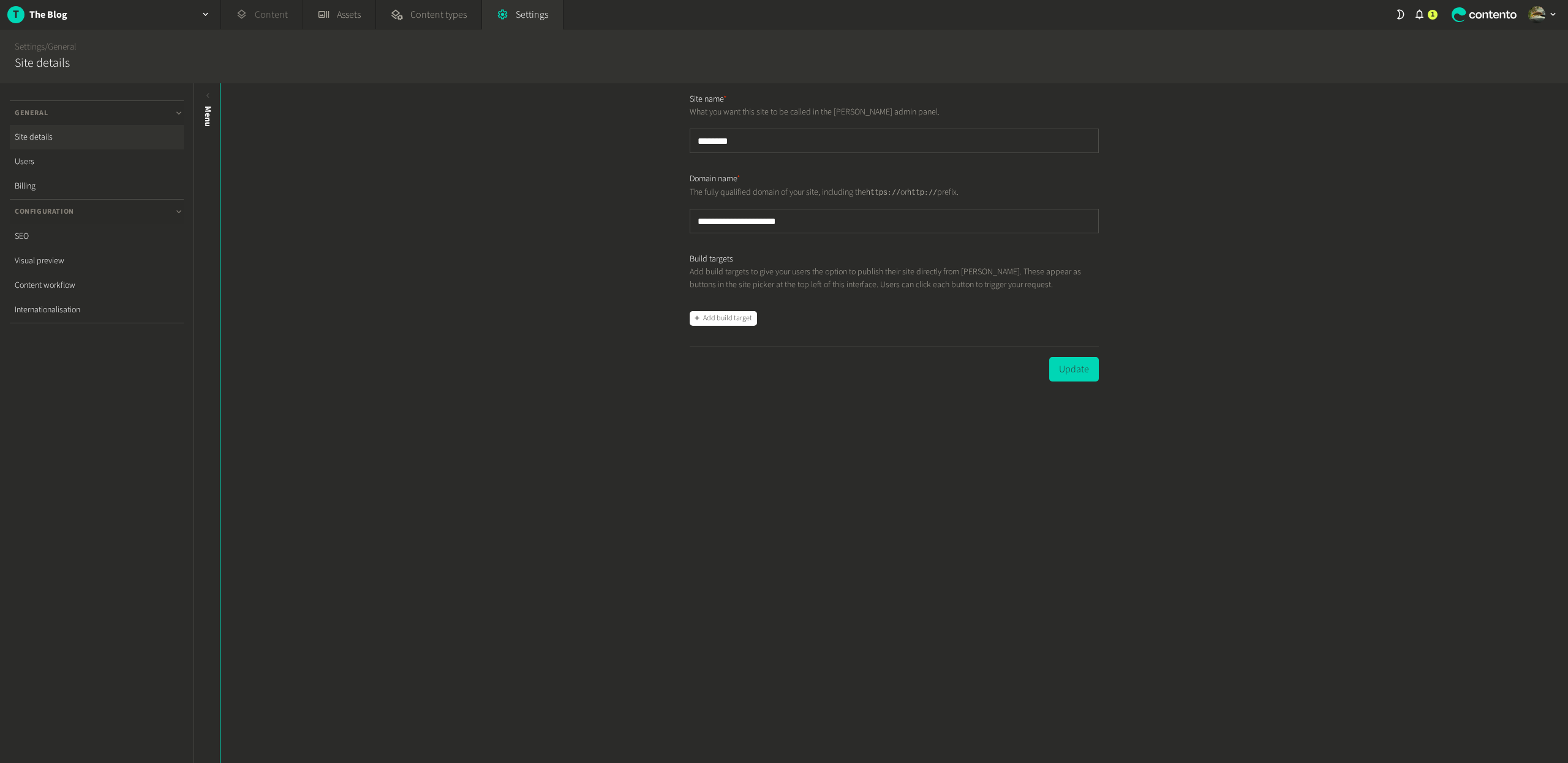
click at [266, 21] on link "Content" at bounding box center [261, 14] width 81 height 29
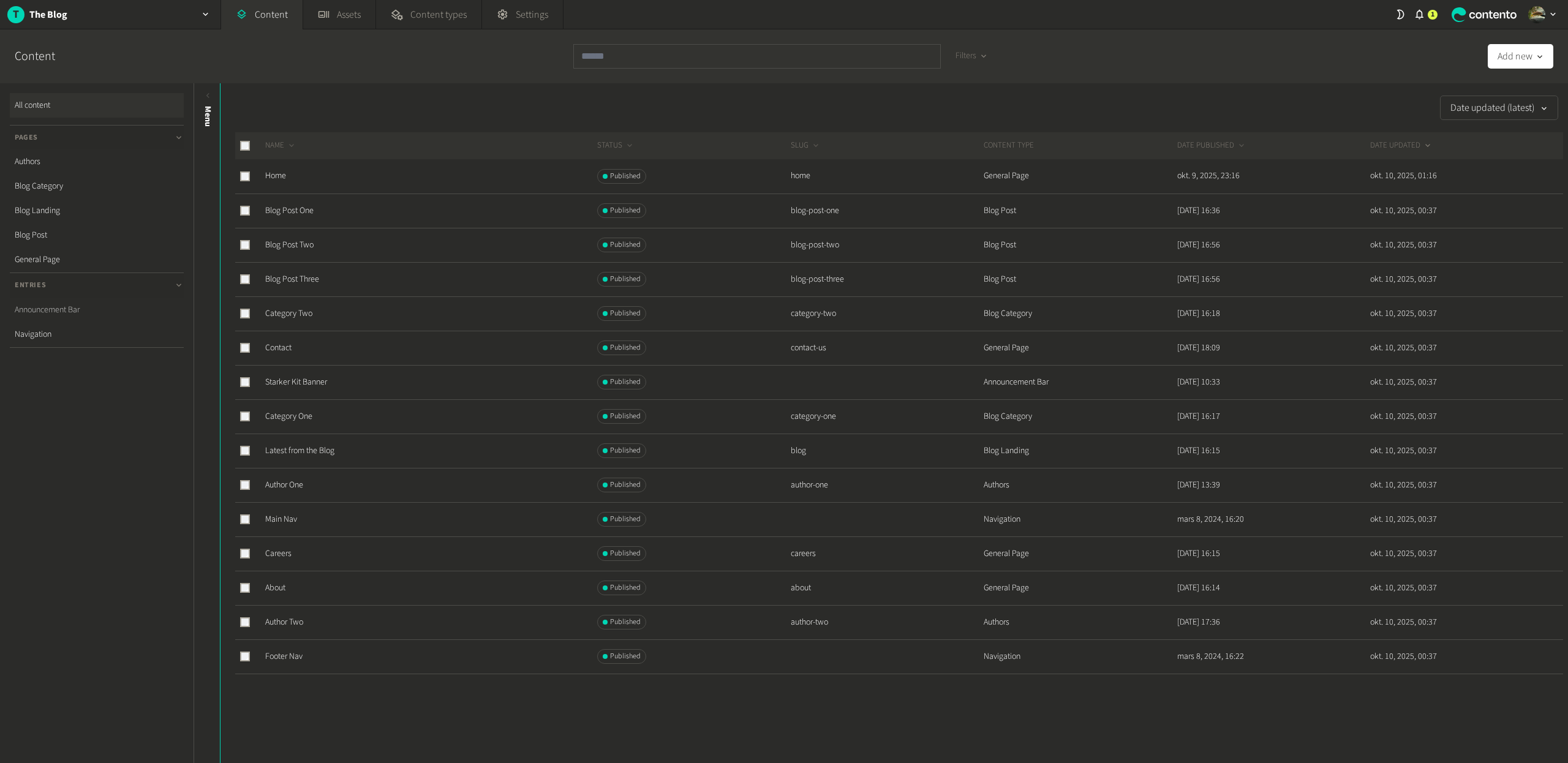
click at [62, 310] on link "Announcement Bar" at bounding box center [96, 310] width 174 height 25
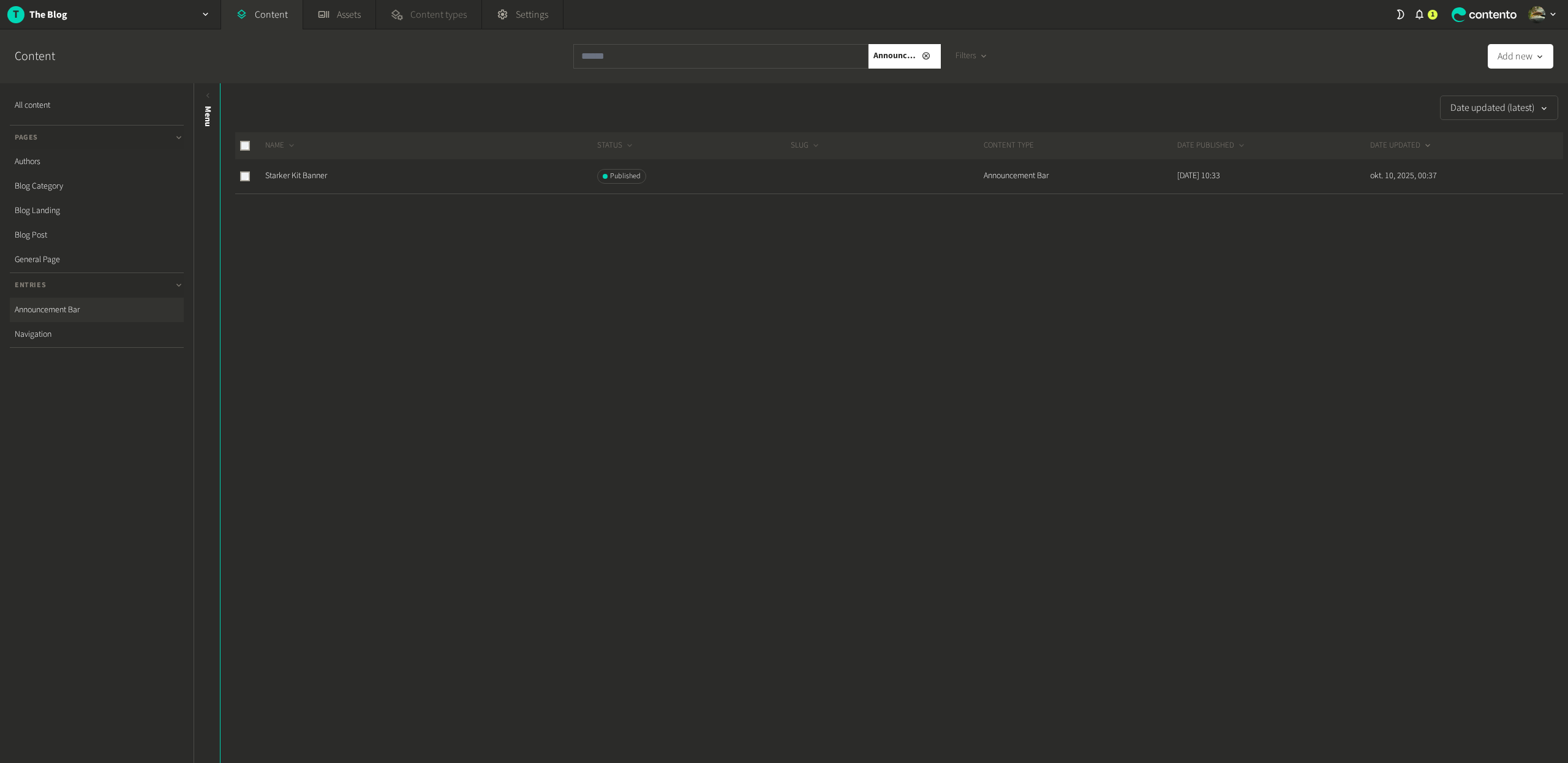
click at [412, 27] on link "Content types" at bounding box center [428, 14] width 105 height 29
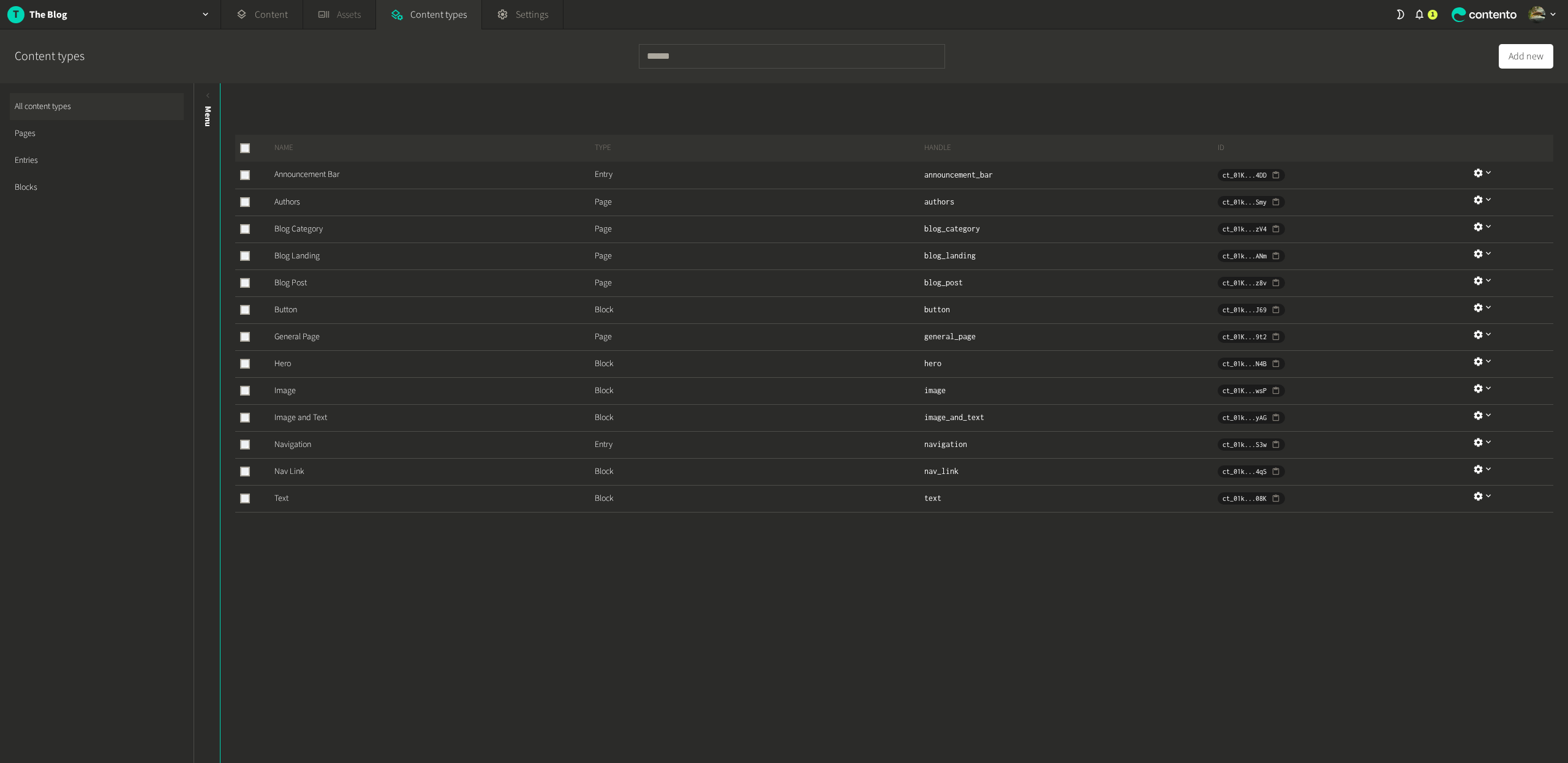
click at [340, 25] on link "Assets" at bounding box center [339, 14] width 73 height 29
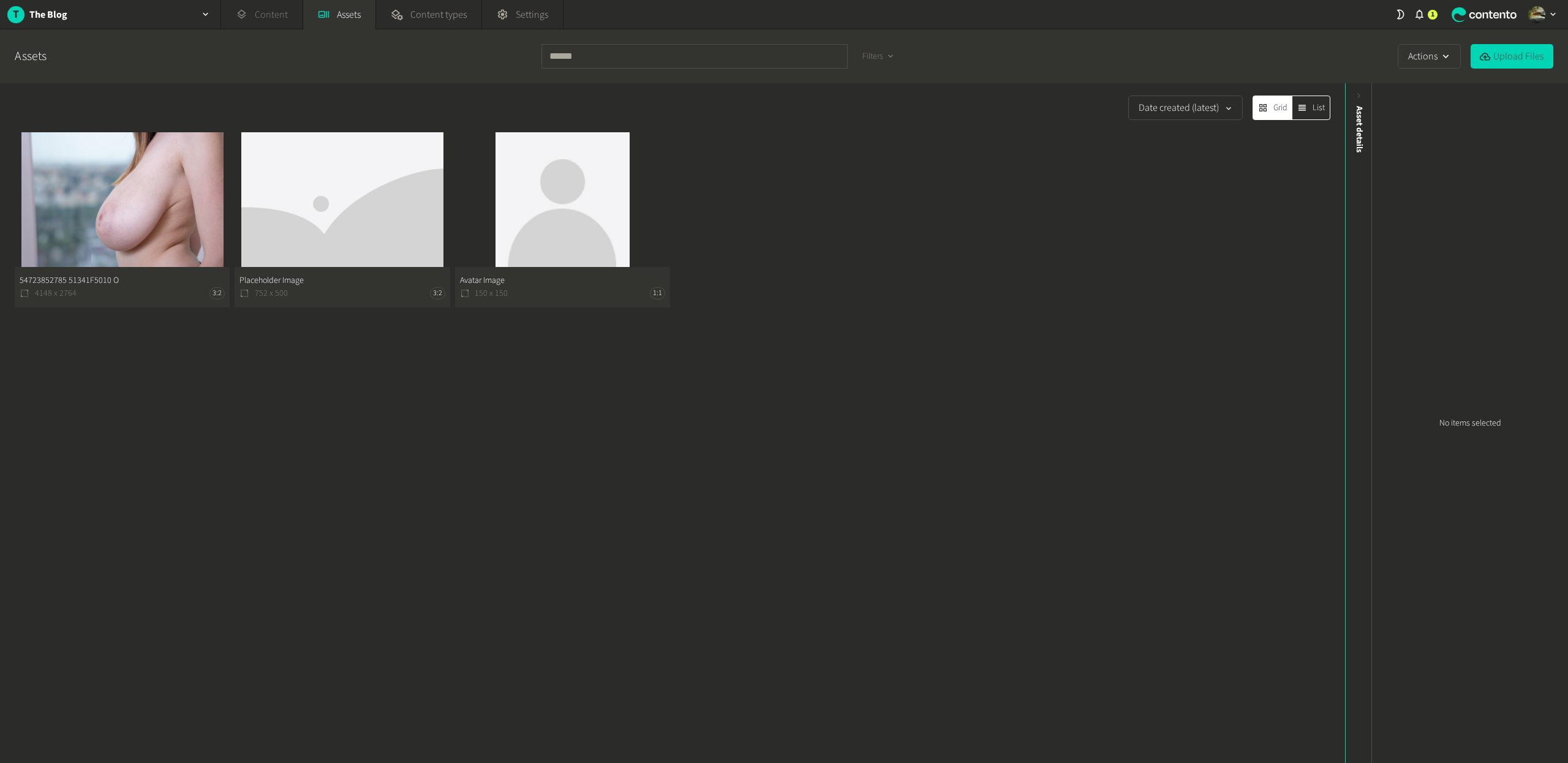
click at [270, 19] on link "Content" at bounding box center [261, 14] width 81 height 29
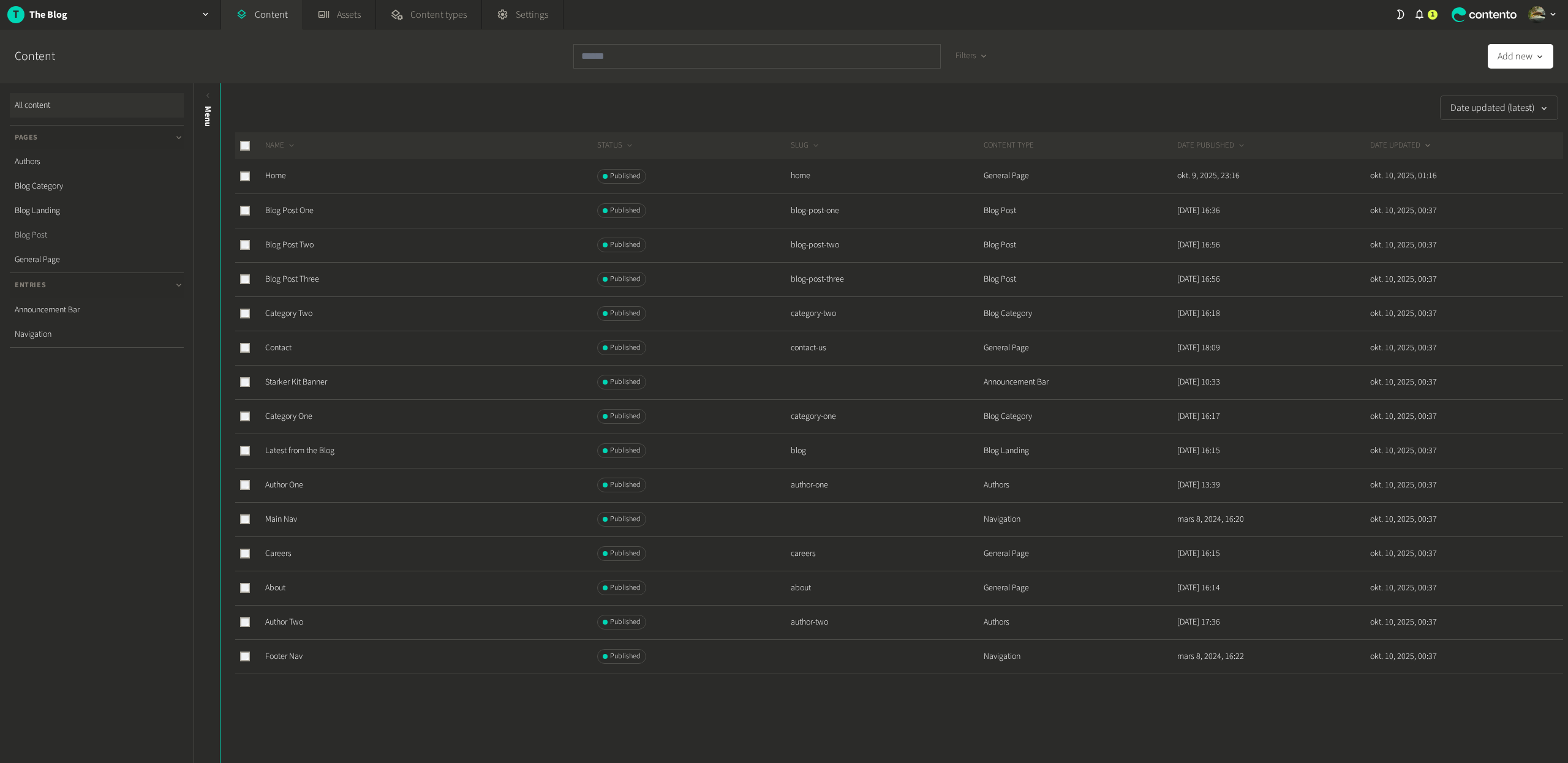
click at [36, 233] on link "Blog Post" at bounding box center [96, 235] width 174 height 25
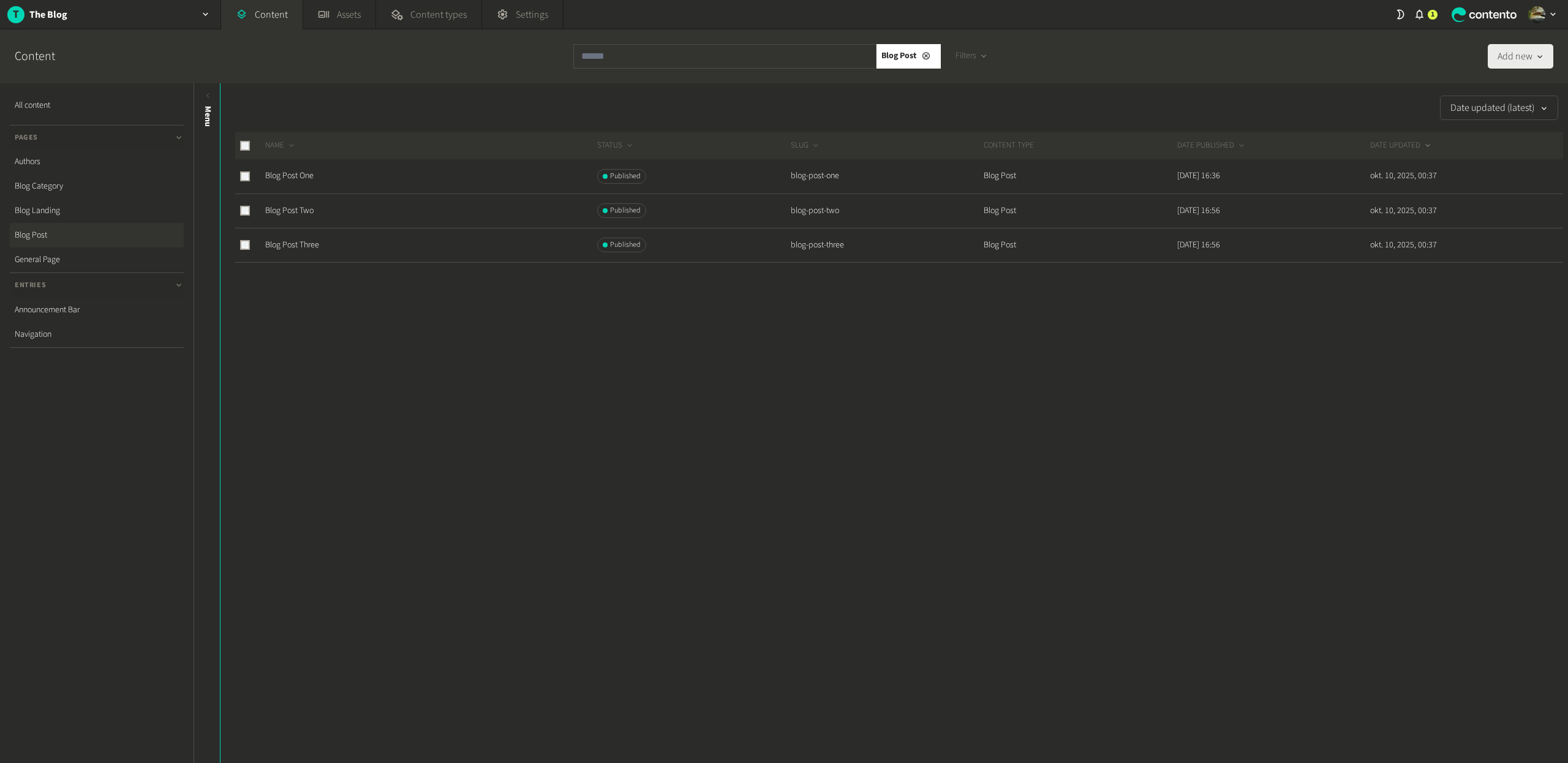
click at [1529, 62] on button "Add new" at bounding box center [1520, 57] width 65 height 25
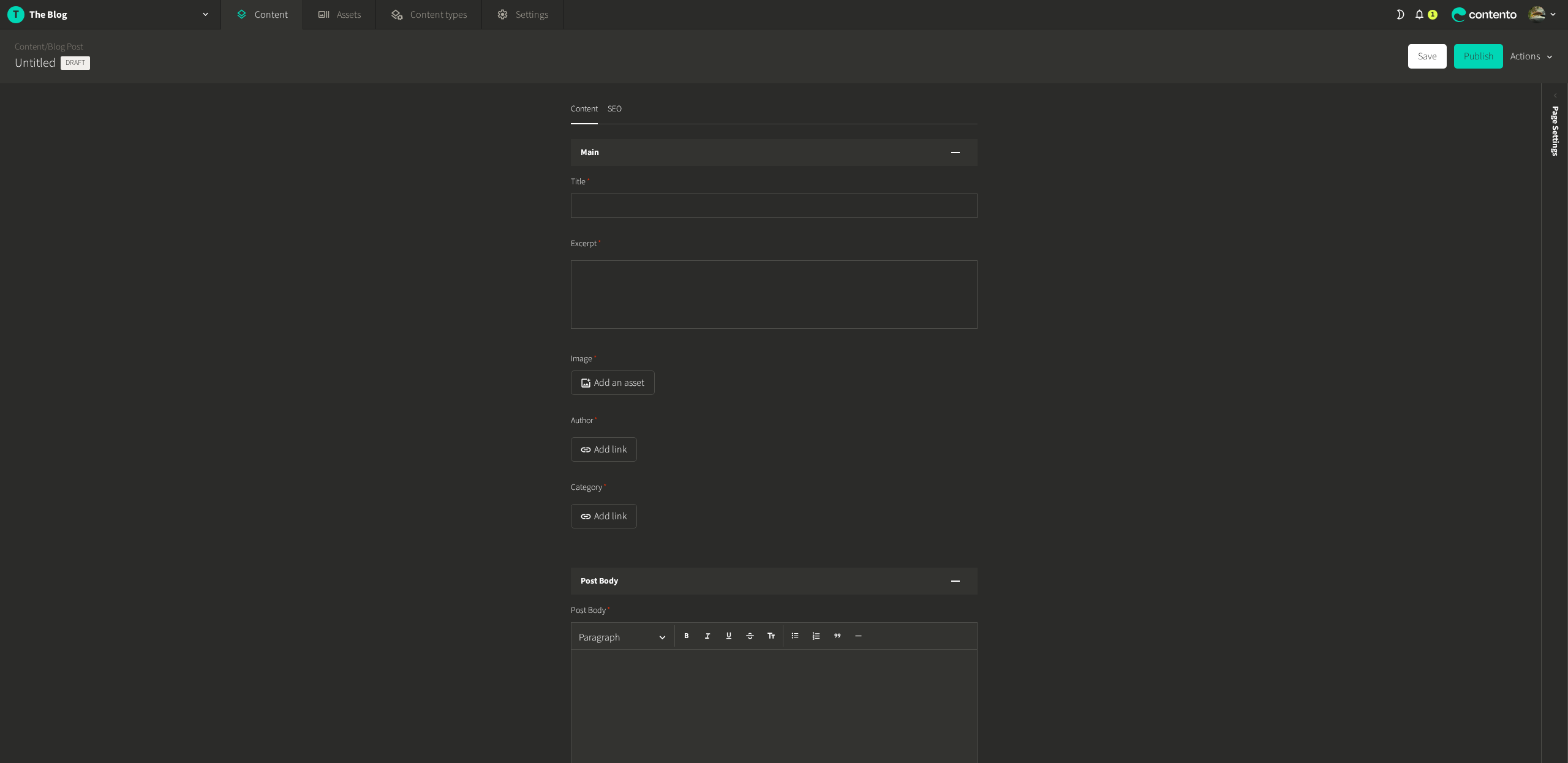
click at [618, 189] on div "Title" at bounding box center [774, 196] width 407 height 42
click at [619, 199] on input "text" at bounding box center [774, 206] width 407 height 25
click at [638, 278] on textarea "Excerpt" at bounding box center [774, 294] width 407 height 69
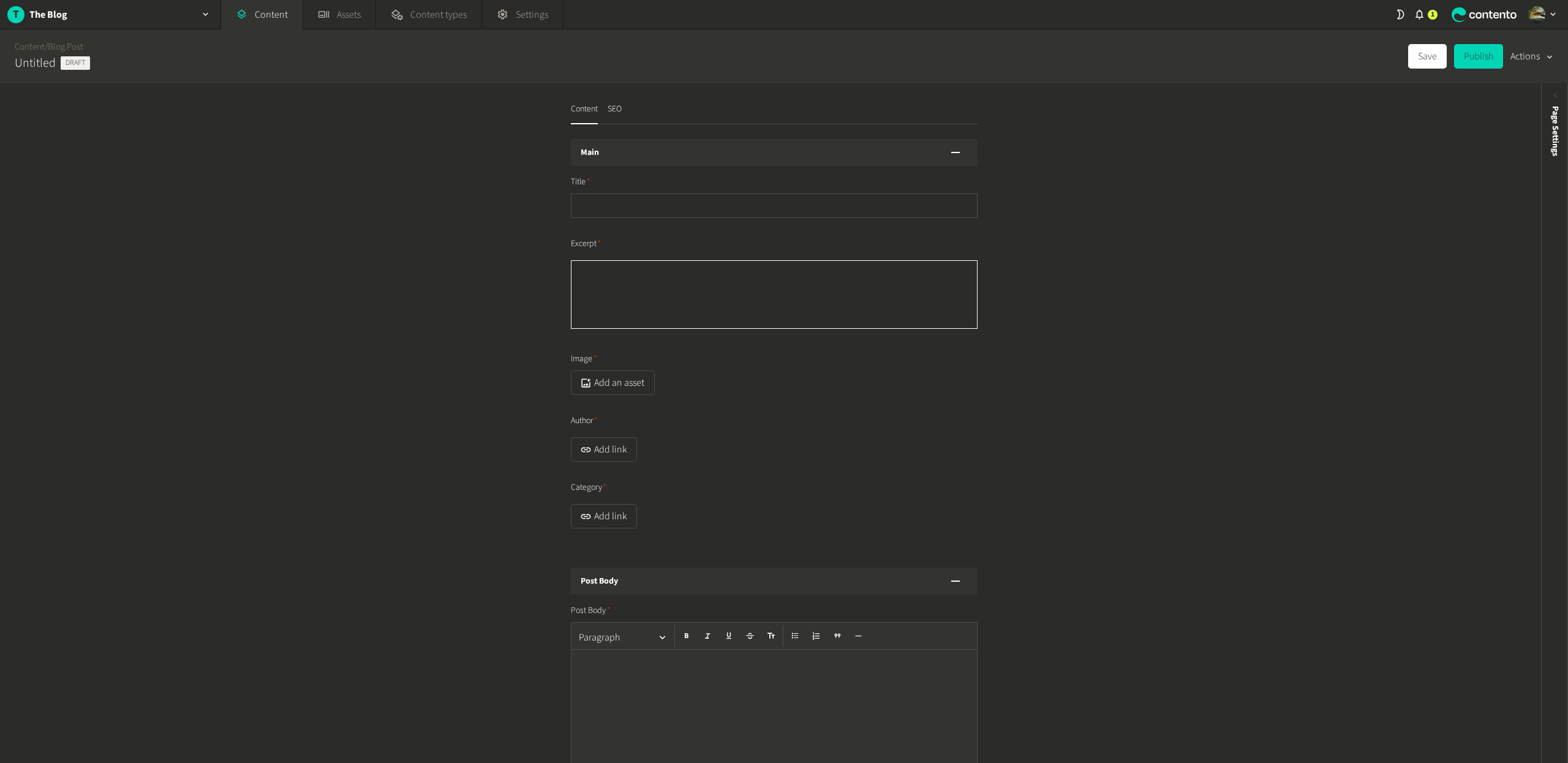
click at [637, 278] on textarea "Excerpt" at bounding box center [774, 294] width 407 height 69
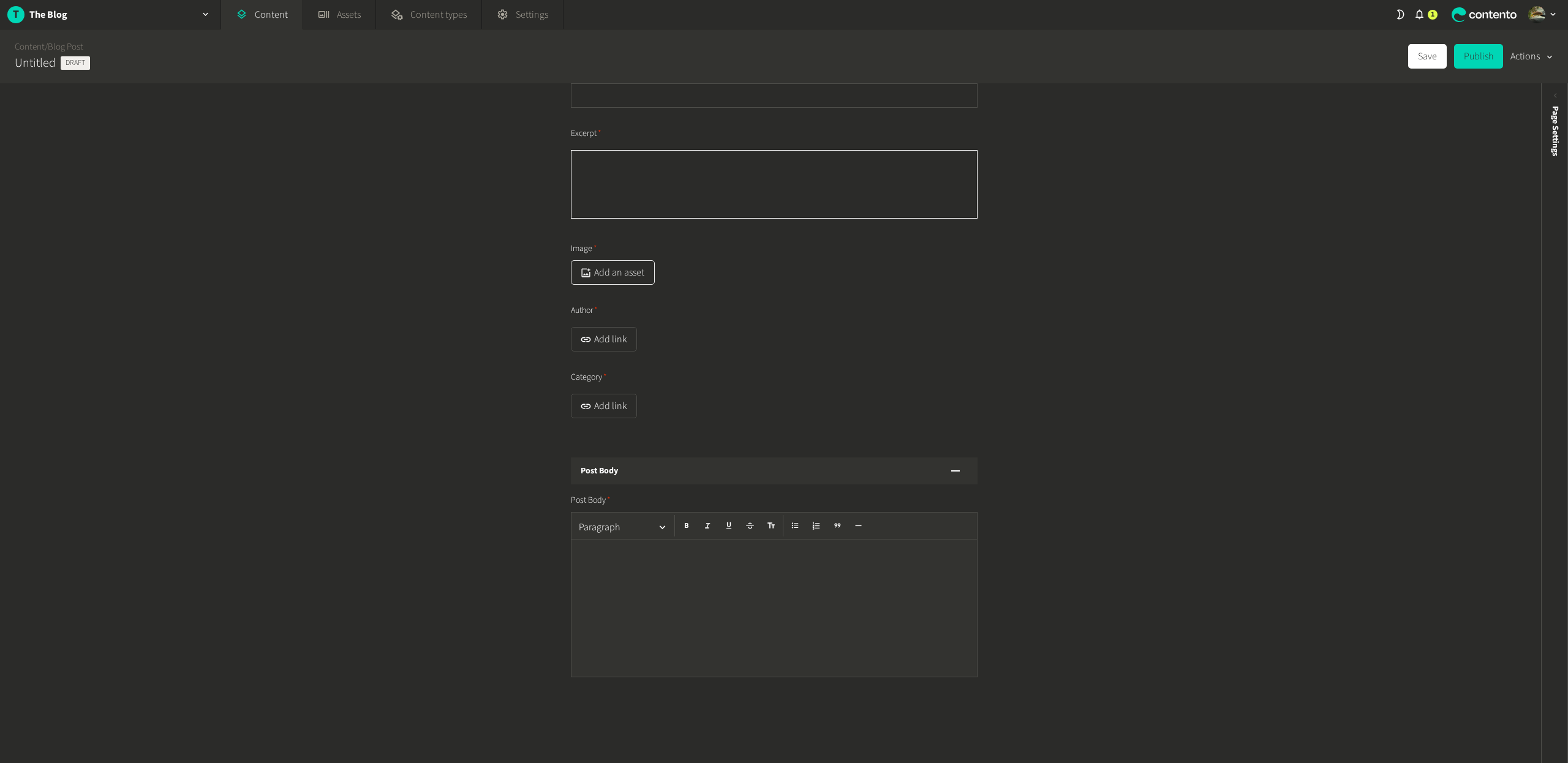
scroll to position [126, 0]
click at [621, 392] on button "Add link" at bounding box center [604, 390] width 66 height 25
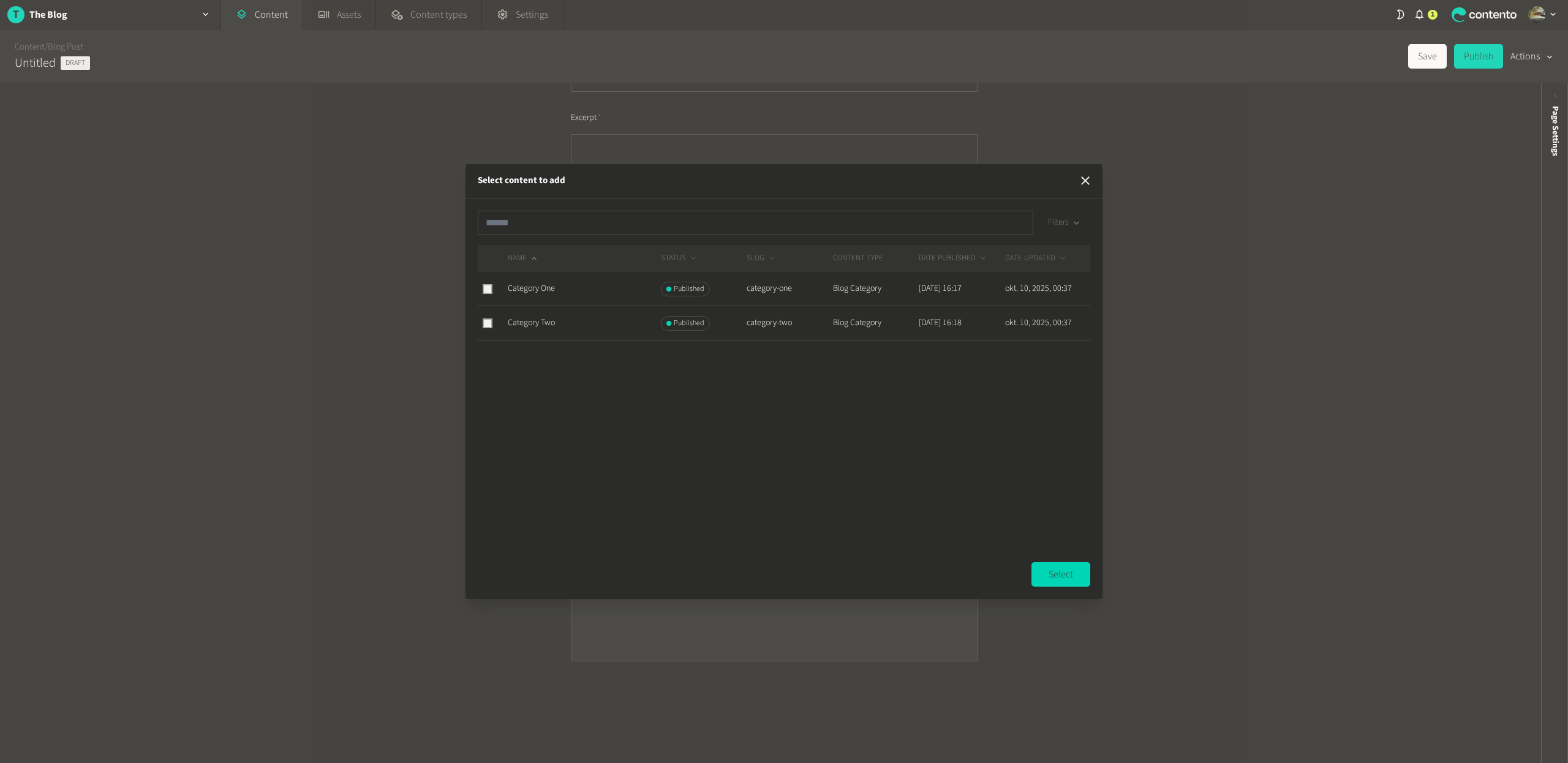
click at [1083, 185] on icon "button" at bounding box center [1086, 181] width 15 height 15
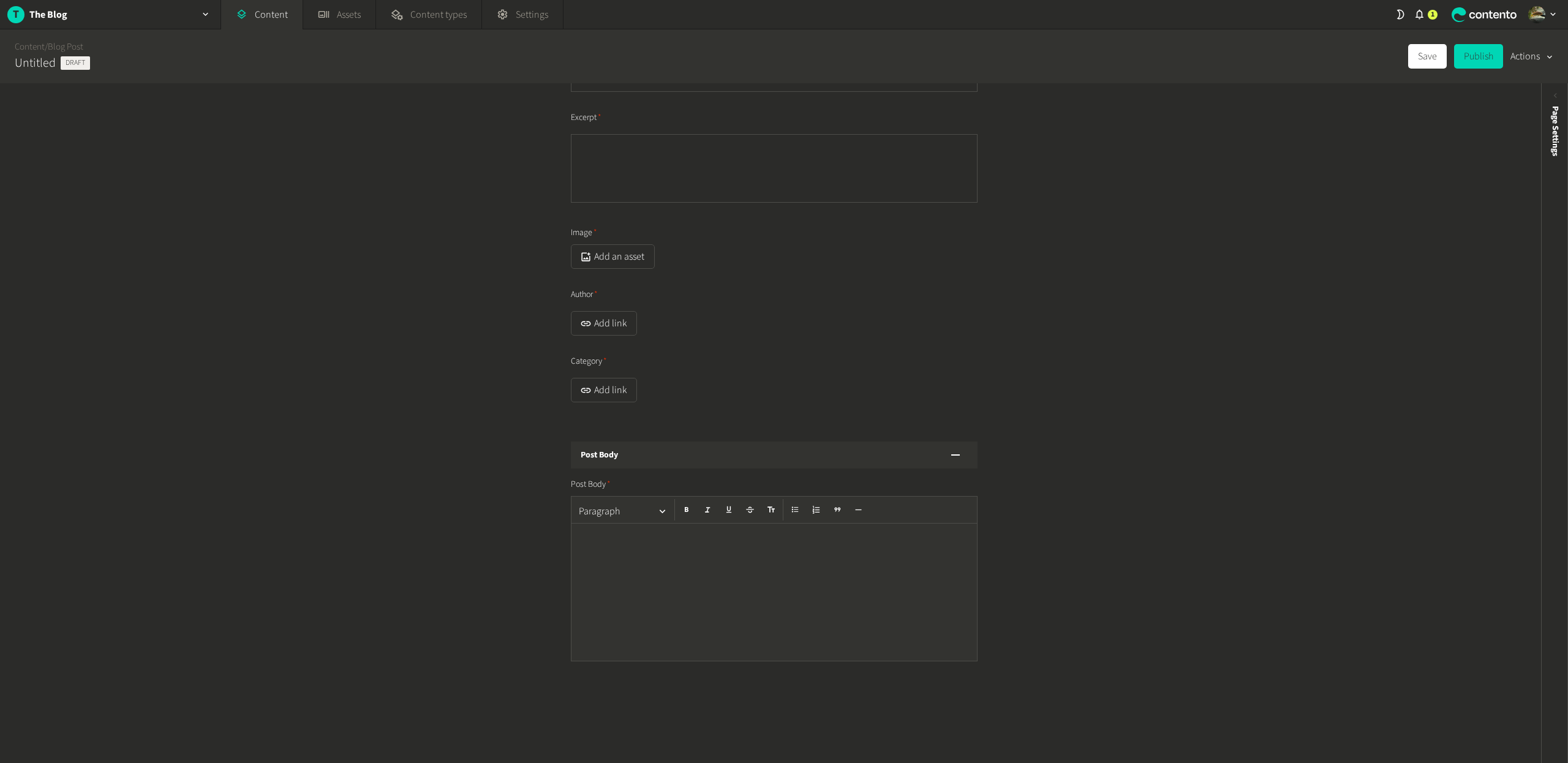
scroll to position [0, 0]
click at [621, 207] on input "text" at bounding box center [774, 206] width 407 height 25
type input "*"
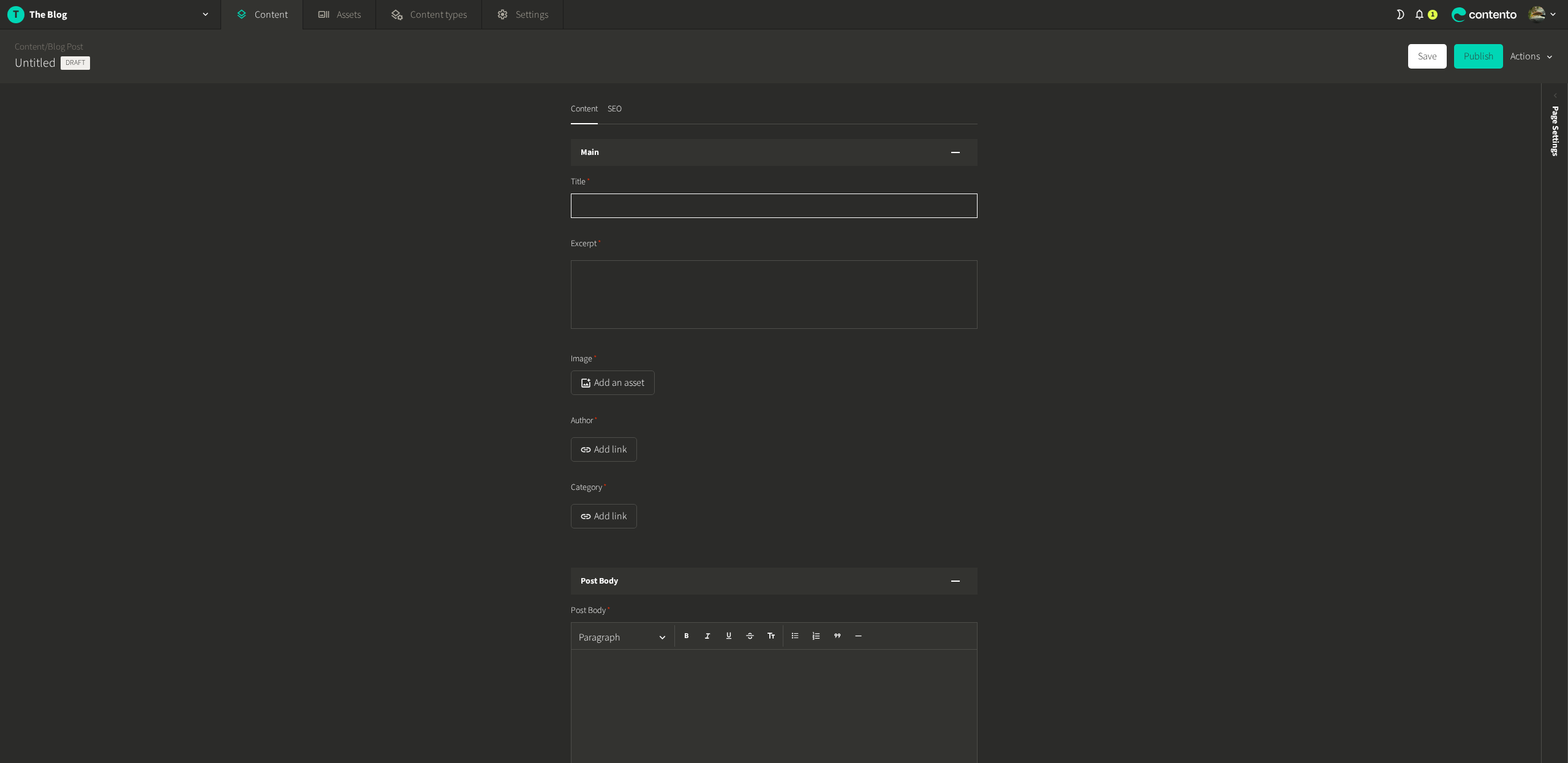
type input "*"
type input "**"
type input "***"
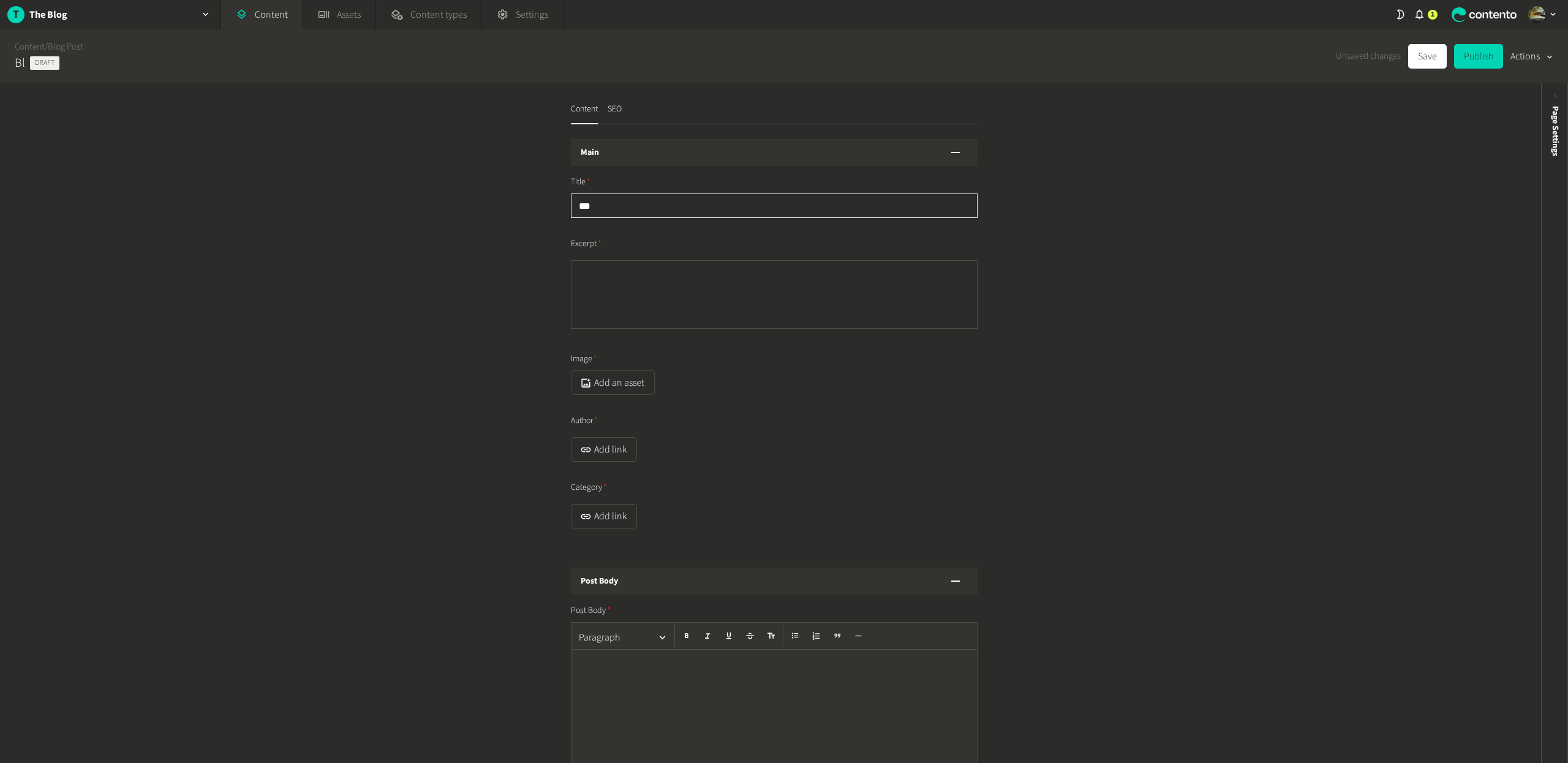
type input "****"
type input "*****"
type input "******"
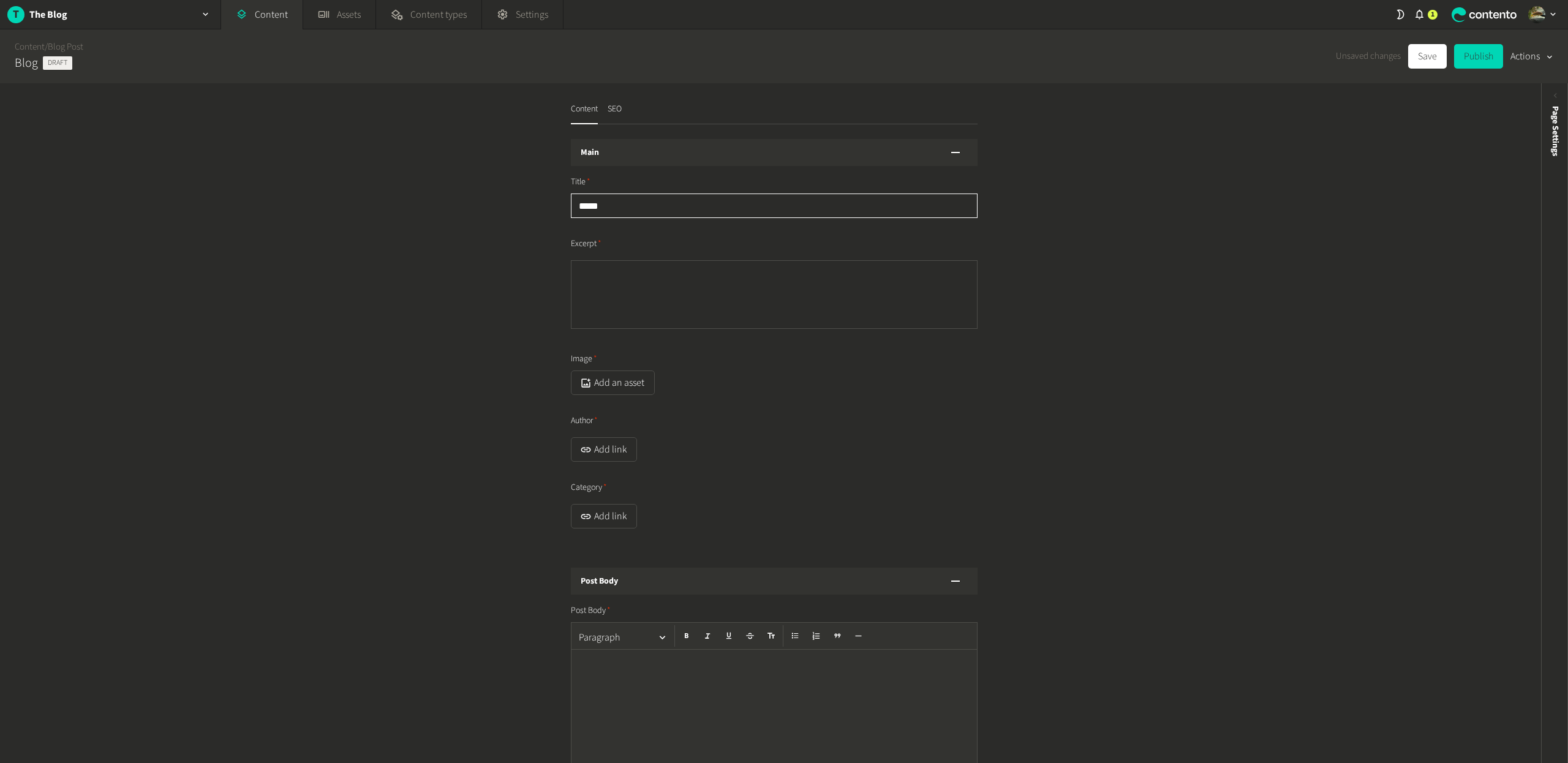
type input "******"
type input "*******"
type input "********"
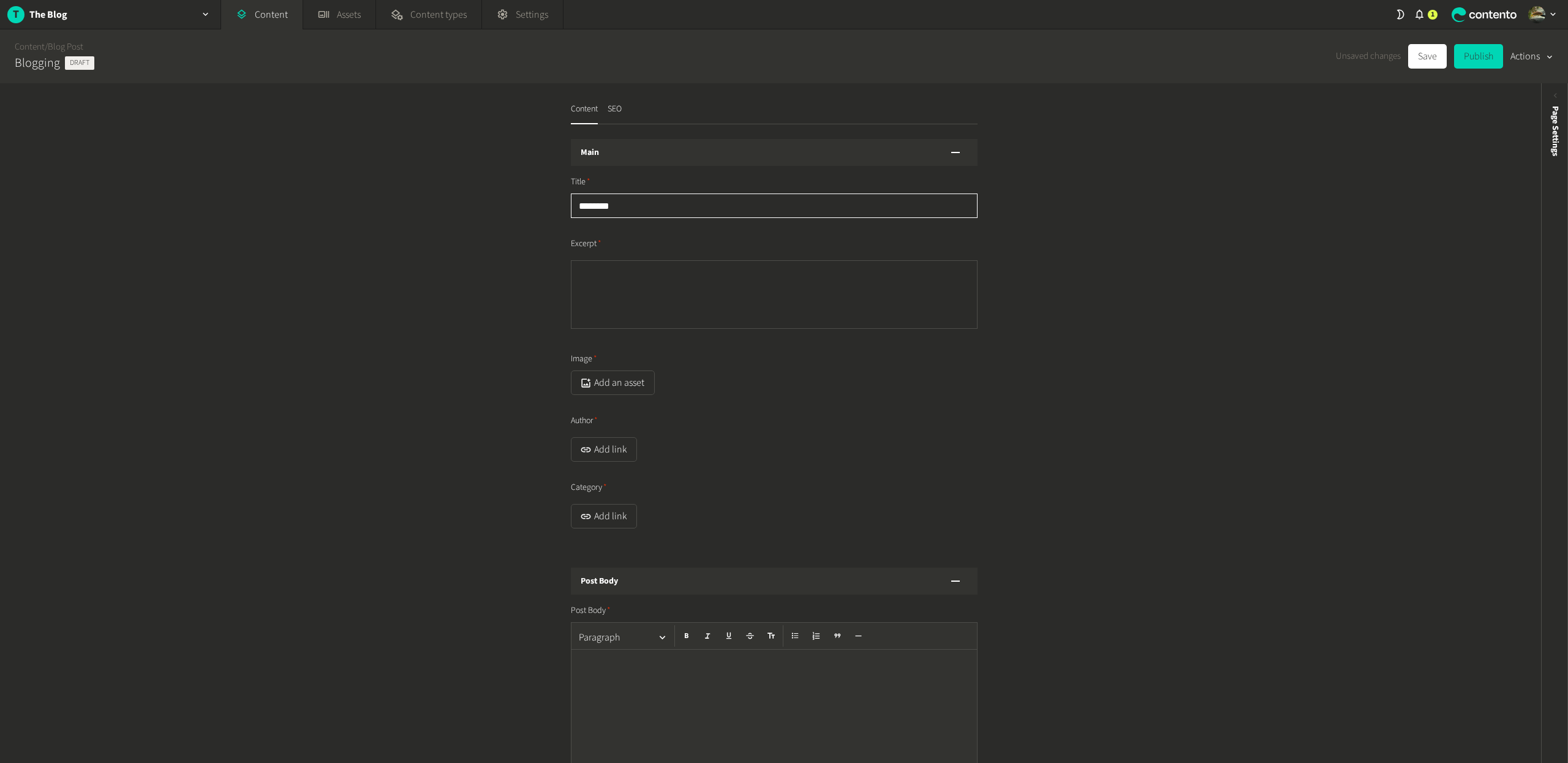
type input "********"
click at [664, 280] on textarea "Excerpt" at bounding box center [774, 294] width 407 height 69
type textarea "**********"
click at [637, 381] on button "Add an asset" at bounding box center [612, 383] width 84 height 25
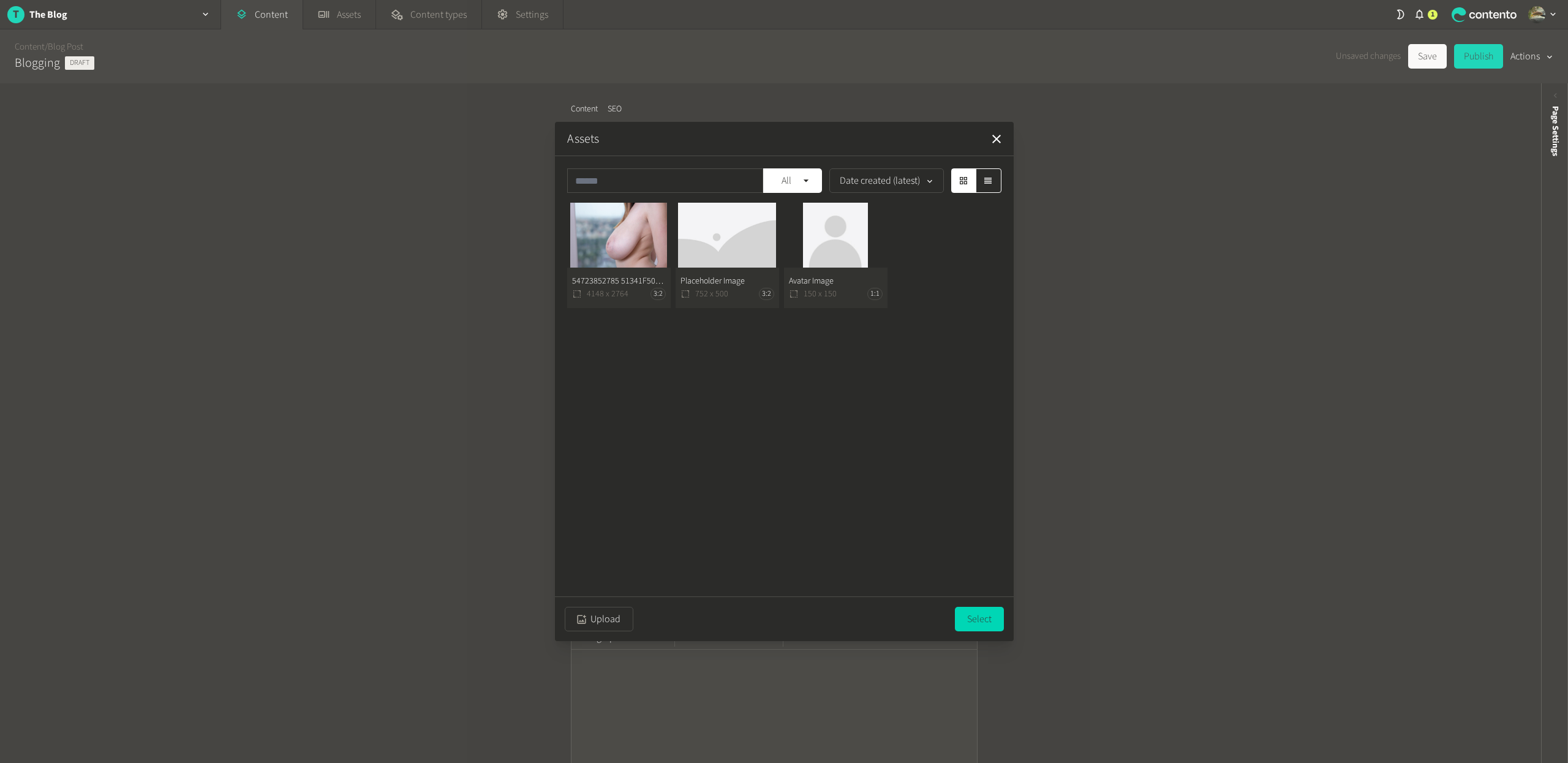
click at [623, 241] on button "54723852785 51341F5010 O 4148 x 2764 3:2" at bounding box center [619, 256] width 104 height 106
click at [977, 612] on button "Select" at bounding box center [979, 619] width 49 height 25
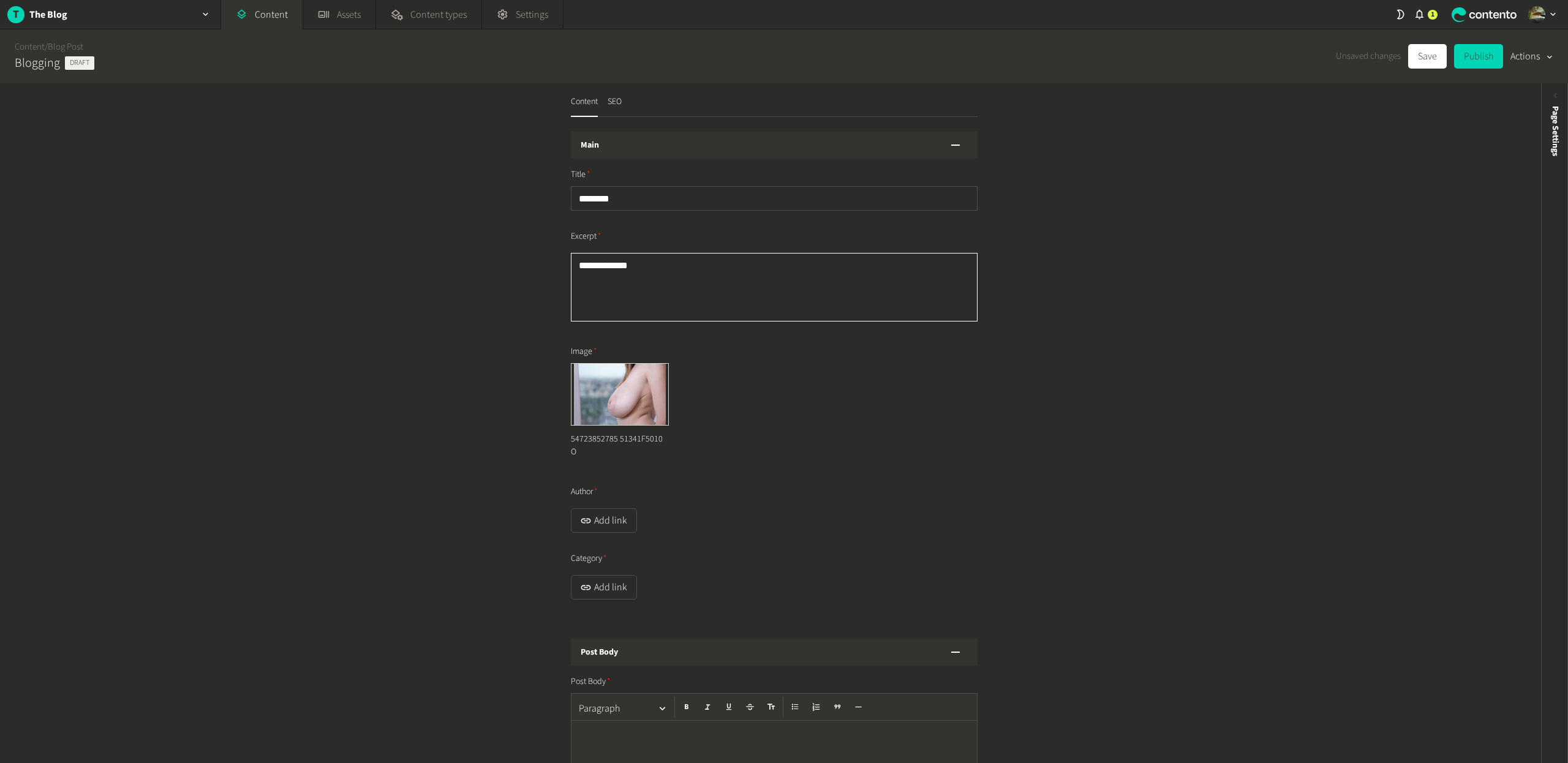
scroll to position [64, 0]
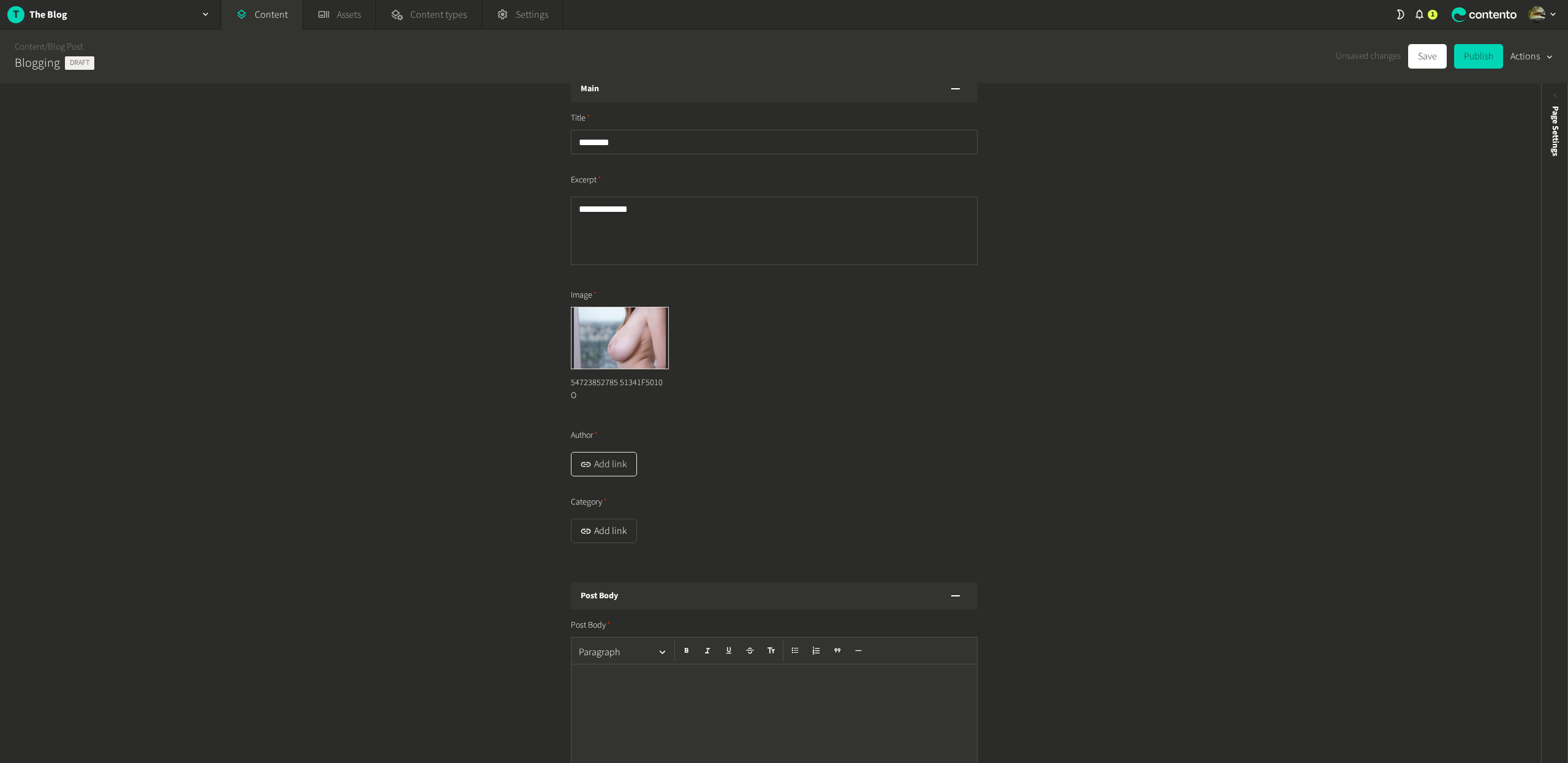
click at [600, 455] on button "Add link" at bounding box center [604, 464] width 66 height 25
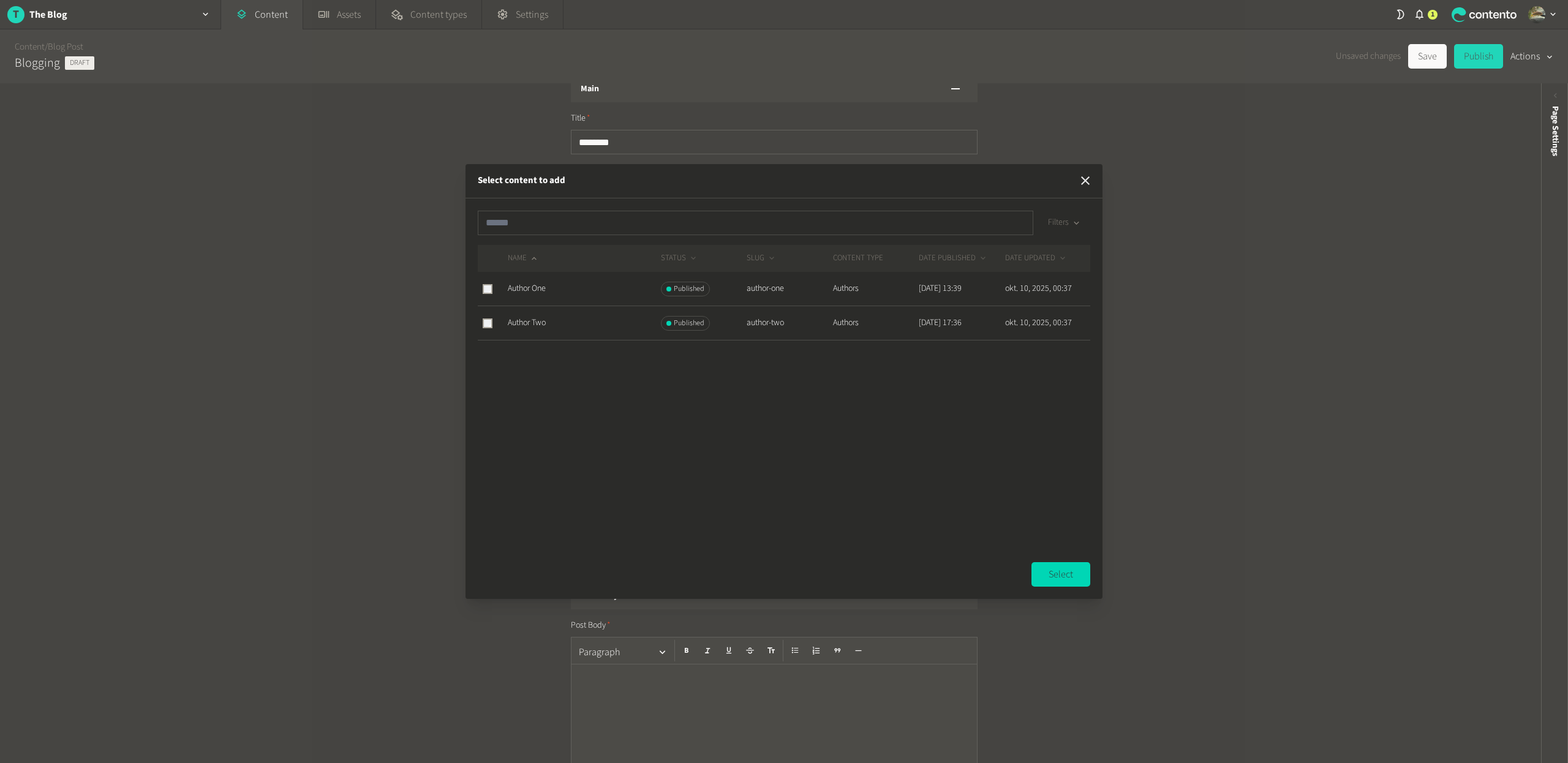
click at [1081, 181] on icon "button" at bounding box center [1086, 181] width 15 height 15
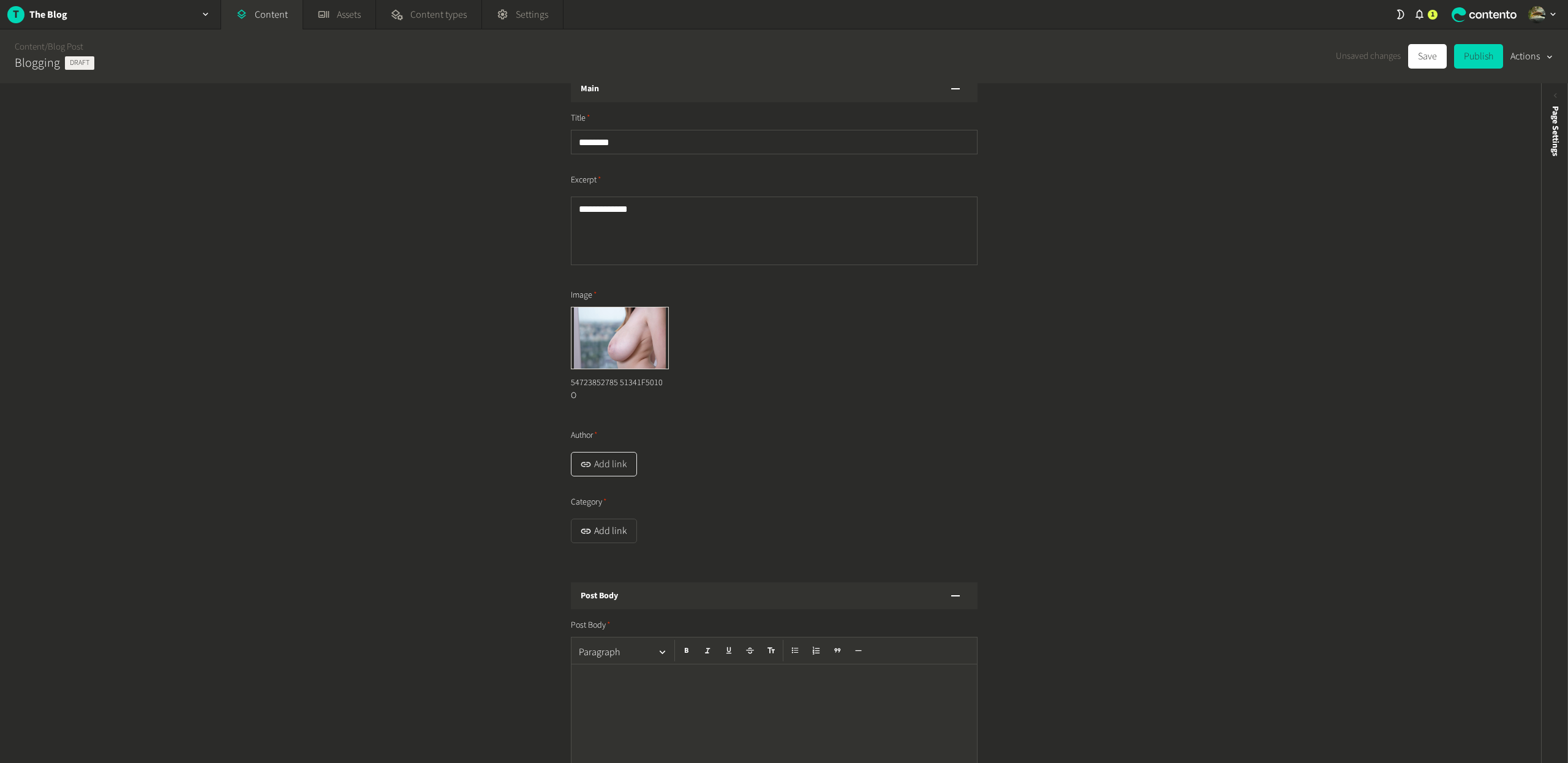
click at [590, 458] on div "button" at bounding box center [586, 464] width 17 height 12
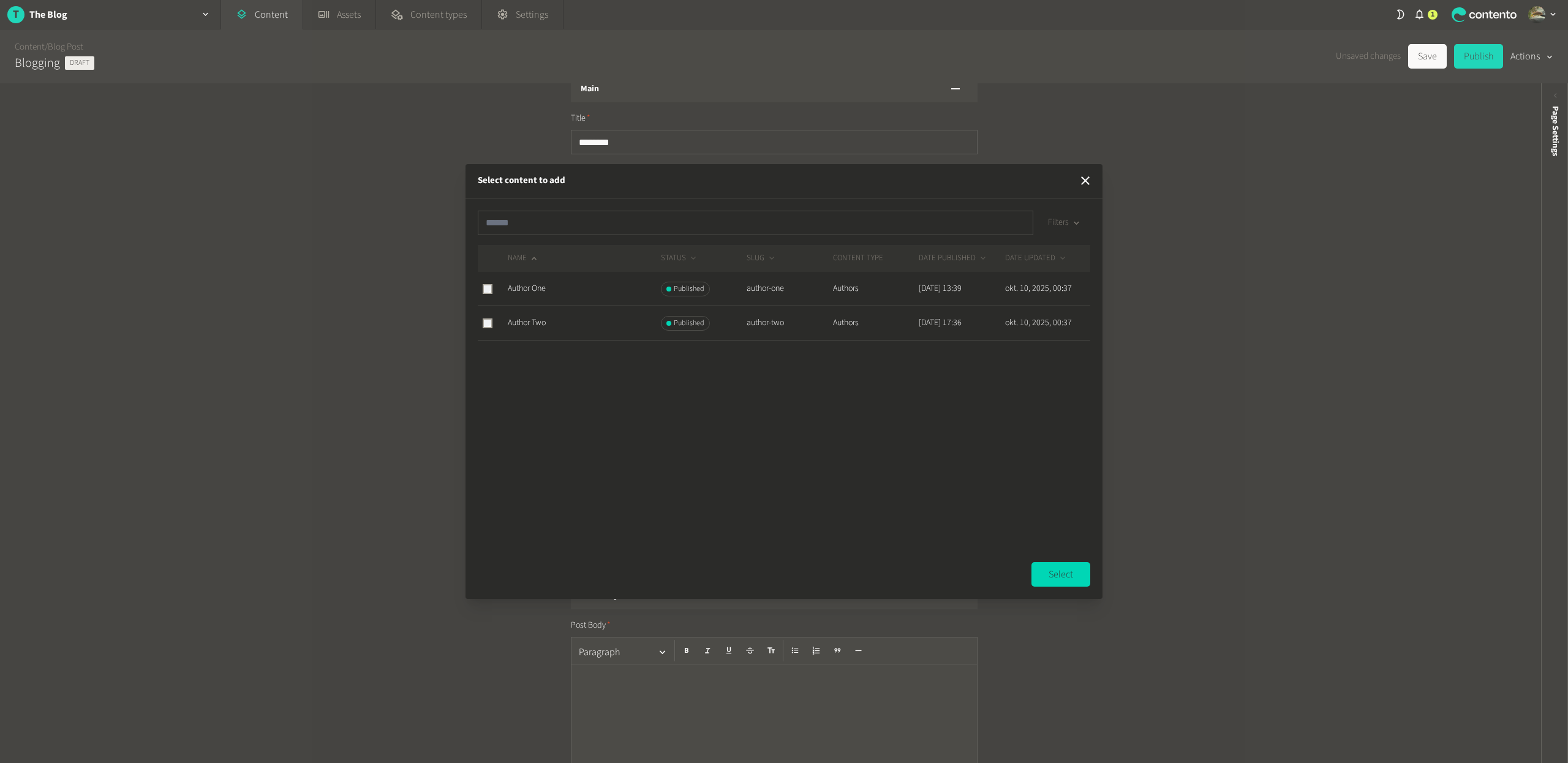
click at [528, 290] on span "Author One" at bounding box center [526, 288] width 38 height 12
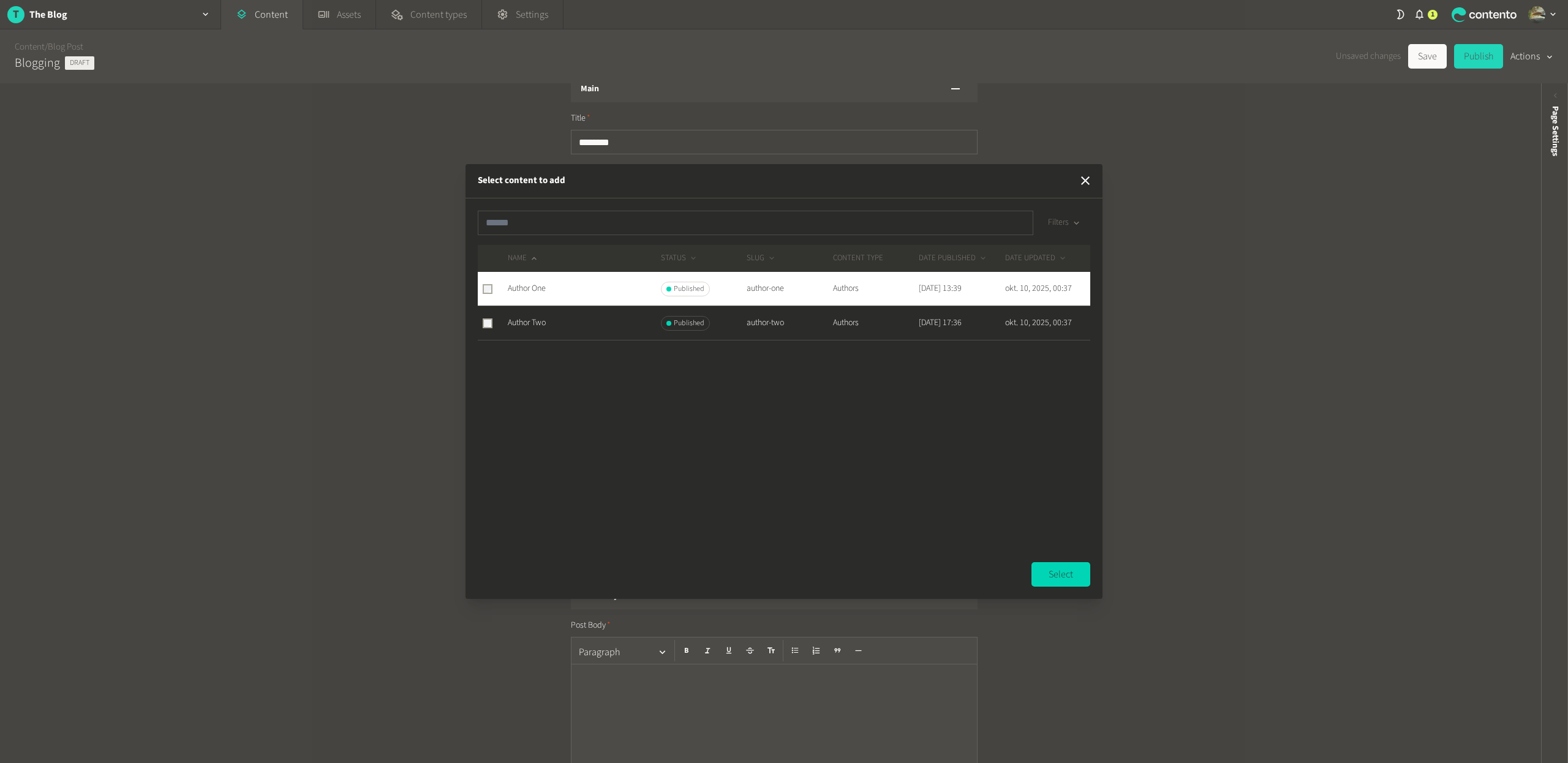
click at [1084, 579] on button "Select" at bounding box center [1060, 574] width 58 height 25
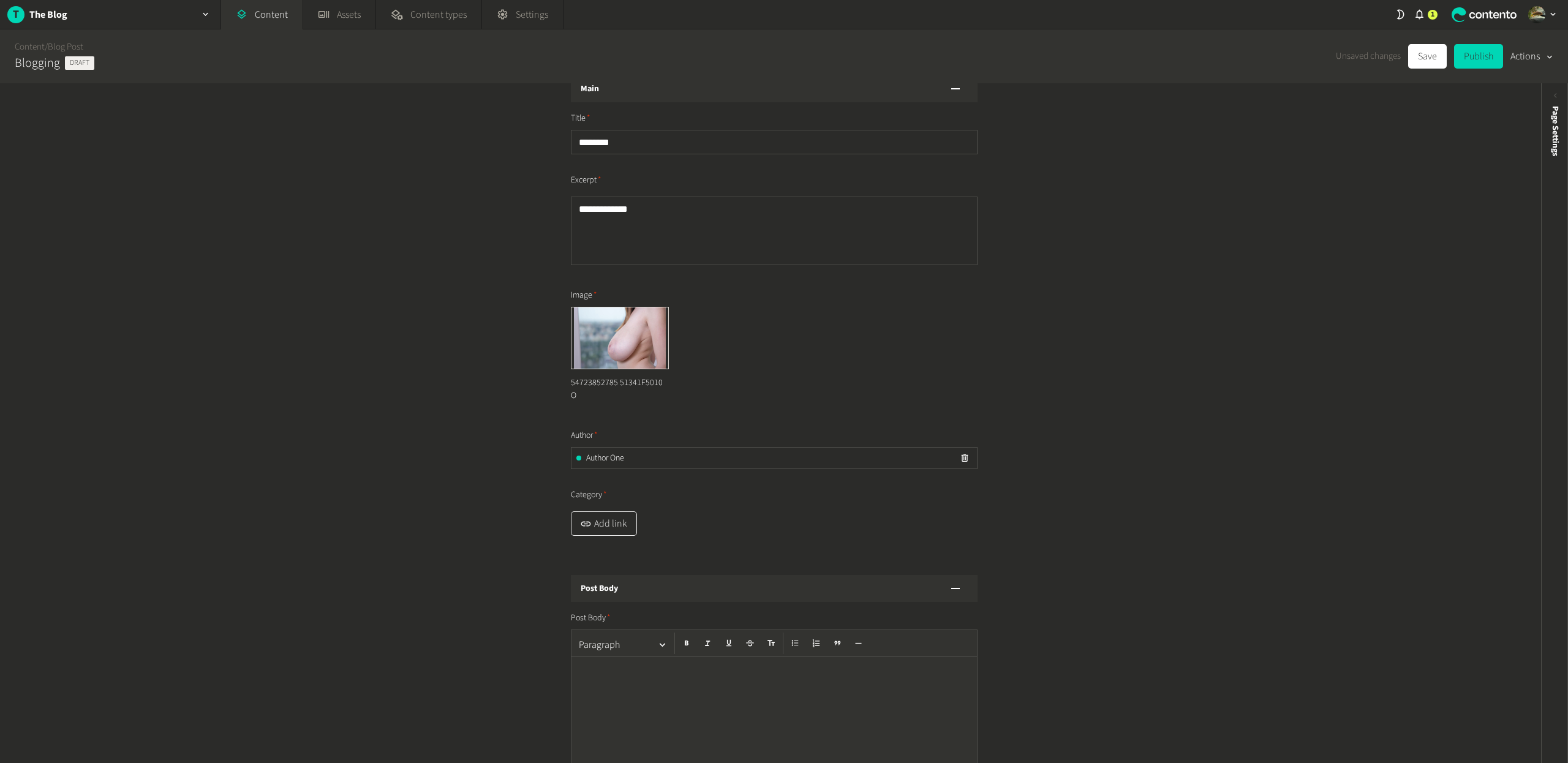
click at [609, 511] on button "Add link" at bounding box center [604, 523] width 66 height 25
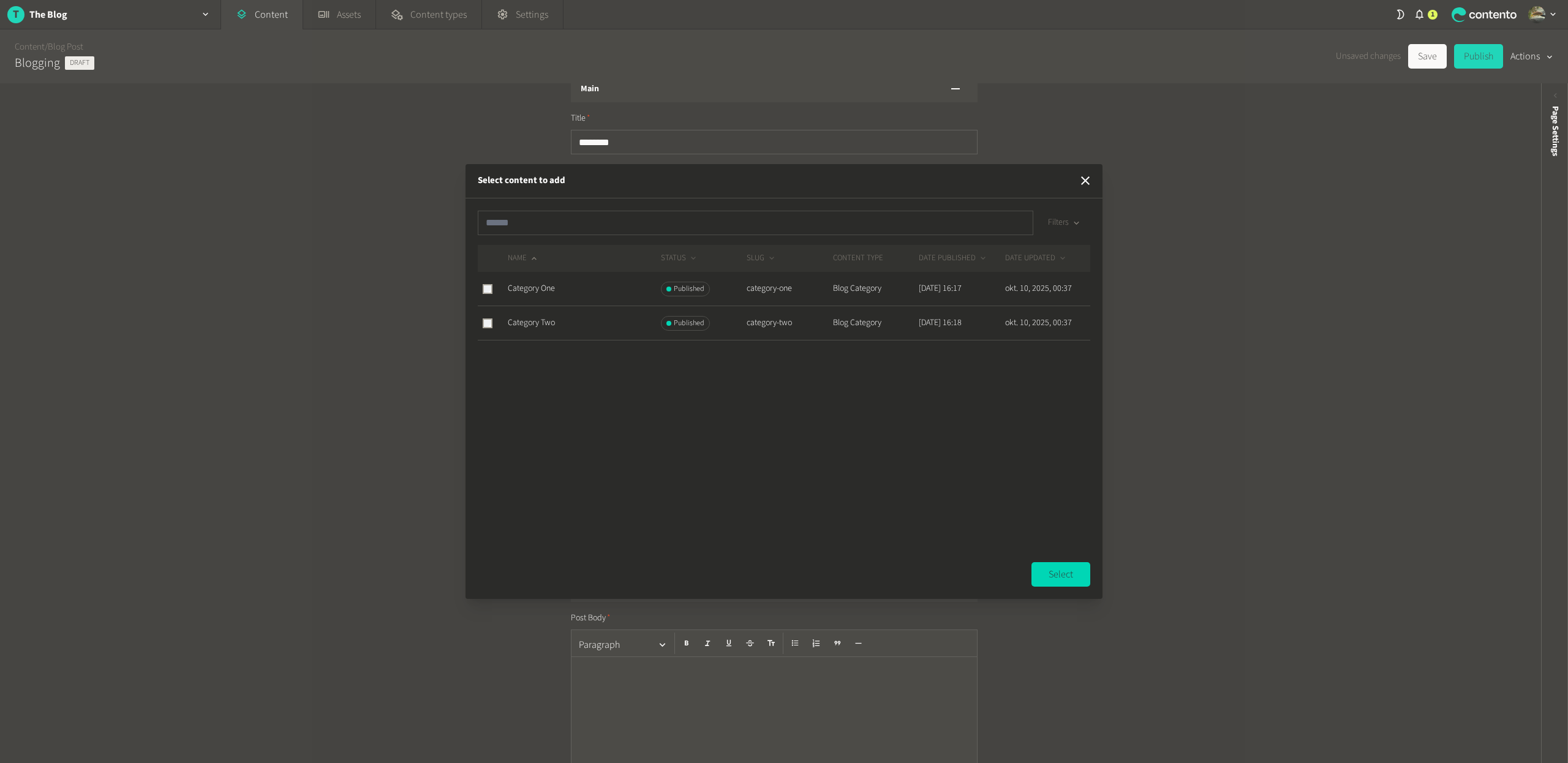
click at [555, 290] on span "Category One" at bounding box center [531, 288] width 47 height 12
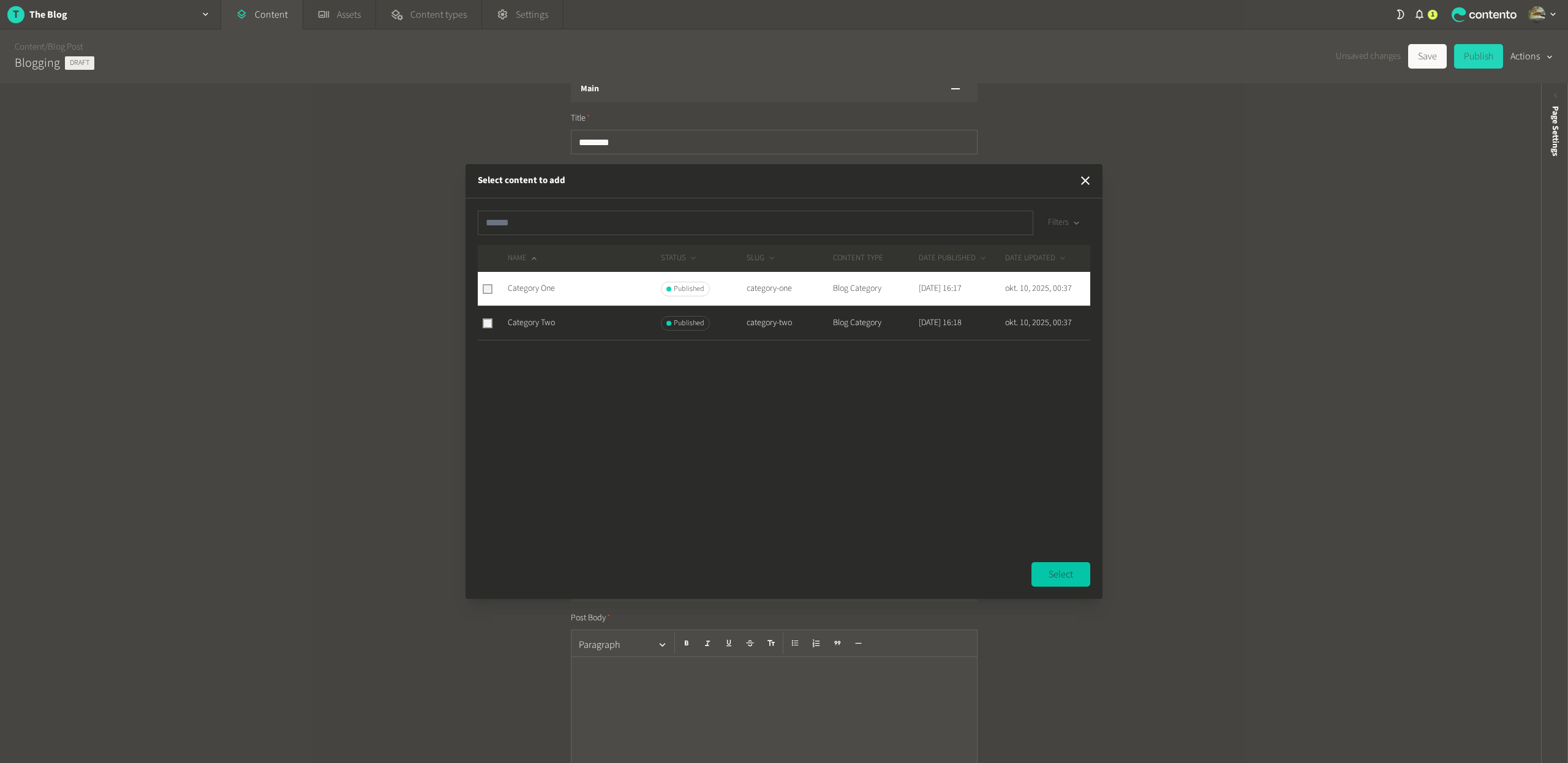
click at [1053, 567] on button "Select" at bounding box center [1060, 574] width 58 height 25
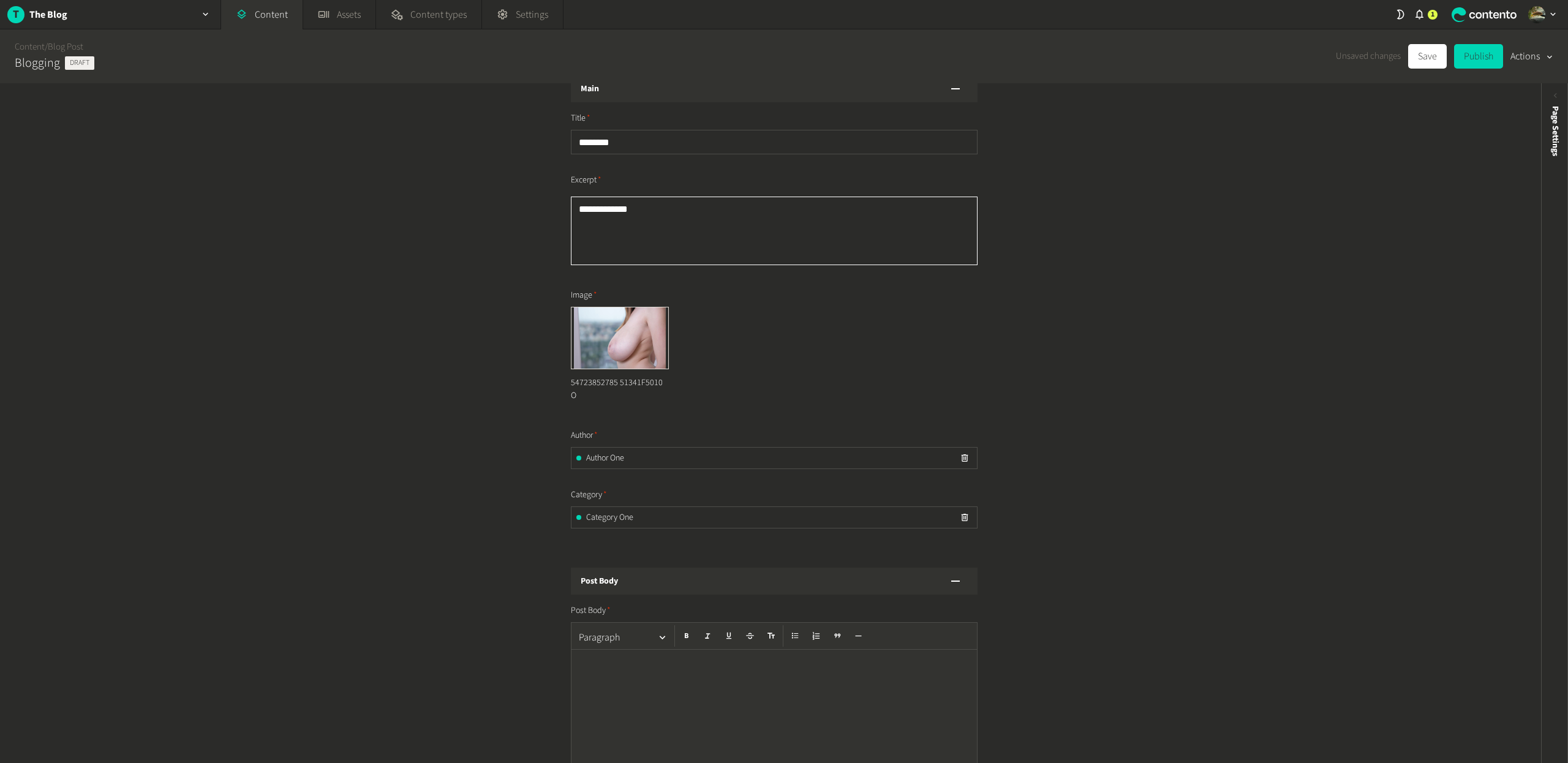
scroll to position [155, 0]
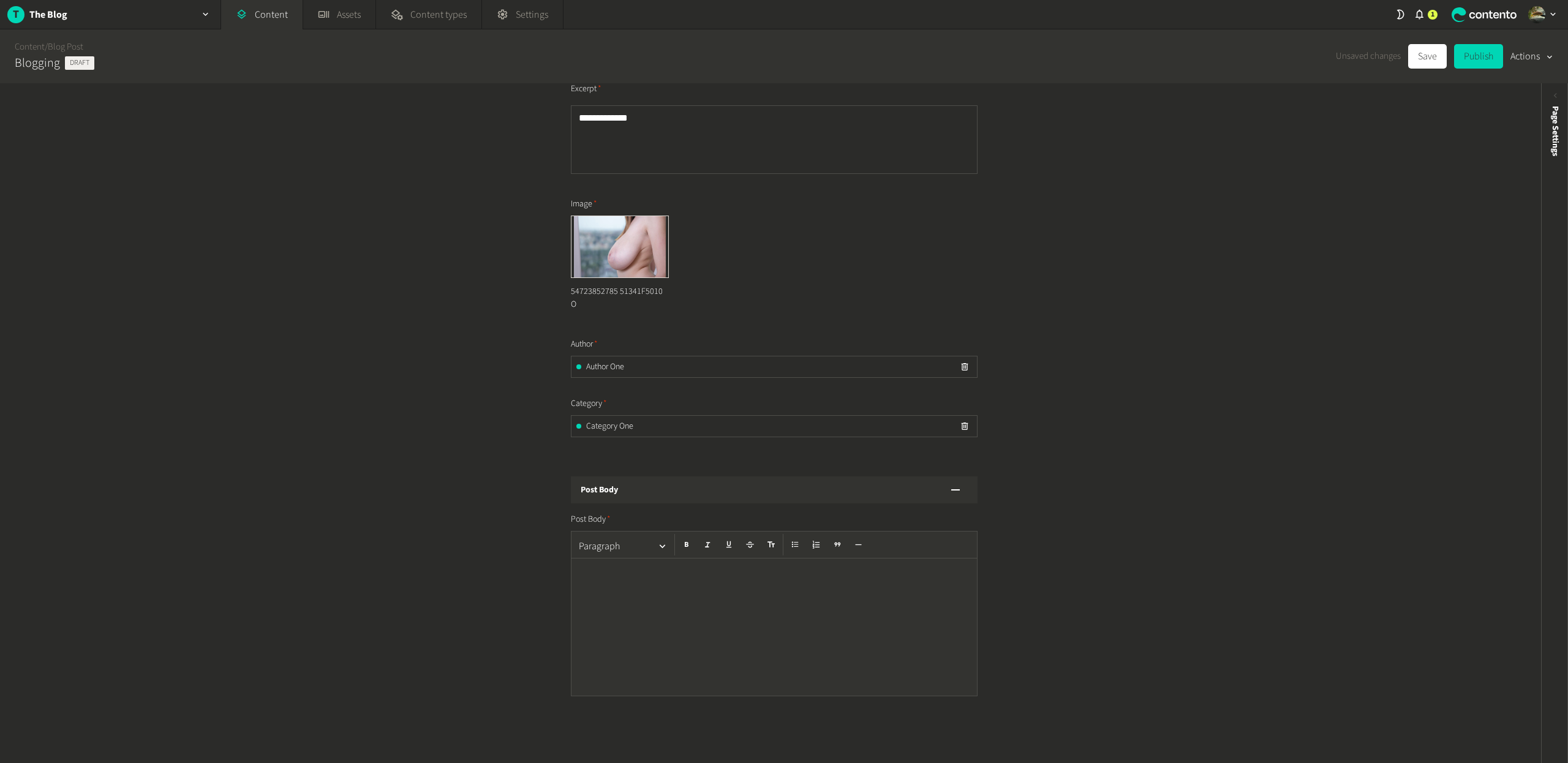
click at [776, 601] on div at bounding box center [775, 626] width 406 height 137
click at [1417, 54] on button "Save" at bounding box center [1427, 57] width 39 height 25
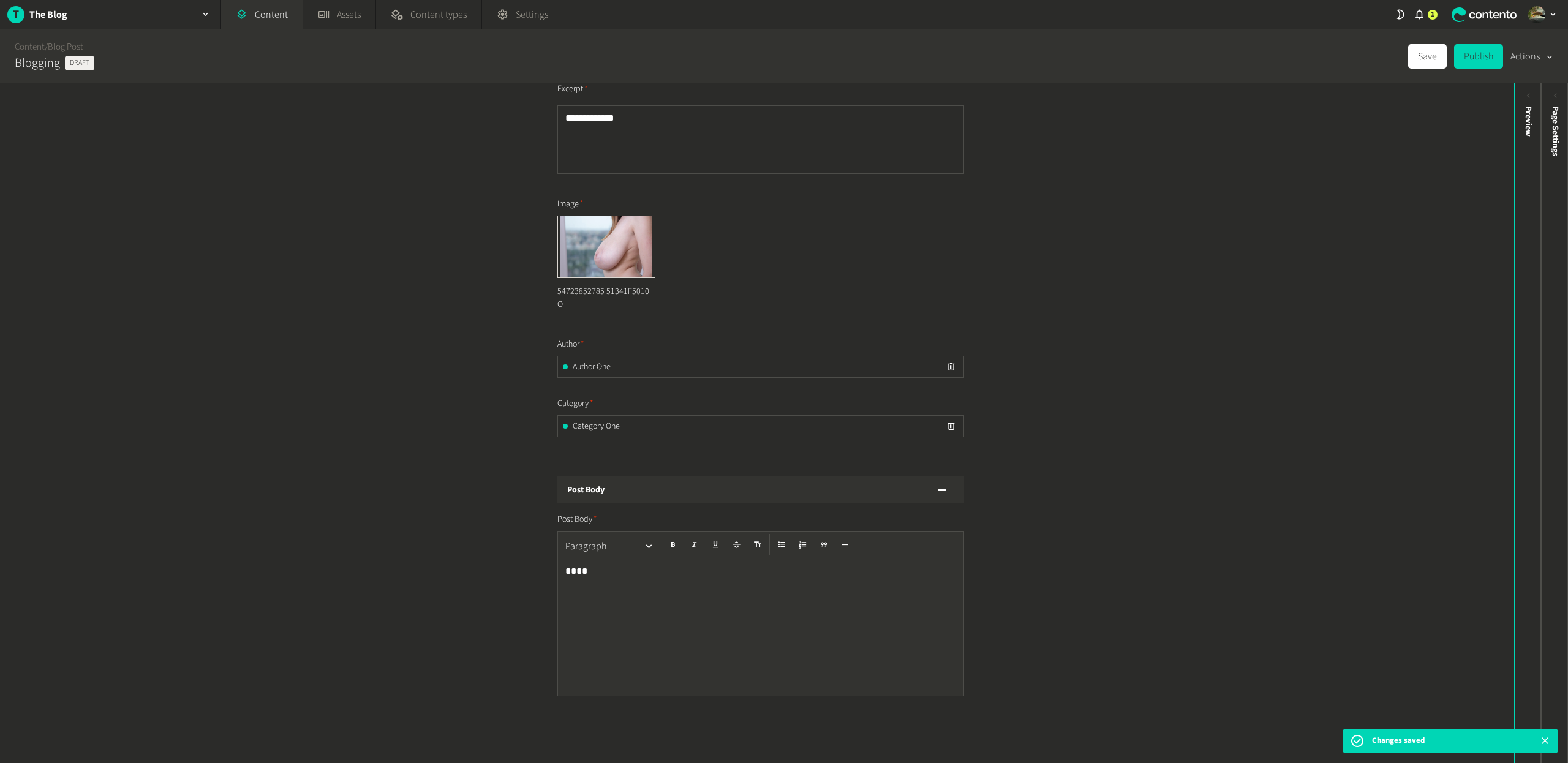
click at [1526, 58] on button "Actions" at bounding box center [1531, 57] width 42 height 25
click at [1489, 58] on button "Publish" at bounding box center [1478, 57] width 49 height 25
type input "**********"
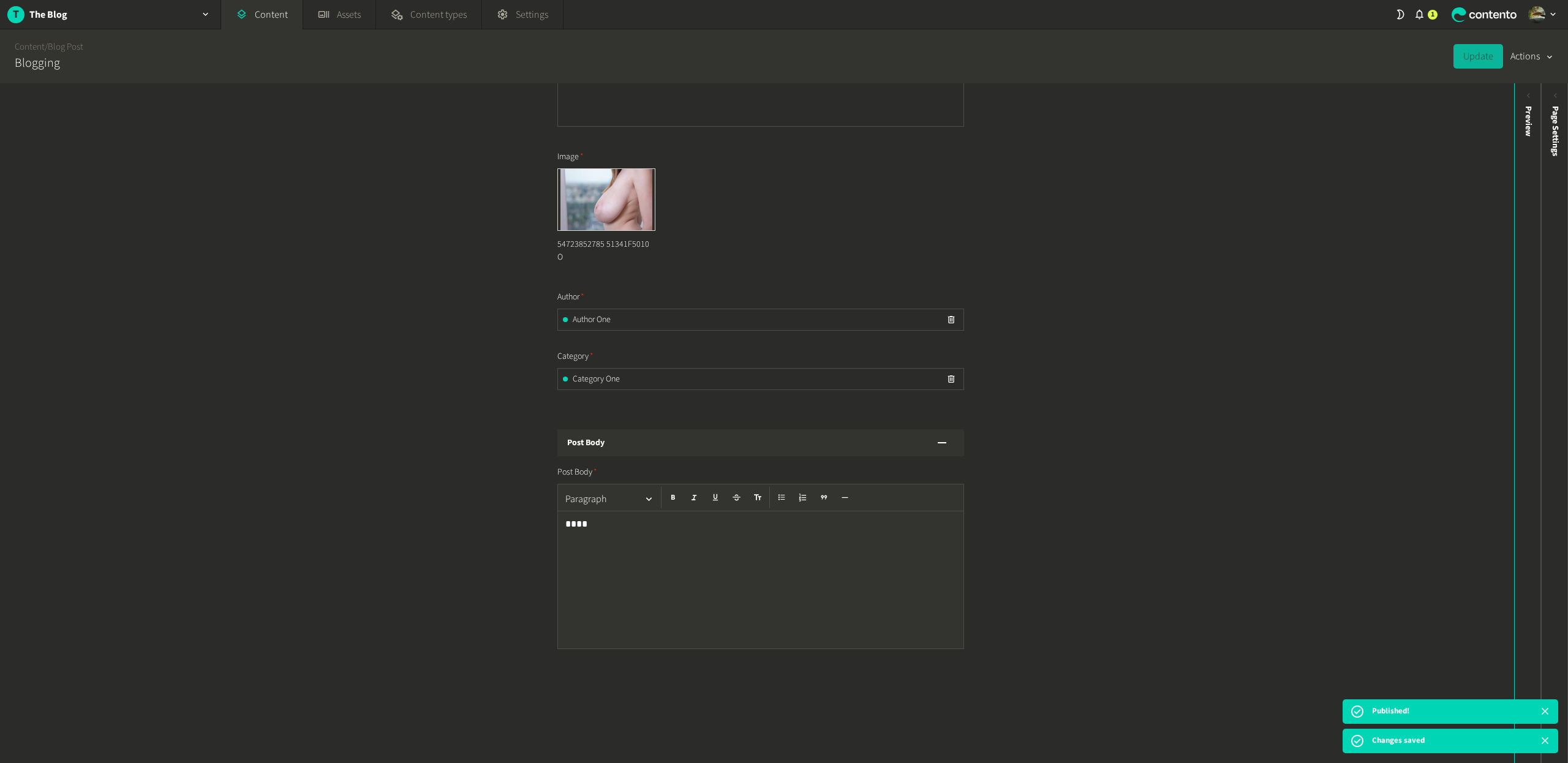
scroll to position [0, 0]
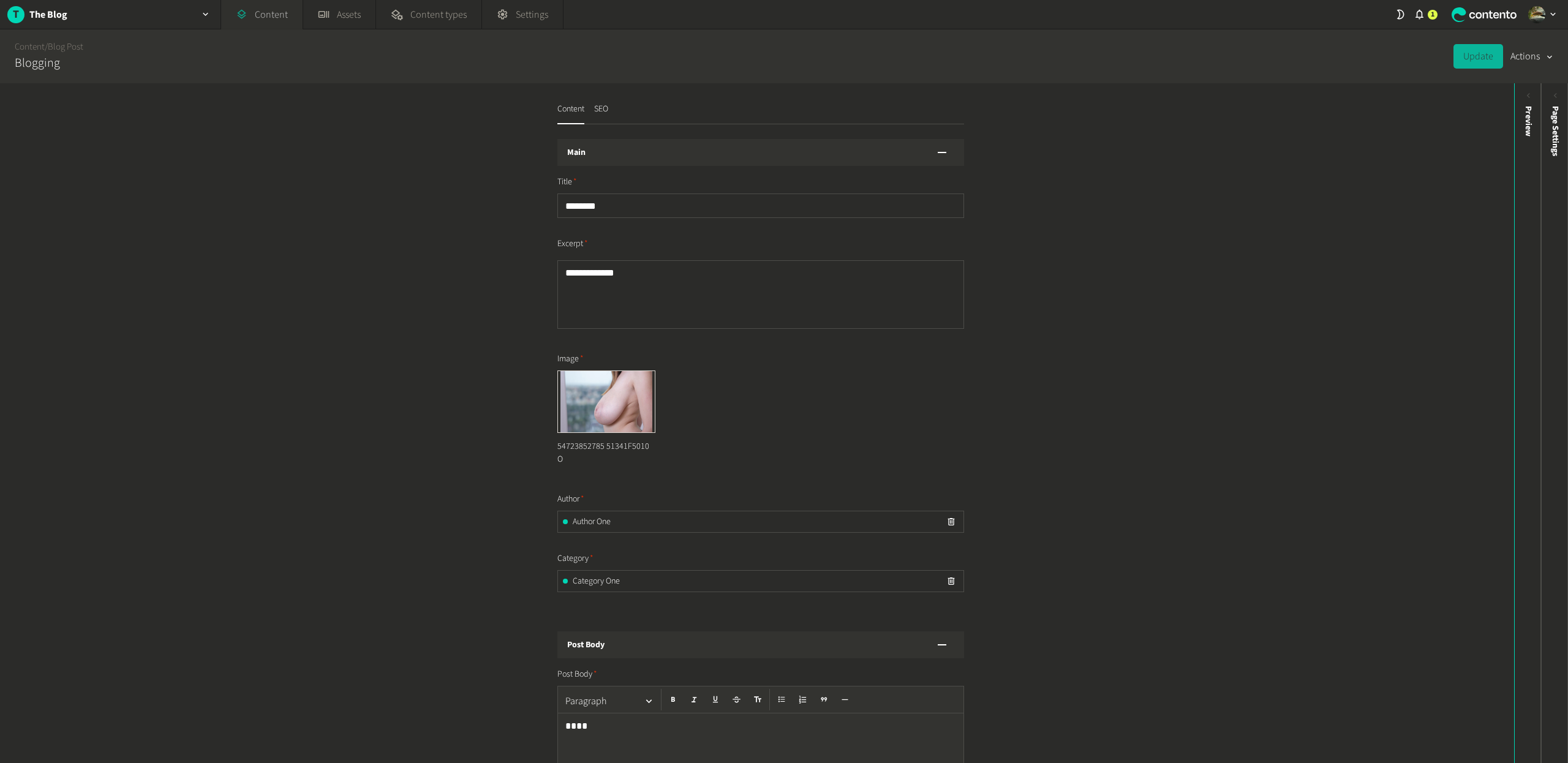
click at [276, 18] on link "Content" at bounding box center [261, 14] width 81 height 29
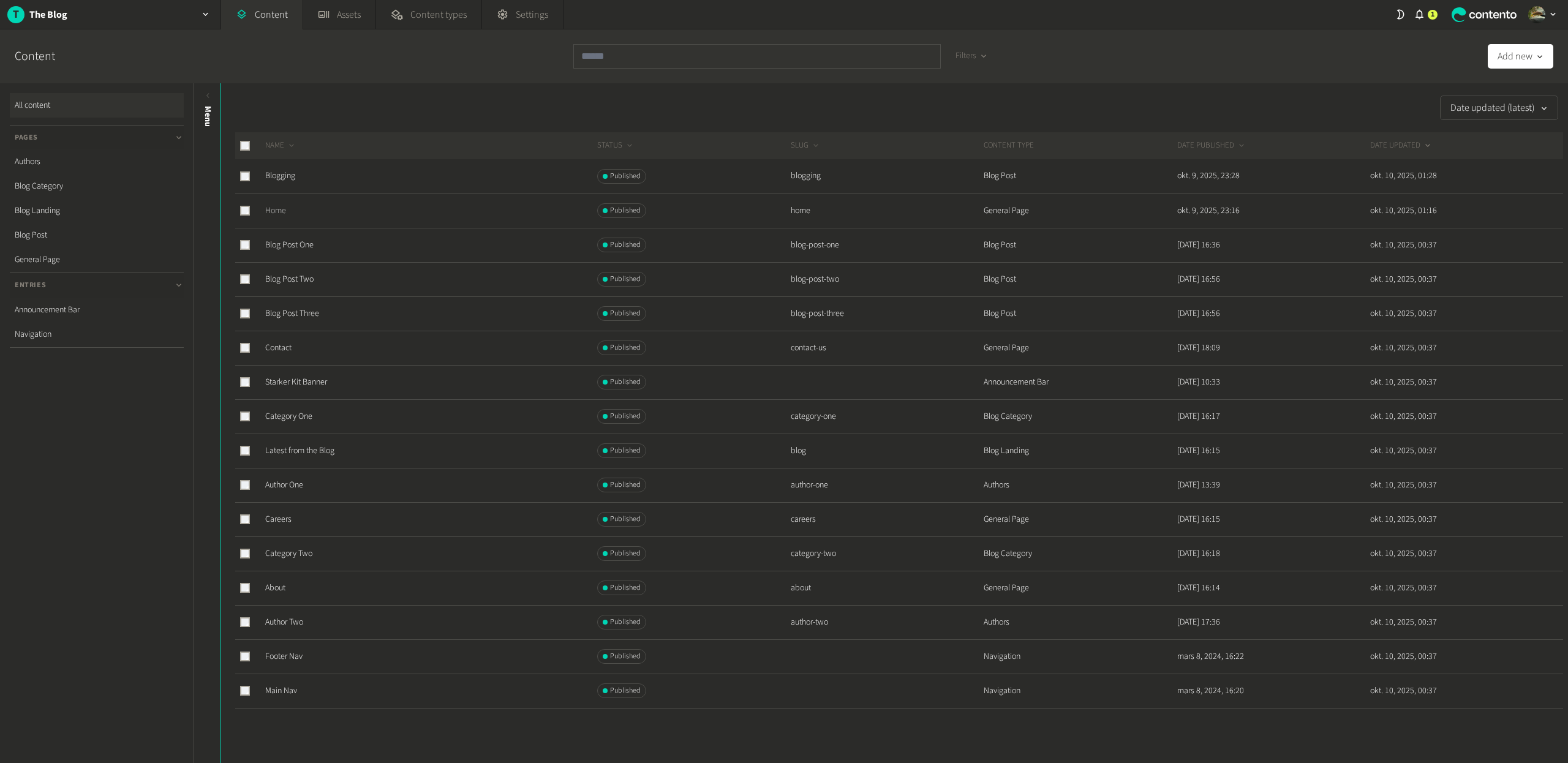
click at [280, 210] on link "Home" at bounding box center [275, 210] width 21 height 12
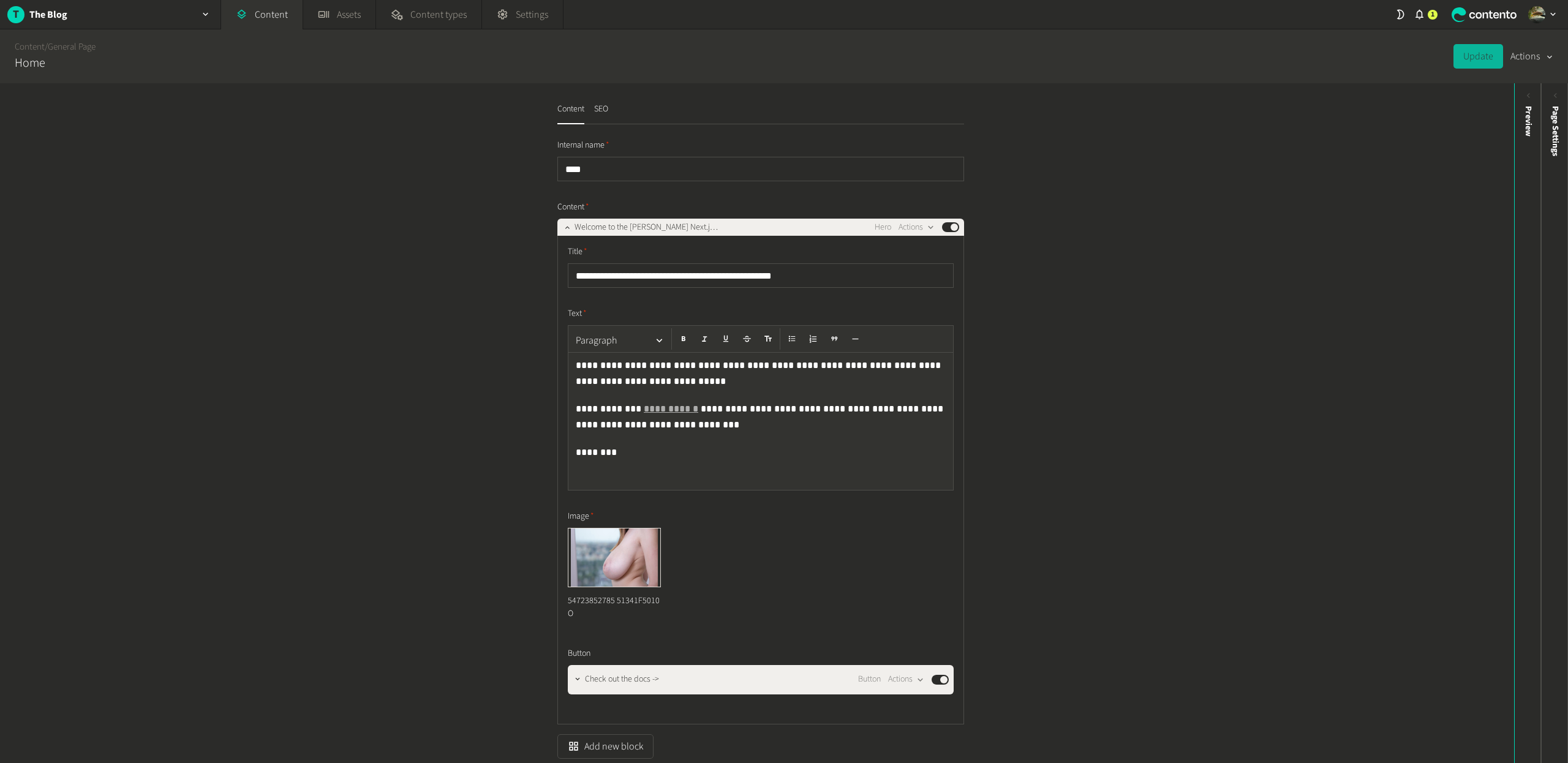
click at [1520, 52] on button "Actions" at bounding box center [1531, 57] width 42 height 25
click at [1505, 109] on button "Set to draft" at bounding box center [1523, 110] width 58 height 23
click at [1429, 62] on button "Save" at bounding box center [1427, 57] width 39 height 25
